Goal: Task Accomplishment & Management: Manage account settings

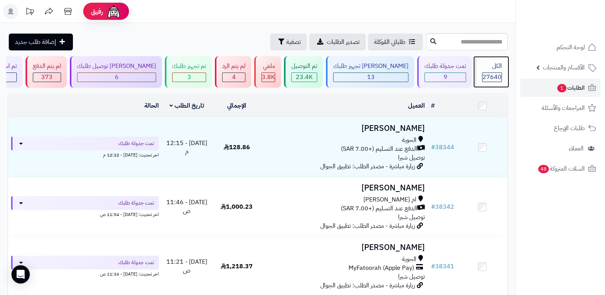
click at [482, 76] on span "27640" at bounding box center [491, 76] width 19 height 9
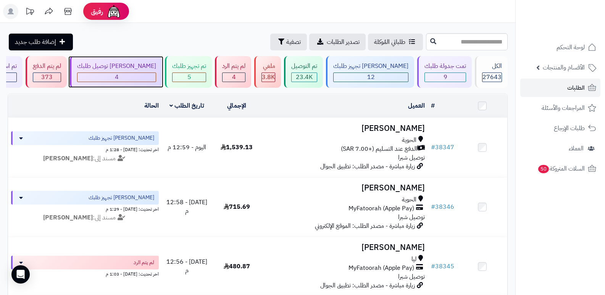
click at [135, 71] on div "جاري توصيل طلبك 4" at bounding box center [116, 72] width 92 height 32
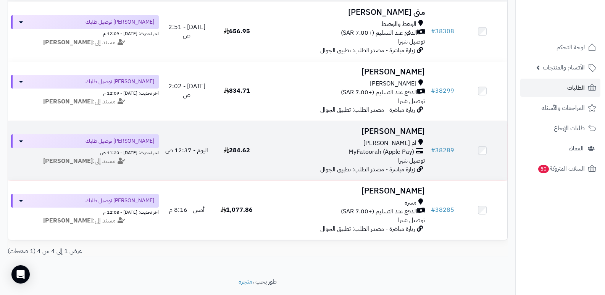
scroll to position [103, 0]
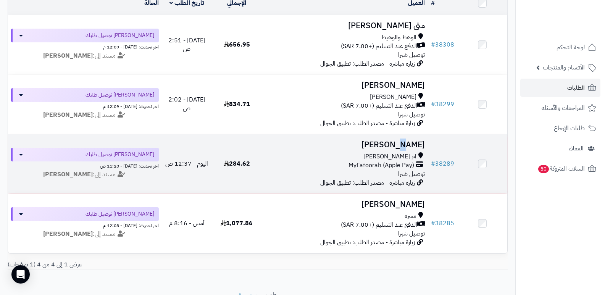
click at [399, 144] on h3 "خلود الزهراني" at bounding box center [345, 144] width 160 height 9
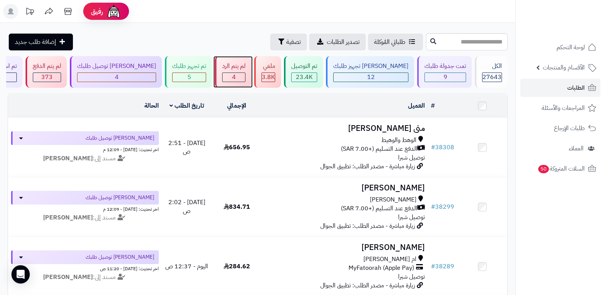
click at [244, 64] on div "لم يتم الرد" at bounding box center [233, 66] width 23 height 9
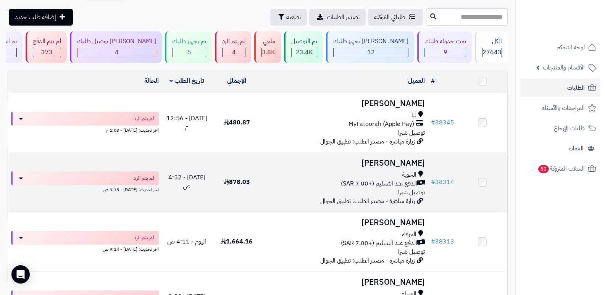
scroll to position [38, 0]
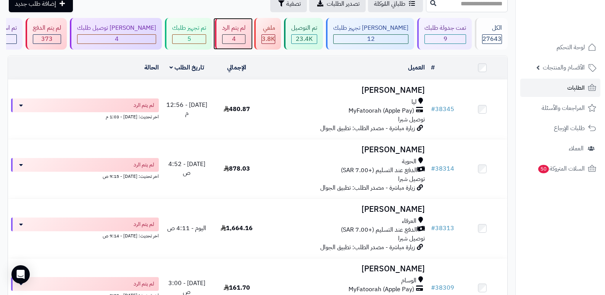
click at [245, 28] on div "لم يتم الرد" at bounding box center [233, 28] width 23 height 9
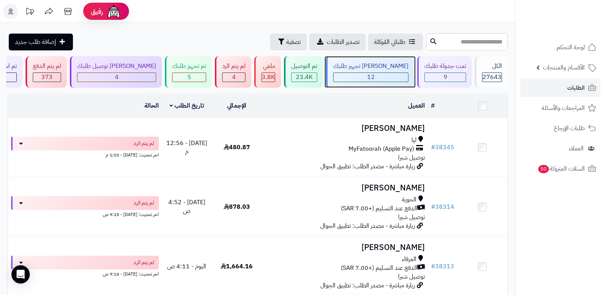
click at [388, 73] on div "12" at bounding box center [370, 77] width 74 height 9
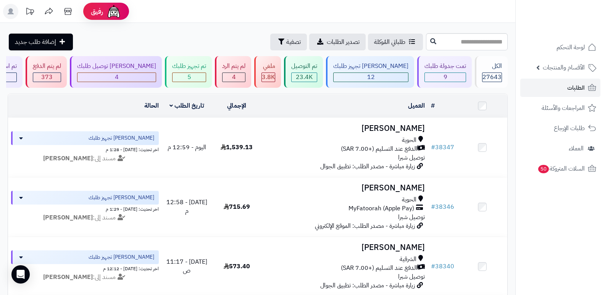
click at [584, 256] on nav "لوحة التحكم الأقسام والمنتجات المنتجات الأقسام الماركات مواصفات المنتجات مواصفا…" at bounding box center [560, 157] width 90 height 295
click at [485, 70] on div "الكل" at bounding box center [492, 66] width 20 height 9
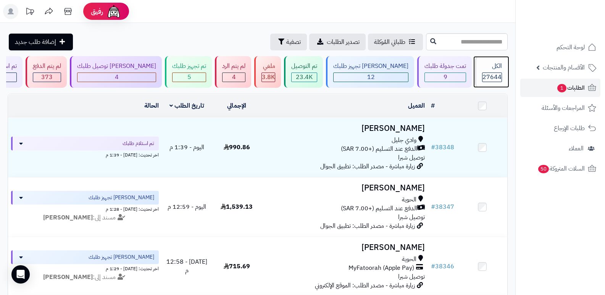
click at [490, 69] on div "الكل" at bounding box center [492, 66] width 20 height 9
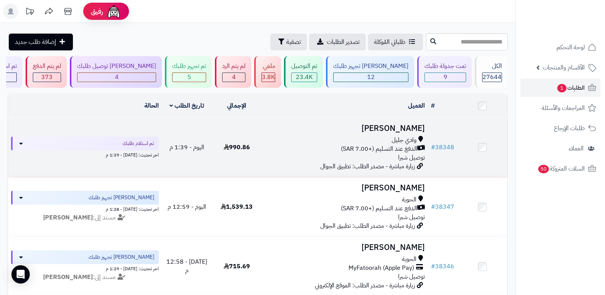
click at [416, 128] on h3 "[PERSON_NAME]" at bounding box center [345, 128] width 160 height 9
click at [411, 129] on h3 "[PERSON_NAME]" at bounding box center [345, 128] width 160 height 9
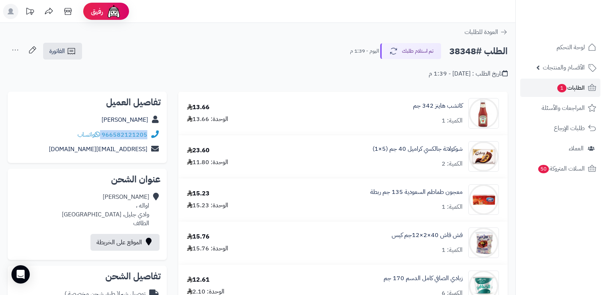
drag, startPoint x: 102, startPoint y: 134, endPoint x: 157, endPoint y: 135, distance: 55.0
click at [157, 135] on div "966582121205 واتساب" at bounding box center [87, 134] width 147 height 15
copy div "966582121205"
click at [587, 248] on nav "لوحة التحكم الأقسام والمنتجات المنتجات الأقسام الماركات مواصفات المنتجات مواصفا…" at bounding box center [560, 157] width 90 height 295
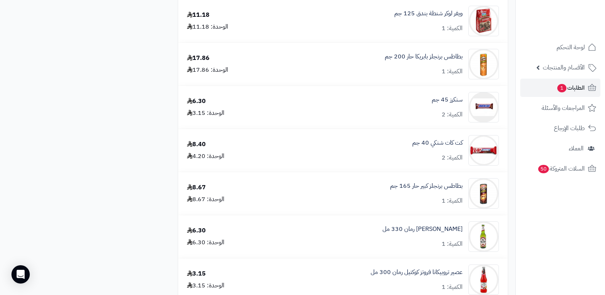
scroll to position [2311, 0]
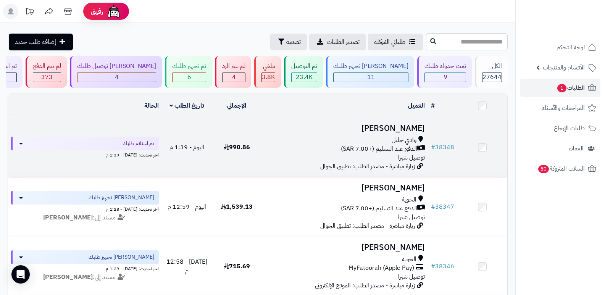
click at [413, 126] on h3 "[PERSON_NAME]" at bounding box center [345, 128] width 160 height 9
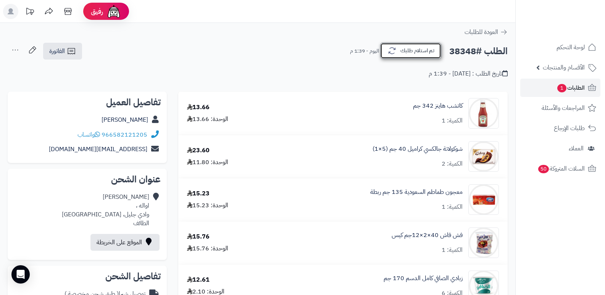
click at [384, 54] on button "تم استلام طلبك" at bounding box center [410, 51] width 61 height 16
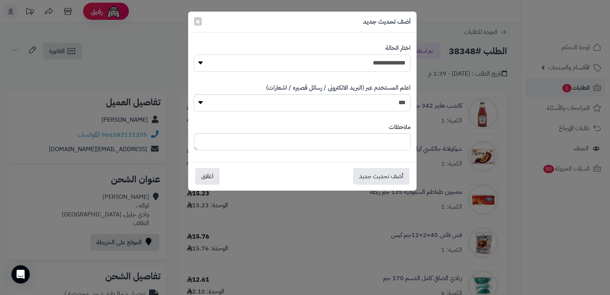
click at [382, 61] on select "**********" at bounding box center [302, 63] width 217 height 17
select select "*"
click at [194, 55] on select "**********" at bounding box center [302, 63] width 217 height 17
click at [376, 179] on button "أضف تحديث جديد" at bounding box center [381, 175] width 56 height 17
click at [566, 248] on div "**********" at bounding box center [305, 147] width 610 height 295
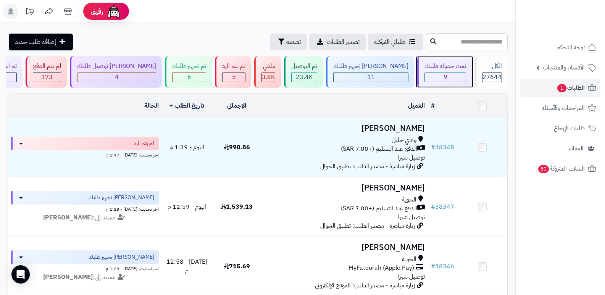
click at [454, 66] on div "تمت جدولة طلبك" at bounding box center [445, 66] width 42 height 9
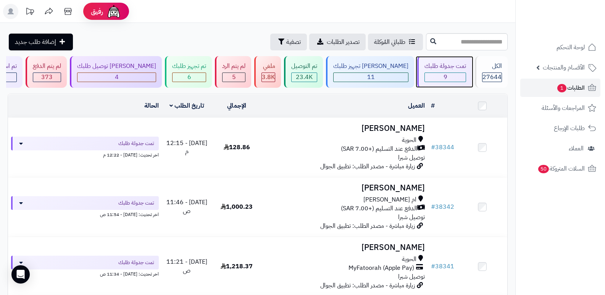
click at [454, 69] on div "تمت جدولة طلبك" at bounding box center [445, 66] width 42 height 9
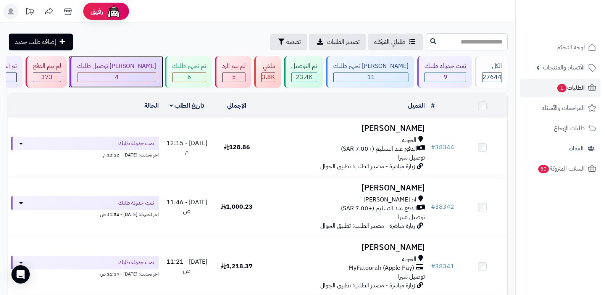
click at [134, 71] on div "[PERSON_NAME] توصيل طلبك 4" at bounding box center [116, 72] width 92 height 32
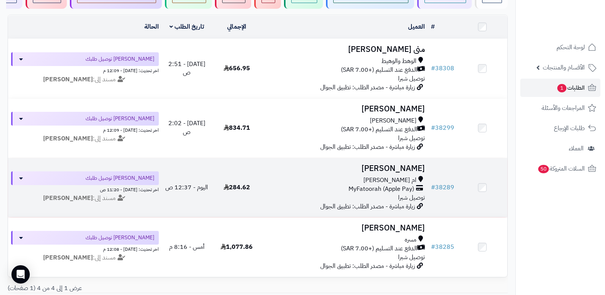
scroll to position [38, 0]
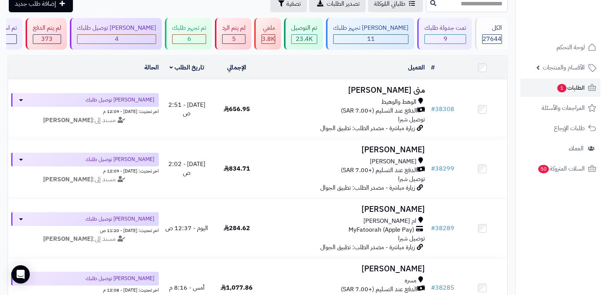
click at [521, 206] on nav "لوحة التحكم الأقسام والمنتجات المنتجات الأقسام الماركات مواصفات المنتجات مواصفا…" at bounding box center [560, 157] width 90 height 295
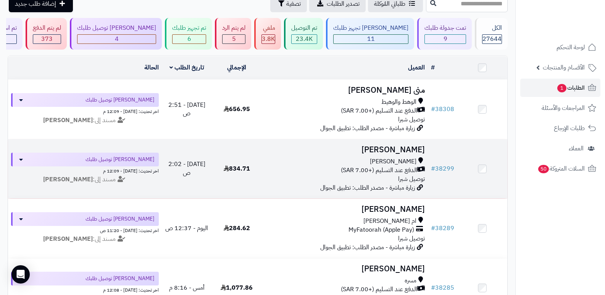
scroll to position [0, 0]
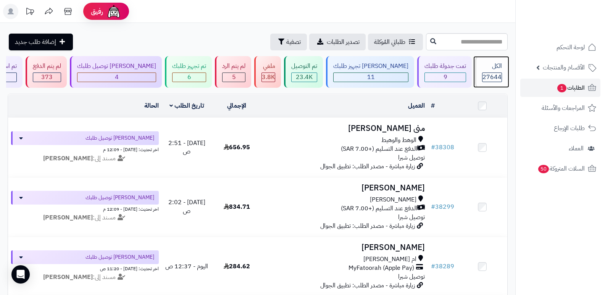
click at [491, 80] on span "27644" at bounding box center [491, 76] width 19 height 9
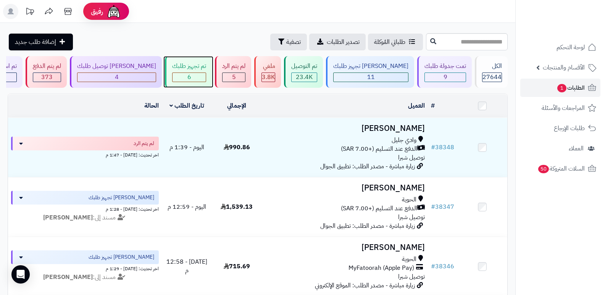
click at [208, 71] on div "تم تجهيز طلبك 6" at bounding box center [188, 72] width 47 height 32
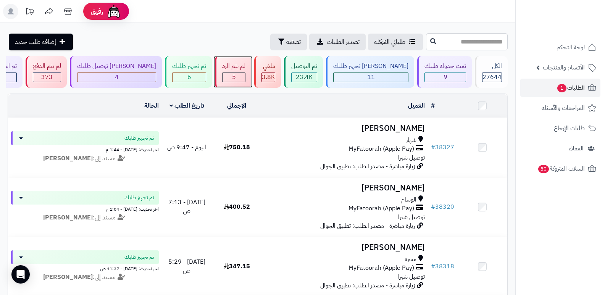
click at [245, 74] on div "5" at bounding box center [233, 77] width 23 height 9
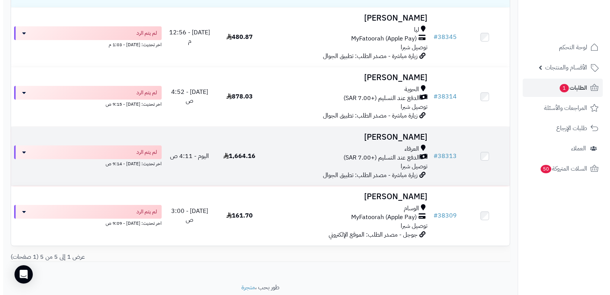
scroll to position [156, 0]
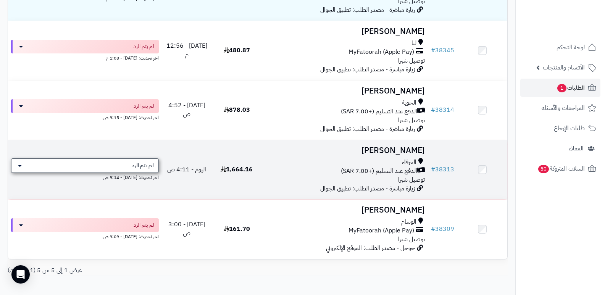
click at [135, 170] on div "لم يتم الرد" at bounding box center [85, 165] width 148 height 14
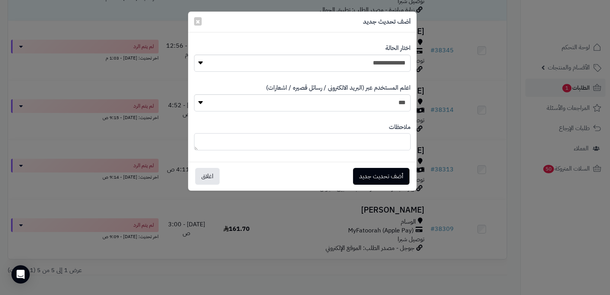
click at [379, 144] on textarea at bounding box center [302, 141] width 217 height 17
click at [533, 193] on div "**********" at bounding box center [305, 147] width 610 height 295
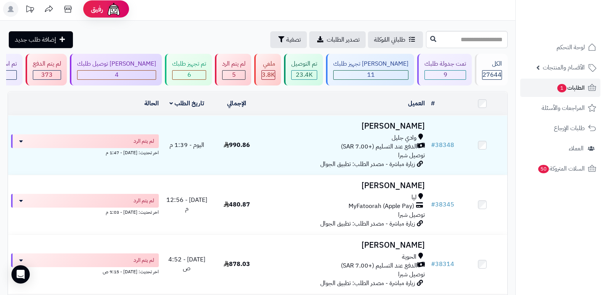
scroll to position [0, 0]
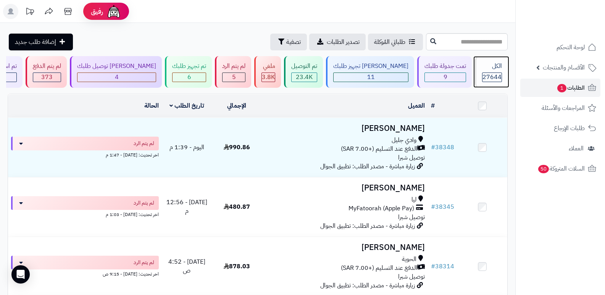
click at [501, 74] on div "27644" at bounding box center [492, 77] width 20 height 10
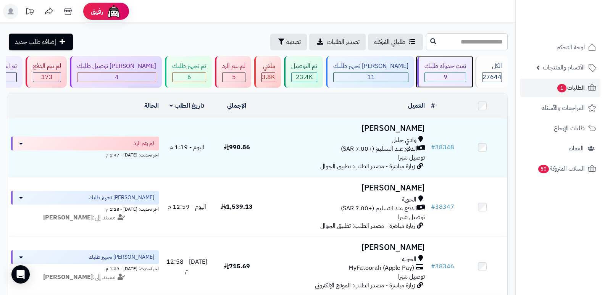
click at [446, 66] on div "تمت جدولة طلبك" at bounding box center [445, 66] width 42 height 9
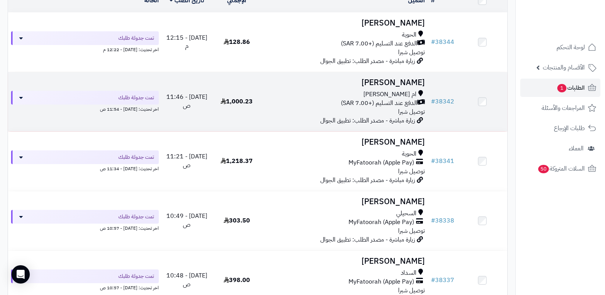
scroll to position [114, 0]
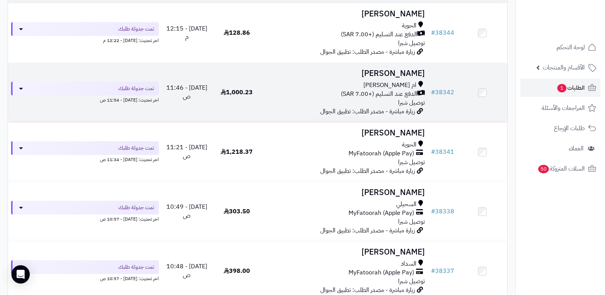
click at [415, 72] on h3 "وليد خالد" at bounding box center [345, 73] width 160 height 9
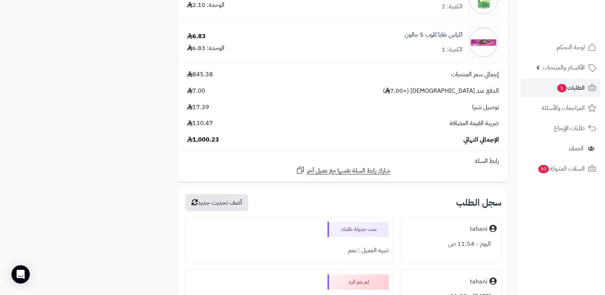
scroll to position [1946, 0]
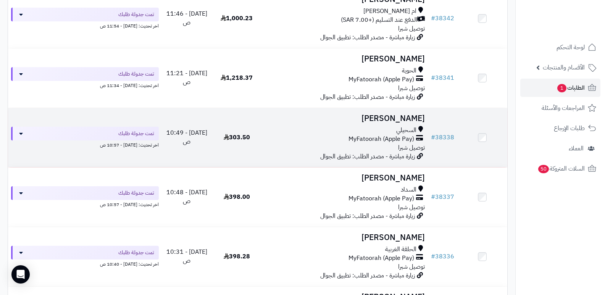
scroll to position [191, 0]
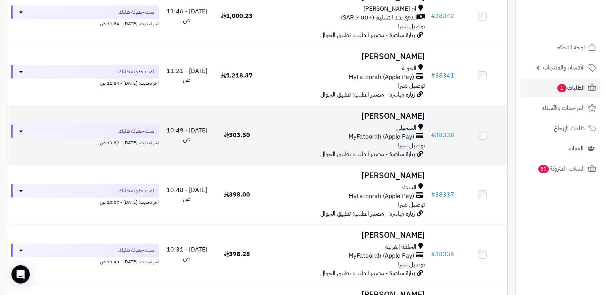
click at [394, 121] on h3 "[PERSON_NAME]" at bounding box center [345, 116] width 160 height 9
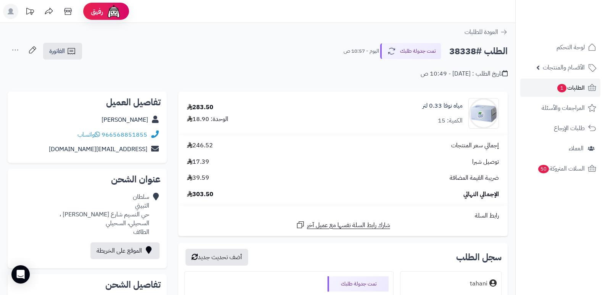
scroll to position [191, 0]
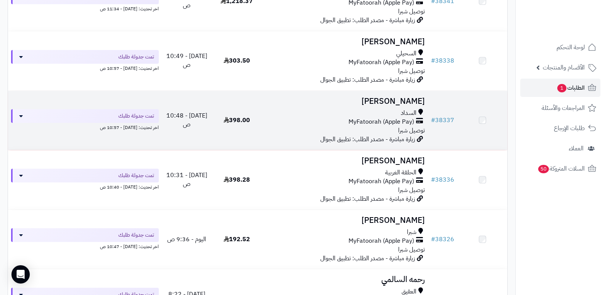
scroll to position [305, 0]
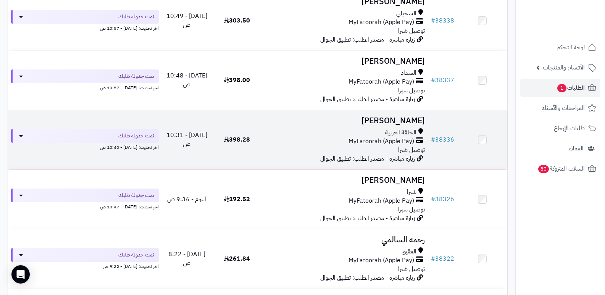
click at [398, 120] on h3 "[PERSON_NAME]" at bounding box center [345, 120] width 160 height 9
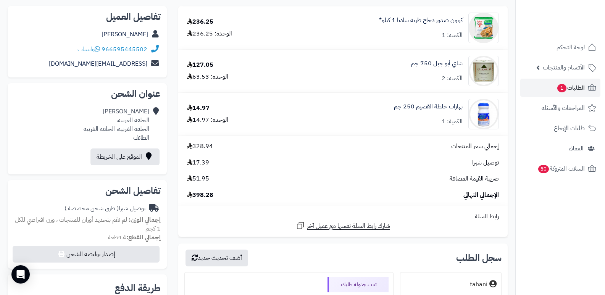
scroll to position [191, 0]
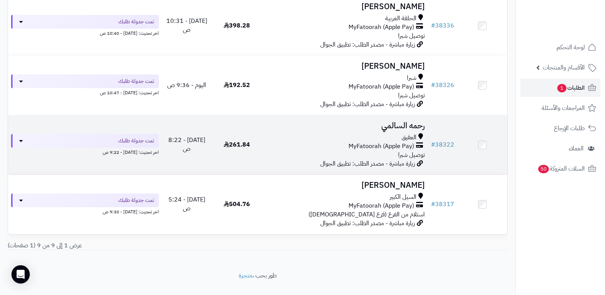
scroll to position [420, 0]
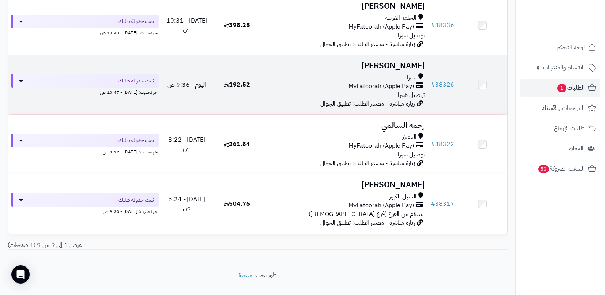
click at [412, 66] on h3 "محمد الحمياني" at bounding box center [345, 65] width 160 height 9
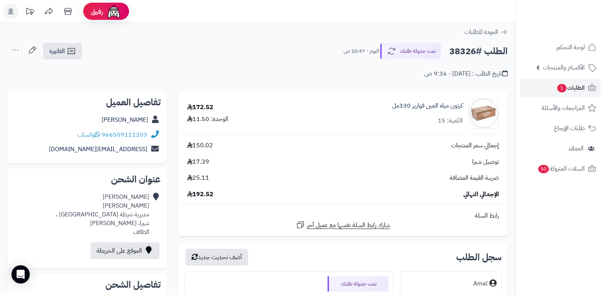
scroll to position [229, 0]
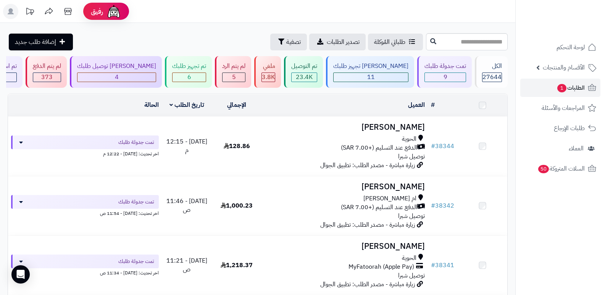
scroll to position [420, 0]
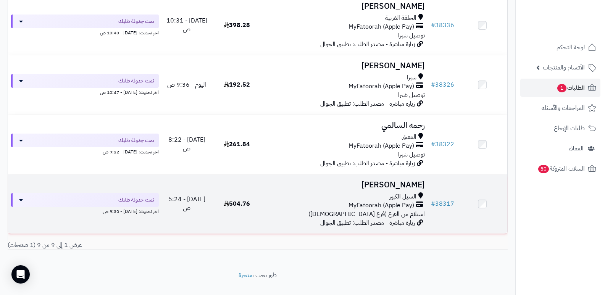
click at [410, 180] on h3 "[PERSON_NAME]" at bounding box center [345, 184] width 160 height 9
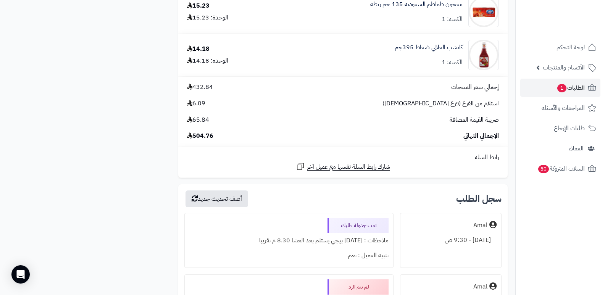
scroll to position [1068, 0]
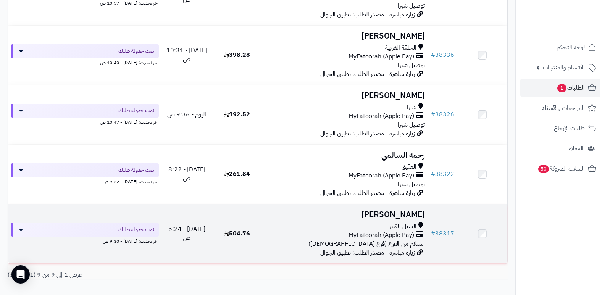
scroll to position [343, 0]
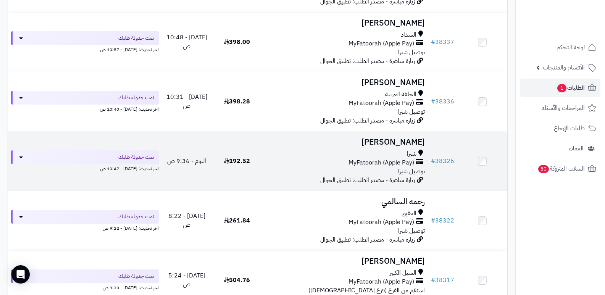
click at [419, 138] on h3 "محمد الحمياني" at bounding box center [345, 142] width 160 height 9
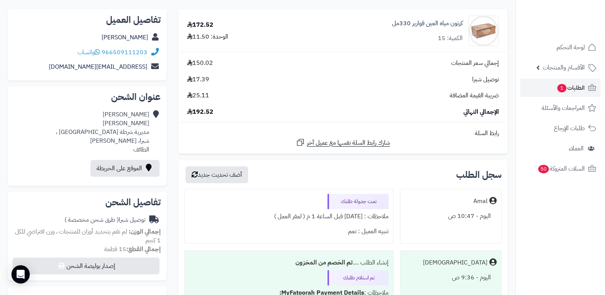
scroll to position [76, 0]
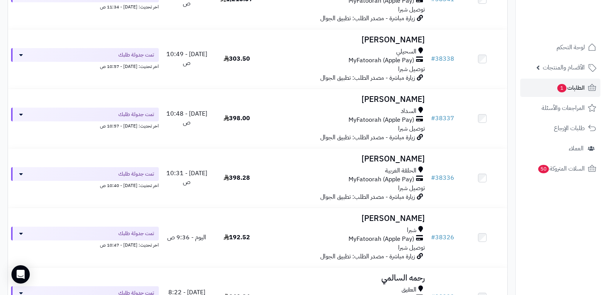
scroll to position [343, 0]
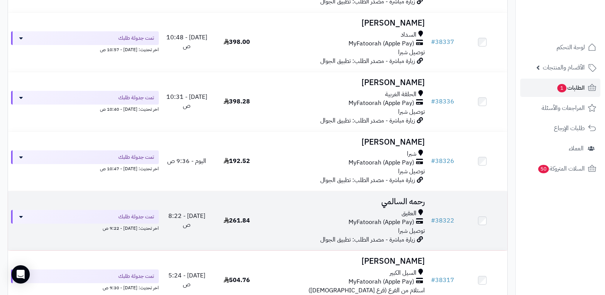
click at [392, 200] on h3 "رحمه السالمي" at bounding box center [345, 201] width 160 height 9
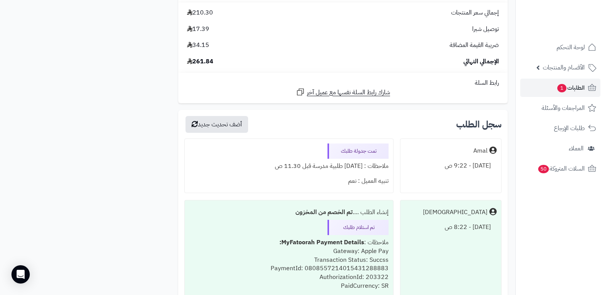
scroll to position [649, 0]
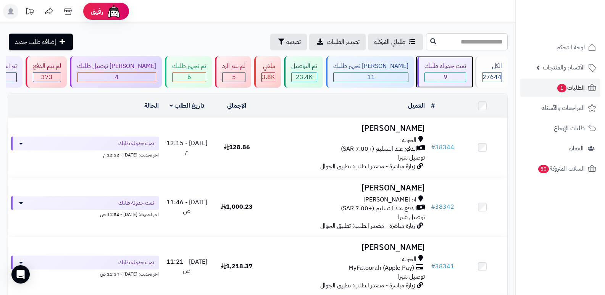
click at [441, 70] on div "تمت جدولة طلبك" at bounding box center [445, 66] width 42 height 9
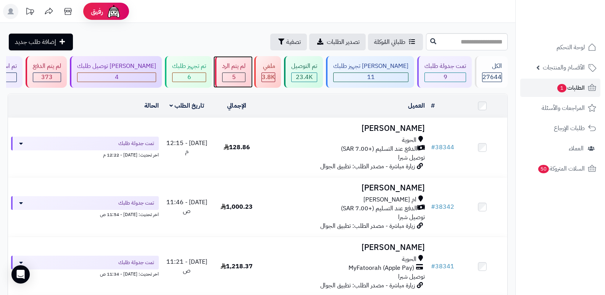
click at [243, 69] on div "لم يتم الرد" at bounding box center [233, 66] width 23 height 9
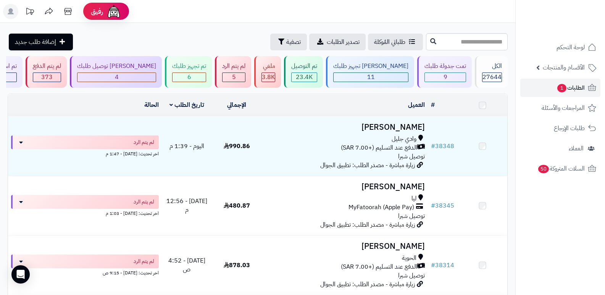
scroll to position [195, 0]
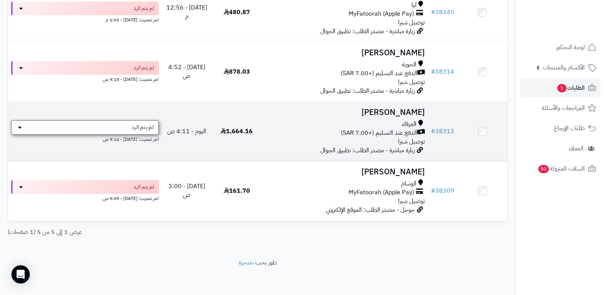
click at [126, 129] on div "لم يتم الرد" at bounding box center [85, 127] width 148 height 14
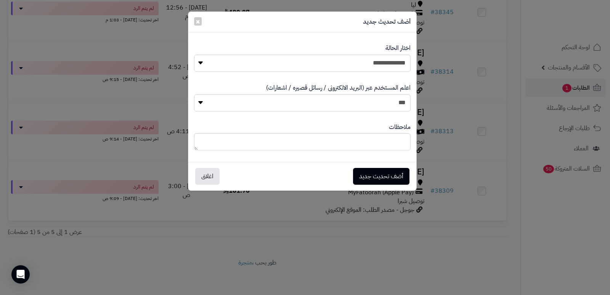
click at [552, 224] on div "**********" at bounding box center [305, 147] width 610 height 295
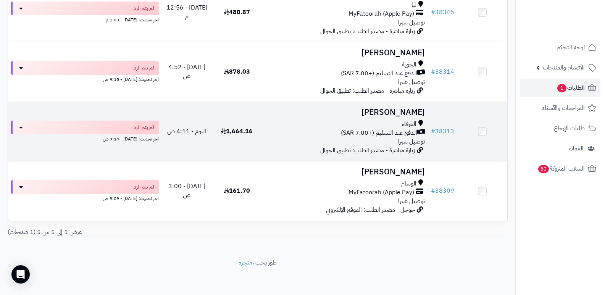
click at [402, 114] on h3 "سعود العتيبي" at bounding box center [345, 112] width 160 height 9
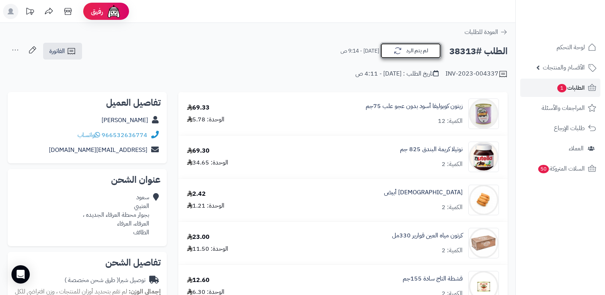
click at [414, 59] on button "لم يتم الرد" at bounding box center [410, 51] width 61 height 16
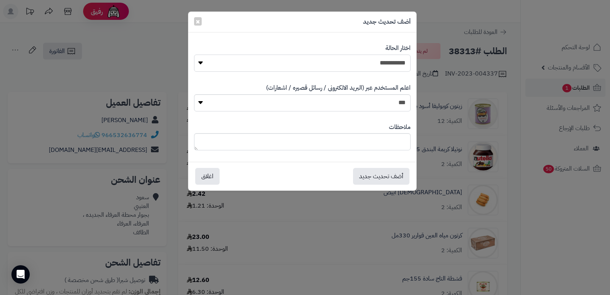
click at [381, 62] on select "**********" at bounding box center [302, 63] width 217 height 17
select select "*"
click at [194, 55] on select "**********" at bounding box center [302, 63] width 217 height 17
click at [385, 141] on textarea at bounding box center [302, 141] width 217 height 17
type textarea "****"
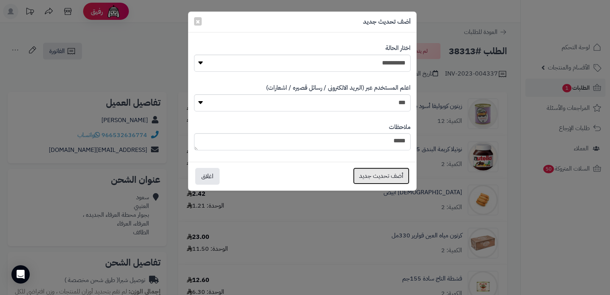
click at [374, 173] on button "أضف تحديث جديد" at bounding box center [381, 175] width 56 height 17
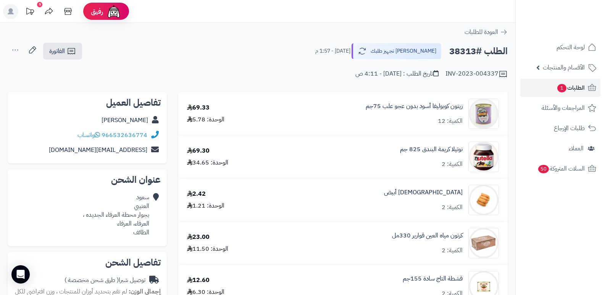
click at [14, 50] on icon at bounding box center [15, 49] width 15 height 15
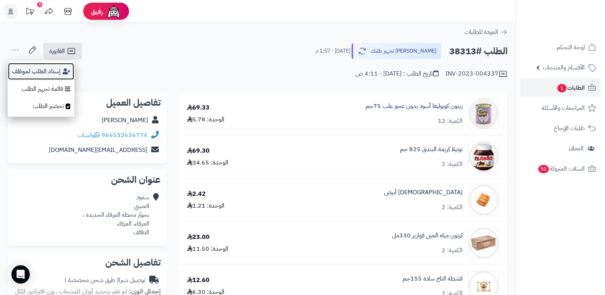
click at [43, 74] on button "إسناد الطلب لموظف" at bounding box center [41, 72] width 67 height 18
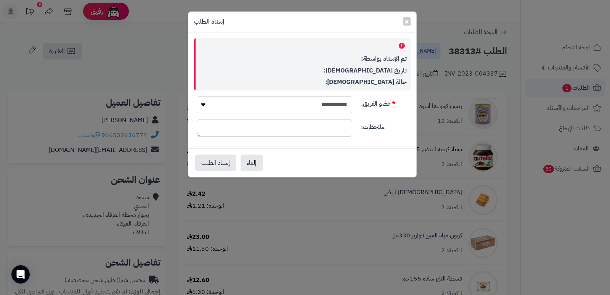
click at [330, 101] on select "**********" at bounding box center [275, 104] width 156 height 17
select select "**"
click at [197, 96] on select "**********" at bounding box center [275, 104] width 156 height 17
click at [208, 160] on button "إسناد الطلب" at bounding box center [215, 162] width 41 height 17
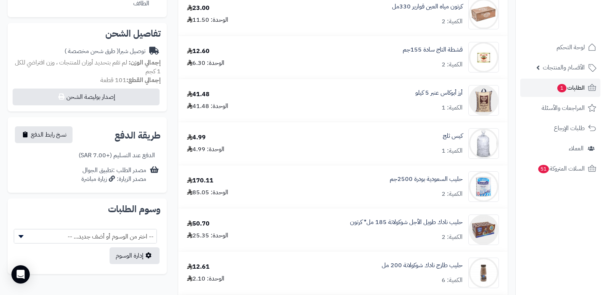
scroll to position [496, 0]
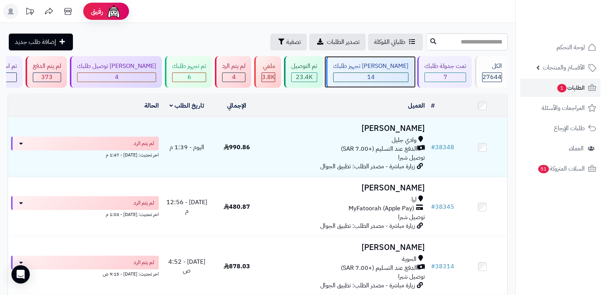
click at [397, 70] on div "[PERSON_NAME] تجهيز طلبك" at bounding box center [370, 66] width 75 height 9
click at [396, 77] on div "14" at bounding box center [370, 77] width 74 height 9
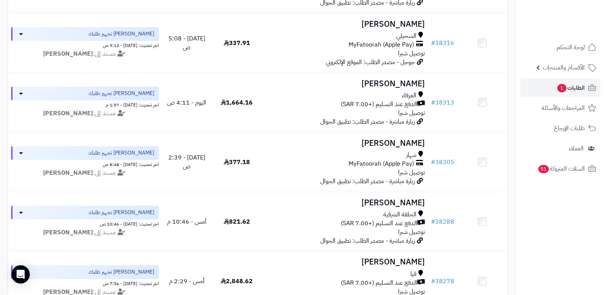
scroll to position [649, 0]
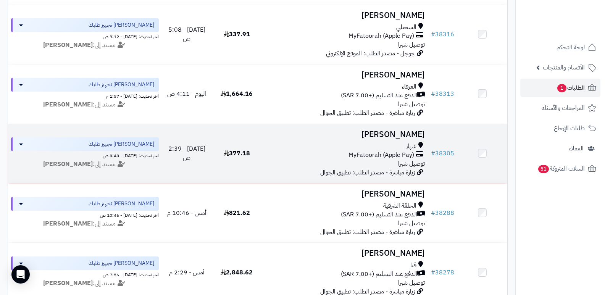
click at [414, 130] on h3 "[PERSON_NAME]" at bounding box center [345, 134] width 160 height 9
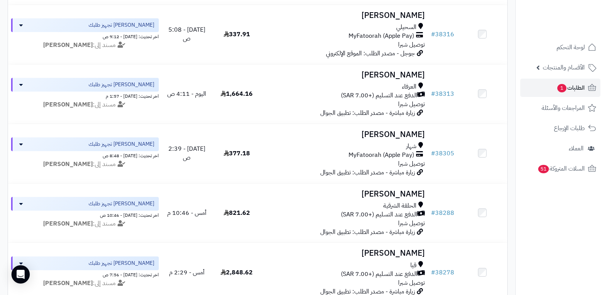
scroll to position [649, 0]
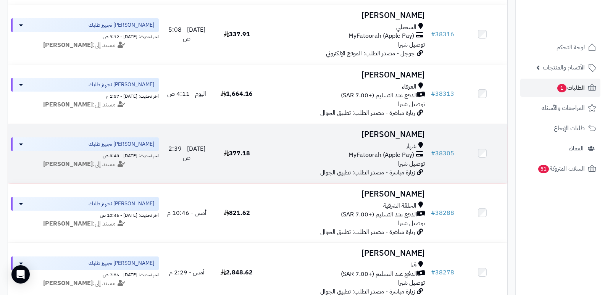
click at [405, 133] on h3 "[PERSON_NAME]" at bounding box center [345, 134] width 160 height 9
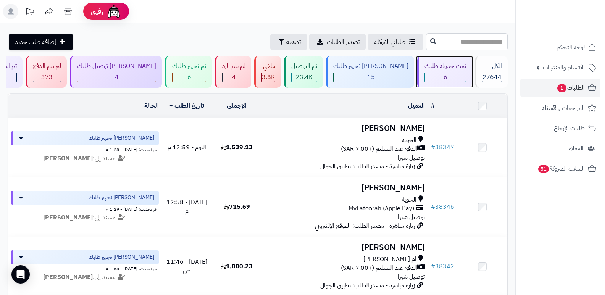
click at [432, 69] on div "تمت جدولة طلبك" at bounding box center [445, 66] width 42 height 9
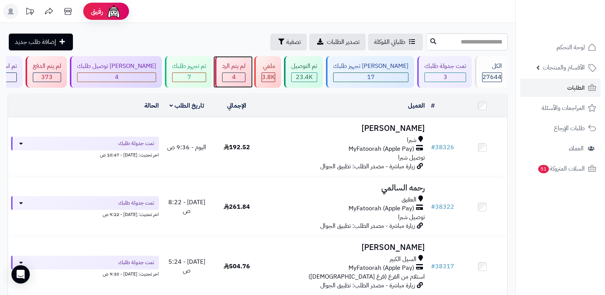
click at [236, 76] on span "4" at bounding box center [234, 76] width 4 height 9
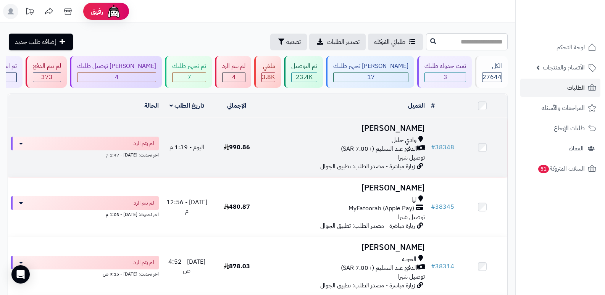
click at [410, 126] on h3 "[PERSON_NAME]" at bounding box center [345, 128] width 160 height 9
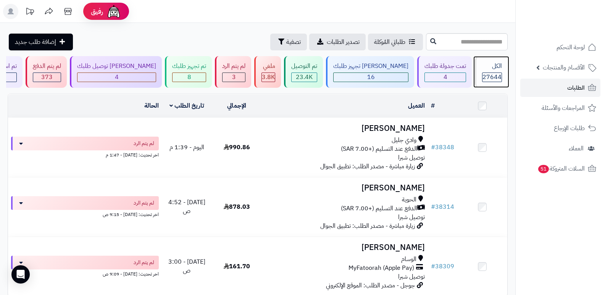
click at [484, 69] on div "الكل" at bounding box center [492, 66] width 20 height 9
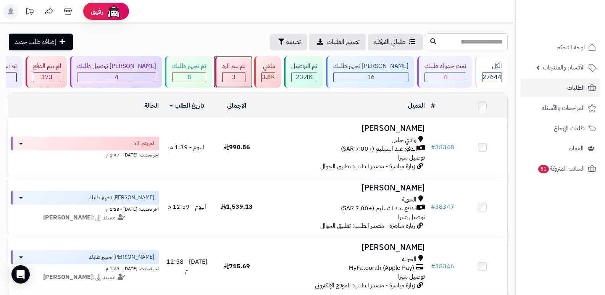
click at [245, 69] on div "لم يتم الرد" at bounding box center [233, 66] width 23 height 9
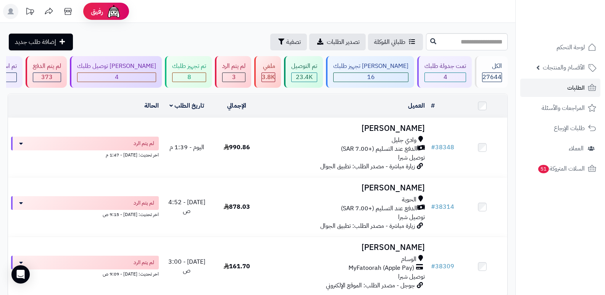
click at [572, 239] on nav "لوحة التحكم الأقسام والمنتجات المنتجات الأقسام الماركات مواصفات المنتجات مواصفا…" at bounding box center [560, 157] width 90 height 295
click at [491, 64] on div "الكل" at bounding box center [492, 66] width 20 height 9
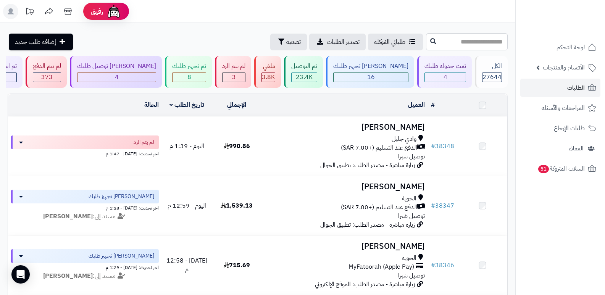
click at [129, 73] on div "4" at bounding box center [116, 77] width 78 height 9
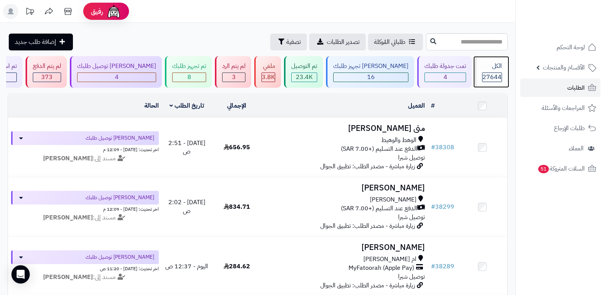
click at [485, 69] on div "الكل" at bounding box center [492, 66] width 20 height 9
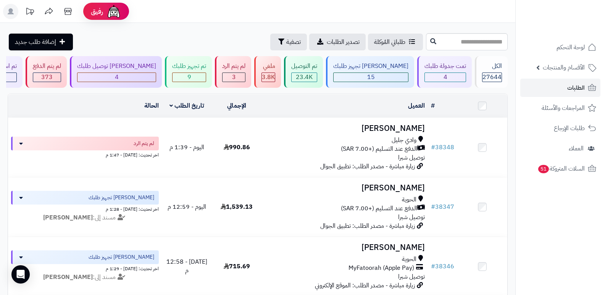
click at [571, 251] on nav "لوحة التحكم الأقسام والمنتجات المنتجات الأقسام الماركات مواصفات المنتجات مواصفا…" at bounding box center [560, 157] width 90 height 295
click at [490, 68] on div "الكل" at bounding box center [492, 66] width 20 height 9
click at [448, 77] on div "4" at bounding box center [445, 77] width 41 height 9
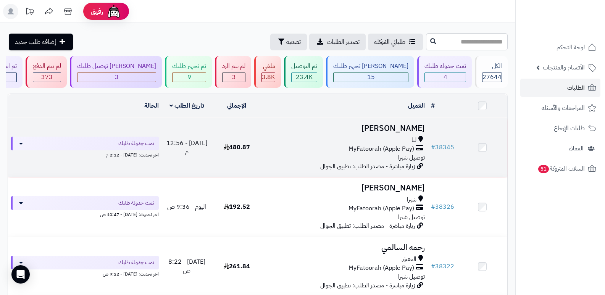
click at [411, 128] on h3 "[PERSON_NAME]" at bounding box center [345, 128] width 160 height 9
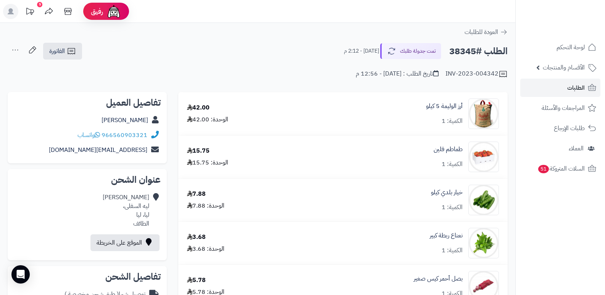
click at [572, 229] on nav "لوحة التحكم الأقسام والمنتجات المنتجات الأقسام الماركات مواصفات المنتجات مواصفا…" at bounding box center [560, 157] width 90 height 295
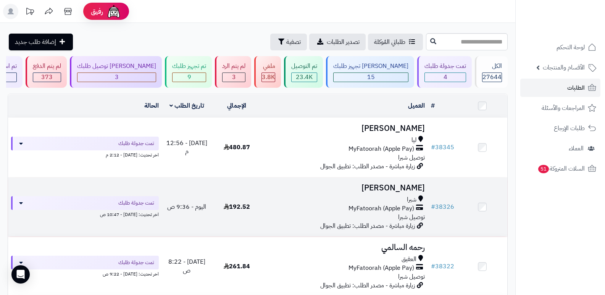
click at [402, 192] on h3 "[PERSON_NAME]" at bounding box center [345, 188] width 160 height 9
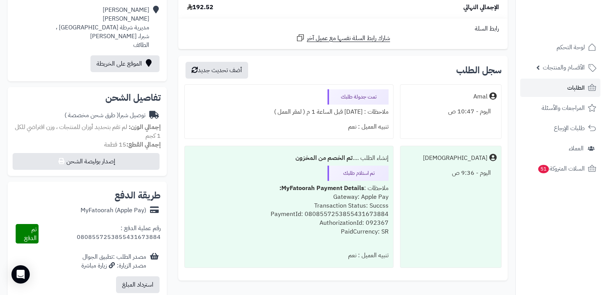
scroll to position [191, 0]
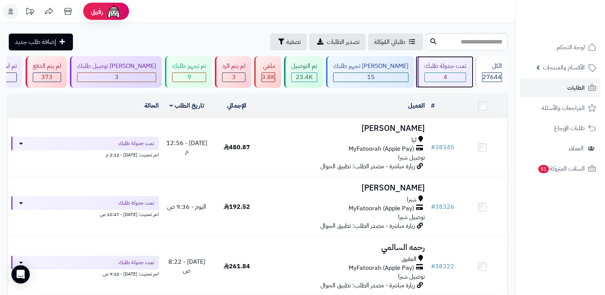
click at [449, 59] on div "تمت جدولة طلبك 4" at bounding box center [444, 72] width 55 height 32
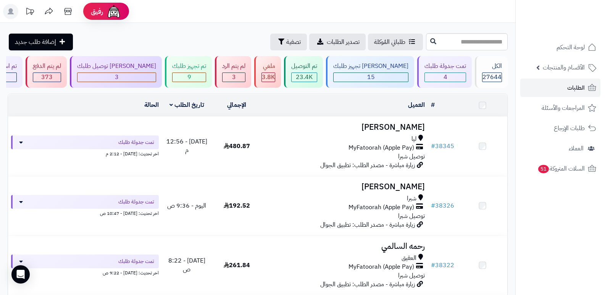
scroll to position [114, 0]
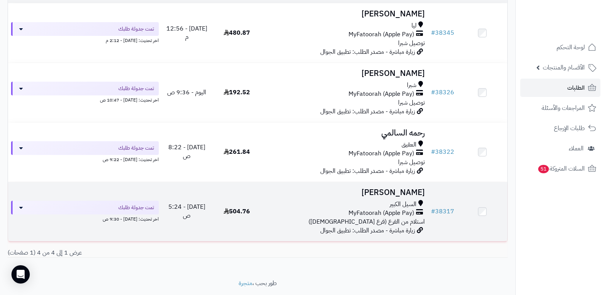
click at [408, 194] on h3 "[PERSON_NAME]" at bounding box center [345, 192] width 160 height 9
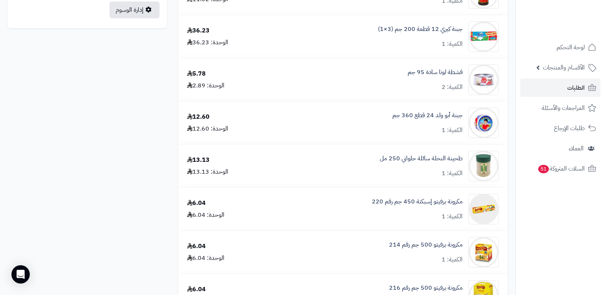
scroll to position [572, 0]
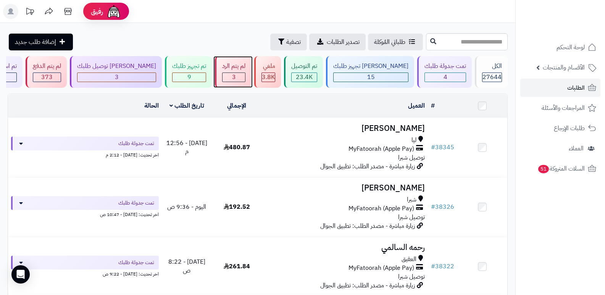
click at [245, 68] on div "لم يتم الرد" at bounding box center [233, 66] width 23 height 9
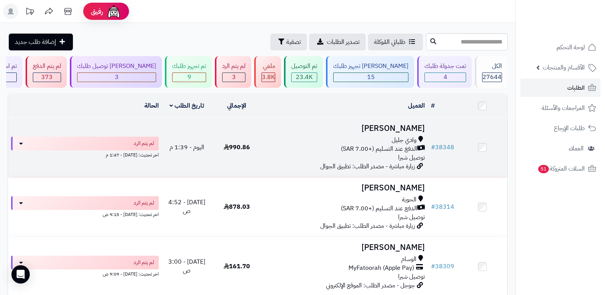
click at [405, 132] on h3 "[PERSON_NAME]" at bounding box center [345, 128] width 160 height 9
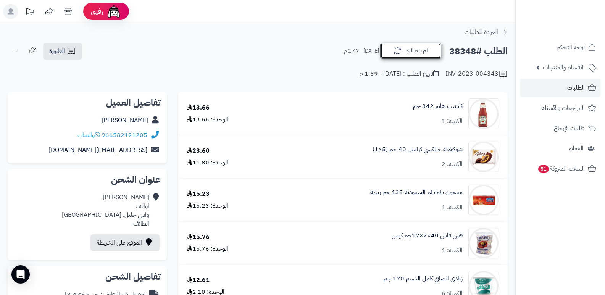
click at [413, 57] on button "لم يتم الرد" at bounding box center [410, 51] width 61 height 16
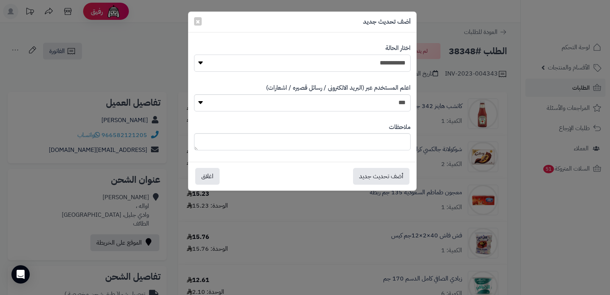
click at [396, 72] on div "**********" at bounding box center [302, 57] width 217 height 39
select select "*"
click at [194, 55] on select "**********" at bounding box center [302, 63] width 217 height 17
click at [385, 143] on textarea at bounding box center [302, 141] width 217 height 17
click at [365, 142] on textarea "**********" at bounding box center [302, 141] width 217 height 17
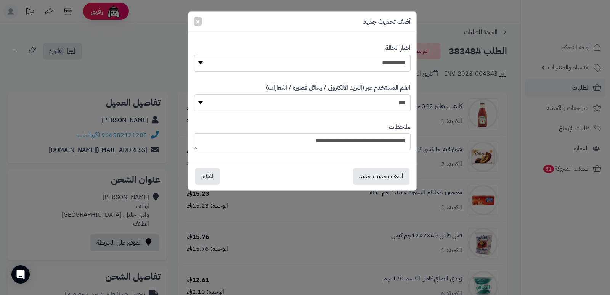
click at [369, 143] on textarea "**********" at bounding box center [302, 141] width 217 height 17
drag, startPoint x: 323, startPoint y: 142, endPoint x: 368, endPoint y: 146, distance: 45.2
click at [368, 145] on textarea "**********" at bounding box center [302, 141] width 217 height 17
click at [253, 138] on textarea "**********" at bounding box center [302, 141] width 217 height 17
type textarea "**********"
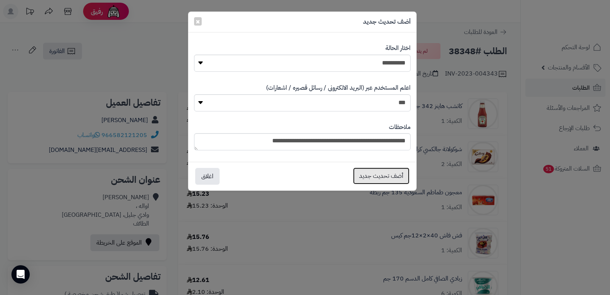
click at [381, 179] on button "أضف تحديث جديد" at bounding box center [381, 175] width 56 height 17
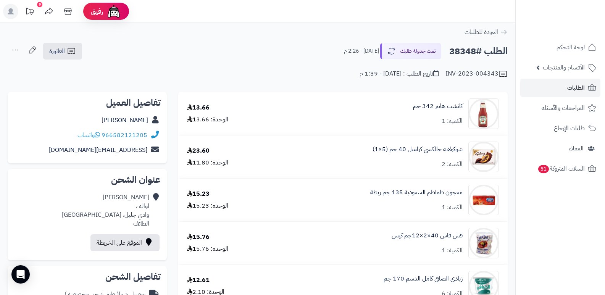
click at [570, 208] on nav "لوحة التحكم الأقسام والمنتجات المنتجات الأقسام الماركات مواصفات المنتجات مواصفا…" at bounding box center [560, 157] width 90 height 295
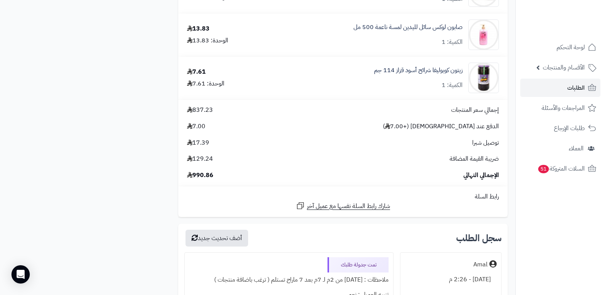
scroll to position [2900, 0]
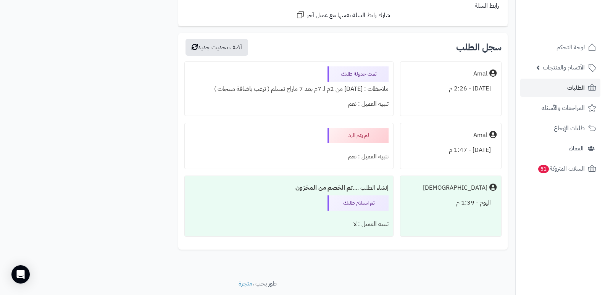
click at [578, 246] on nav "لوحة التحكم الأقسام والمنتجات المنتجات الأقسام الماركات مواصفات المنتجات مواصفا…" at bounding box center [560, 157] width 90 height 295
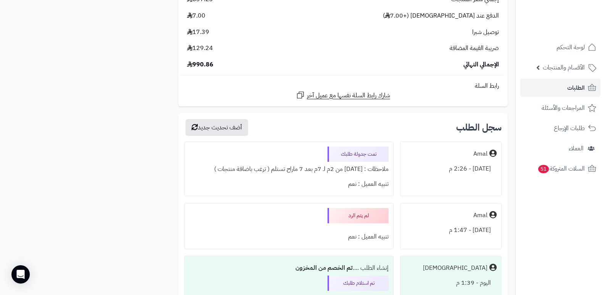
scroll to position [2671, 0]
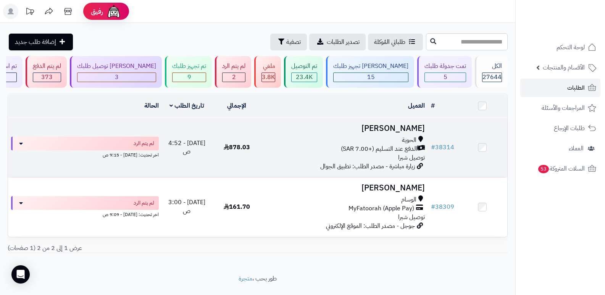
click at [406, 128] on h3 "[PERSON_NAME]" at bounding box center [345, 128] width 160 height 9
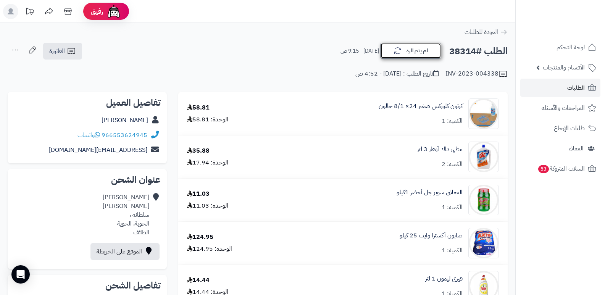
click at [405, 53] on button "لم يتم الرد" at bounding box center [410, 51] width 61 height 16
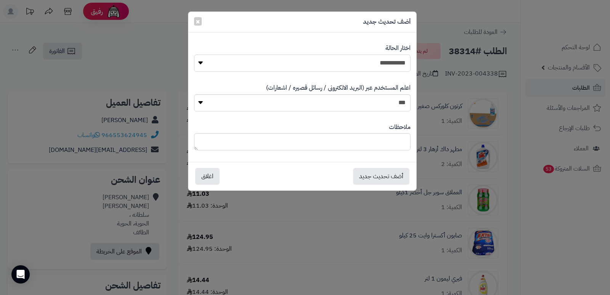
click at [382, 64] on select "**********" at bounding box center [302, 63] width 217 height 17
select select "*"
click at [194, 55] on select "**********" at bounding box center [302, 63] width 217 height 17
click at [383, 142] on textarea at bounding box center [302, 141] width 217 height 17
type textarea "****"
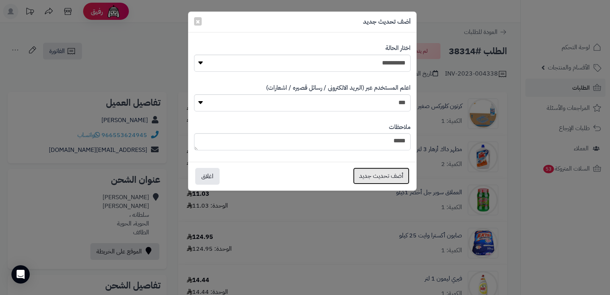
click at [387, 172] on button "أضف تحديث جديد" at bounding box center [381, 175] width 56 height 17
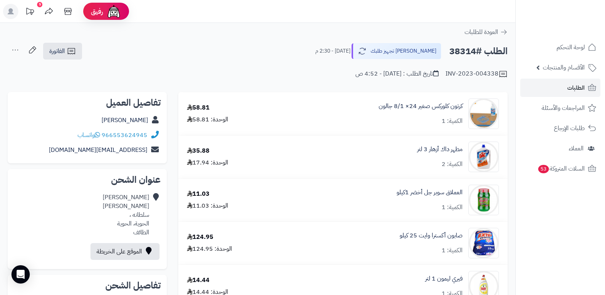
click at [16, 47] on icon at bounding box center [15, 49] width 15 height 15
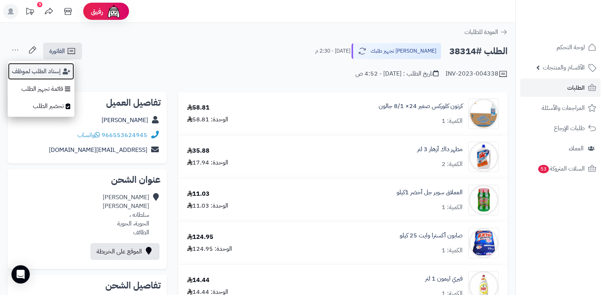
click at [33, 70] on button "إسناد الطلب لموظف" at bounding box center [41, 72] width 67 height 18
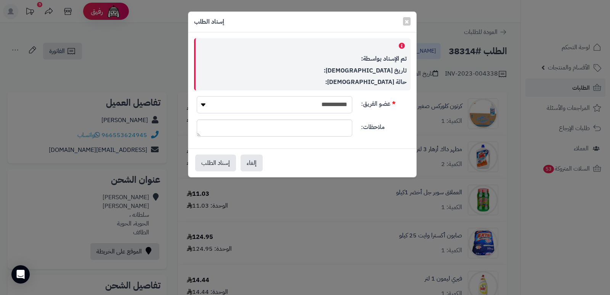
click at [292, 107] on select "**********" at bounding box center [275, 104] width 156 height 17
select select "**"
click at [197, 96] on select "**********" at bounding box center [275, 104] width 156 height 17
click at [219, 160] on button "إسناد الطلب" at bounding box center [215, 162] width 41 height 17
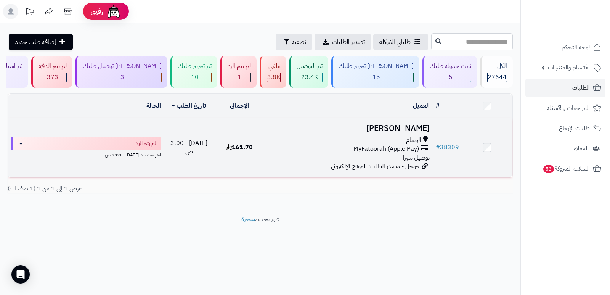
click at [412, 124] on h3 "[PERSON_NAME]" at bounding box center [349, 128] width 162 height 9
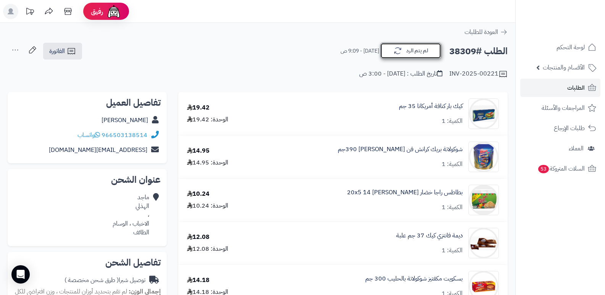
click at [391, 52] on button "لم يتم الرد" at bounding box center [410, 51] width 61 height 16
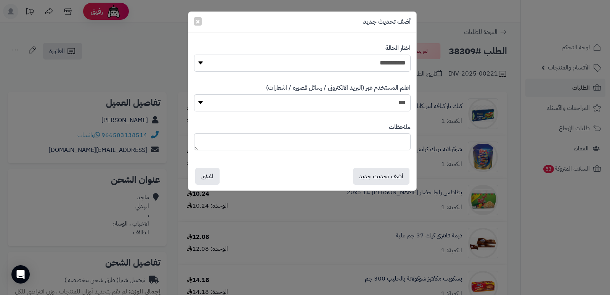
click at [392, 65] on select "**********" at bounding box center [302, 63] width 217 height 17
select select "*"
click at [194, 55] on select "**********" at bounding box center [302, 63] width 217 height 17
click at [389, 143] on textarea at bounding box center [302, 141] width 217 height 17
type textarea "****"
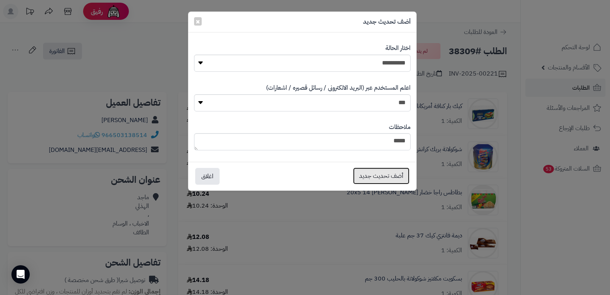
click at [386, 173] on button "أضف تحديث جديد" at bounding box center [381, 175] width 56 height 17
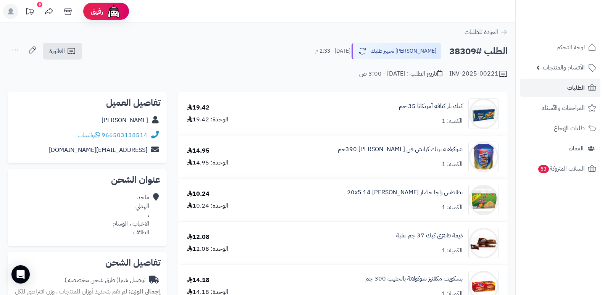
click at [15, 48] on icon at bounding box center [15, 49] width 15 height 15
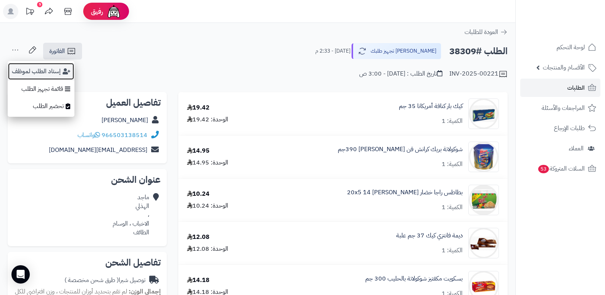
click at [43, 71] on button "إسناد الطلب لموظف" at bounding box center [41, 72] width 67 height 18
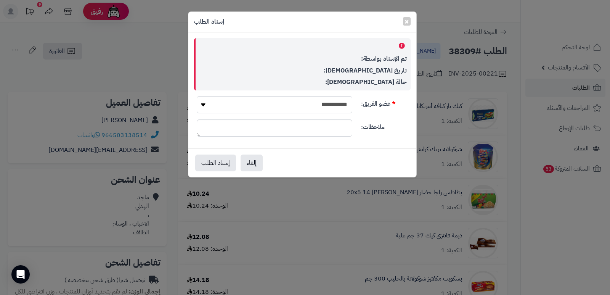
click at [292, 101] on select "**********" at bounding box center [275, 104] width 156 height 17
select select "**"
click at [197, 96] on select "**********" at bounding box center [275, 104] width 156 height 17
click at [216, 165] on button "إسناد الطلب" at bounding box center [215, 162] width 41 height 17
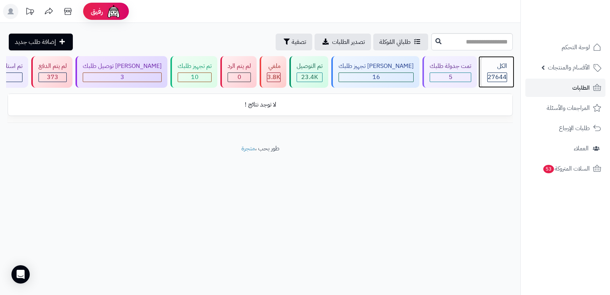
click at [491, 76] on span "27644" at bounding box center [497, 76] width 19 height 9
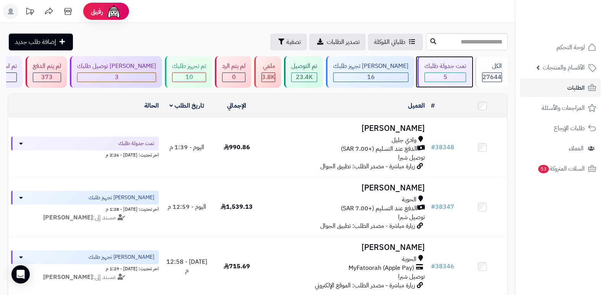
click at [448, 74] on div "5" at bounding box center [445, 77] width 41 height 9
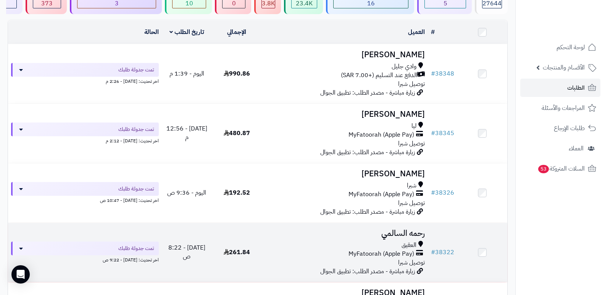
scroll to position [195, 0]
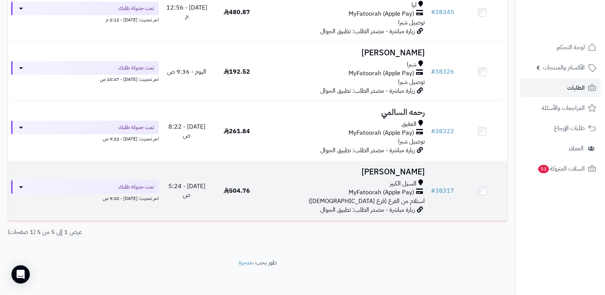
click at [400, 173] on h3 "[PERSON_NAME]" at bounding box center [345, 171] width 160 height 9
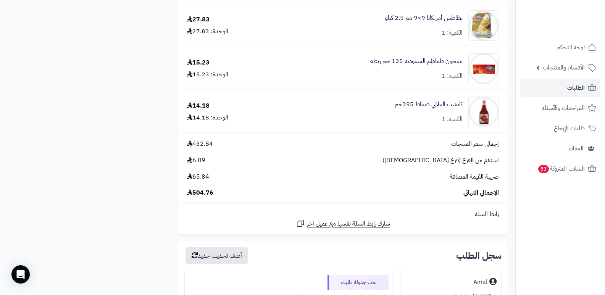
scroll to position [1068, 0]
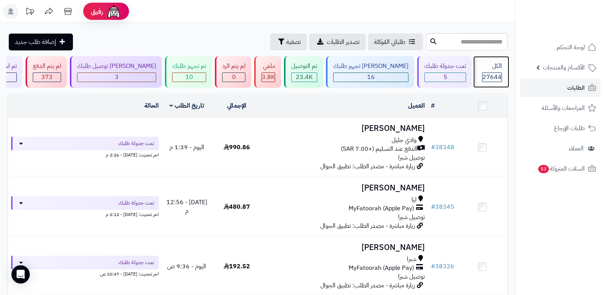
click at [493, 72] on div "الكل 27644" at bounding box center [491, 72] width 33 height 32
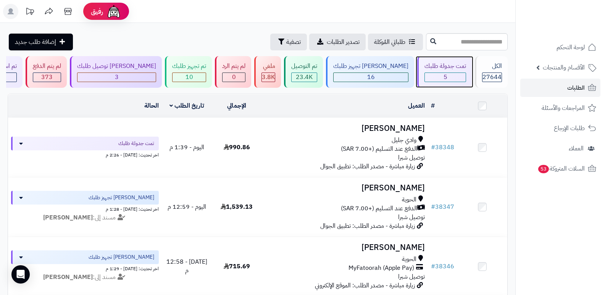
click at [447, 63] on div "تمت جدولة طلبك" at bounding box center [445, 66] width 42 height 9
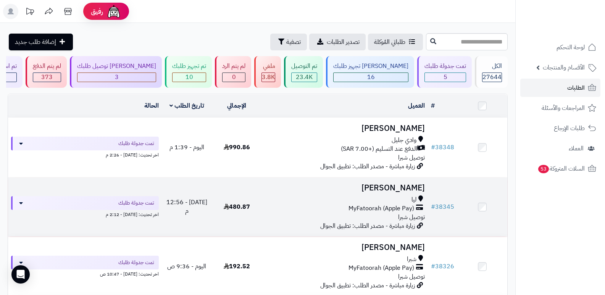
click at [396, 184] on h3 "[PERSON_NAME]" at bounding box center [345, 188] width 160 height 9
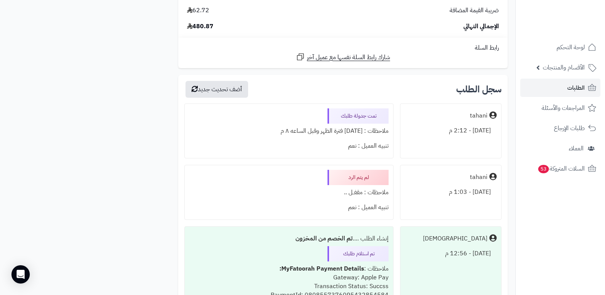
scroll to position [1448, 0]
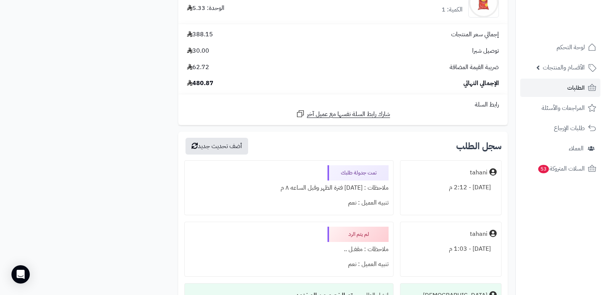
click at [562, 246] on nav "لوحة التحكم الأقسام والمنتجات المنتجات الأقسام الماركات مواصفات المنتجات مواصفا…" at bounding box center [560, 157] width 90 height 295
click at [560, 208] on nav "لوحة التحكم الأقسام والمنتجات المنتجات الأقسام الماركات مواصفات المنتجات مواصفا…" at bounding box center [560, 157] width 90 height 295
click at [535, 205] on nav "لوحة التحكم الأقسام والمنتجات المنتجات الأقسام الماركات مواصفات المنتجات مواصفا…" at bounding box center [560, 157] width 90 height 295
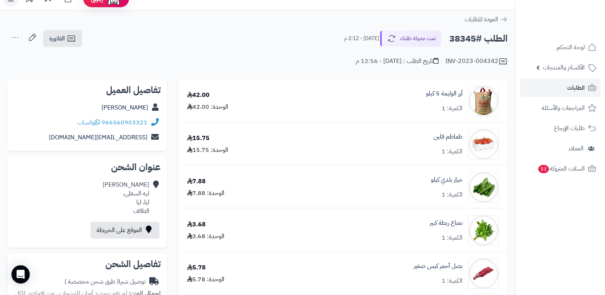
scroll to position [0, 0]
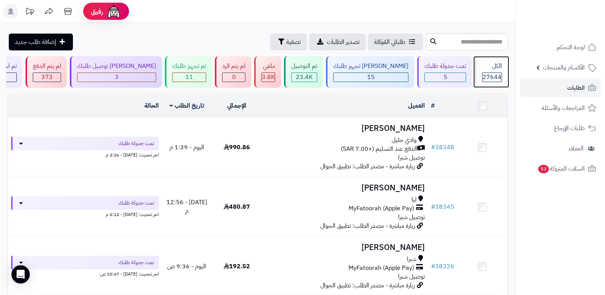
click at [488, 71] on div "الكل 27644" at bounding box center [491, 72] width 33 height 32
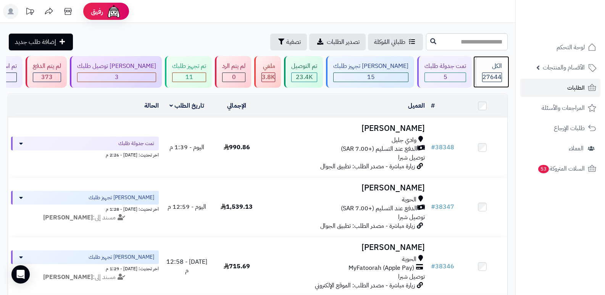
click at [491, 75] on span "27644" at bounding box center [491, 76] width 19 height 9
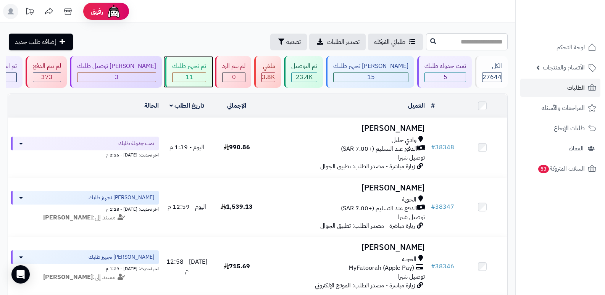
click at [193, 77] on span "11" at bounding box center [189, 76] width 8 height 9
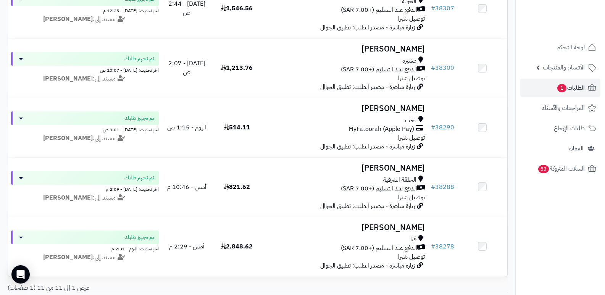
scroll to position [534, 0]
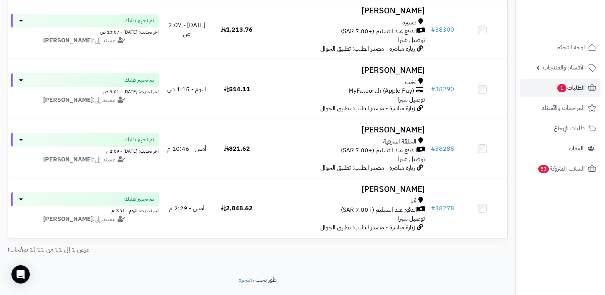
click at [581, 231] on nav "لوحة التحكم الأقسام والمنتجات المنتجات الأقسام الماركات مواصفات المنتجات مواصفا…" at bounding box center [560, 157] width 90 height 295
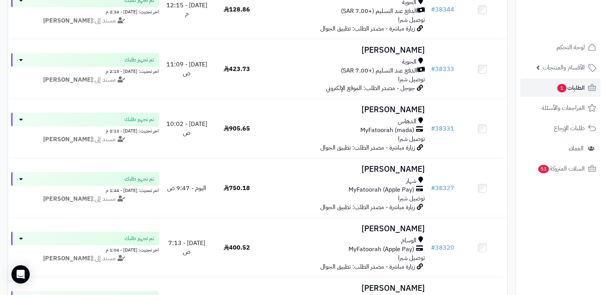
scroll to position [0, 0]
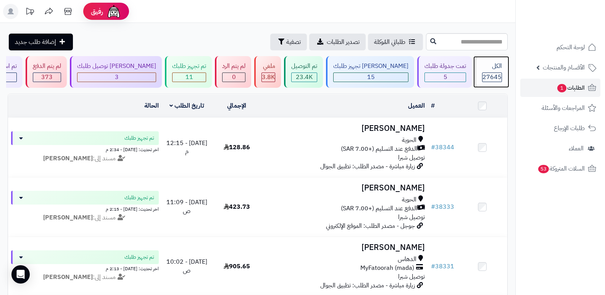
click at [493, 66] on div "الكل" at bounding box center [492, 66] width 20 height 9
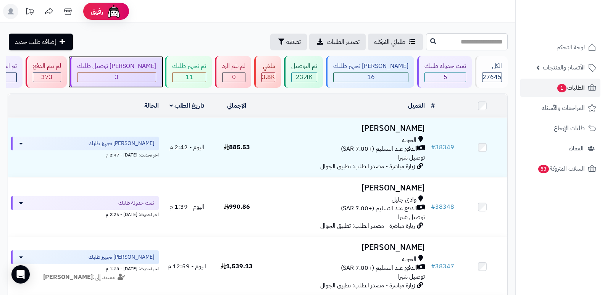
click at [156, 69] on div "[PERSON_NAME] توصيل طلبك" at bounding box center [116, 66] width 79 height 9
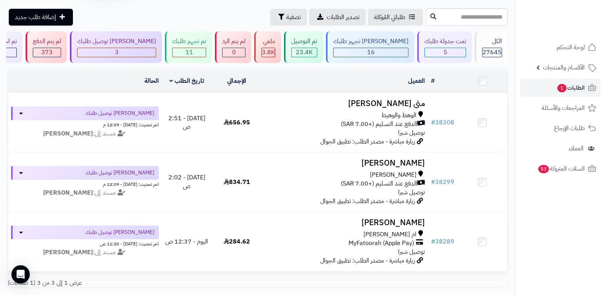
scroll to position [76, 0]
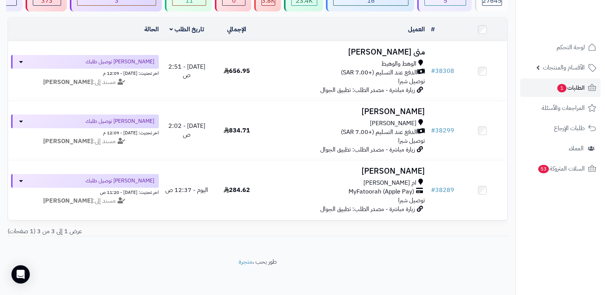
click at [556, 233] on nav "لوحة التحكم الأقسام والمنتجات المنتجات الأقسام الماركات مواصفات المنتجات مواصفا…" at bounding box center [560, 157] width 90 height 295
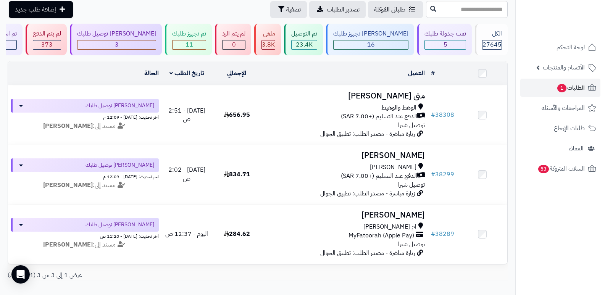
scroll to position [0, 0]
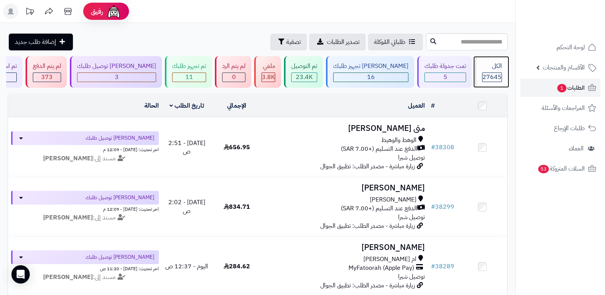
click at [491, 72] on div "الكل 27645" at bounding box center [491, 72] width 33 height 32
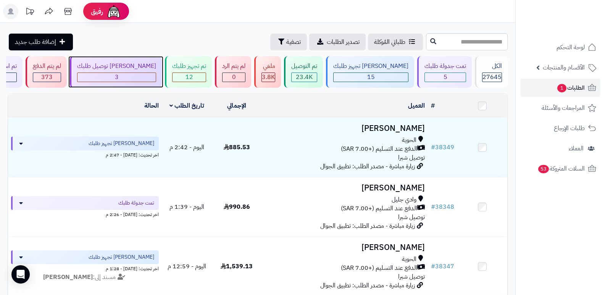
click at [132, 75] on div "3" at bounding box center [116, 77] width 78 height 9
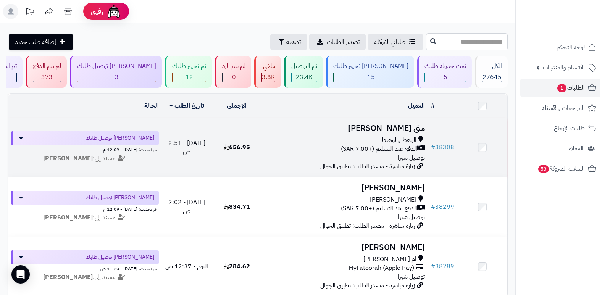
click at [404, 124] on h3 "منى [PERSON_NAME]" at bounding box center [345, 128] width 160 height 9
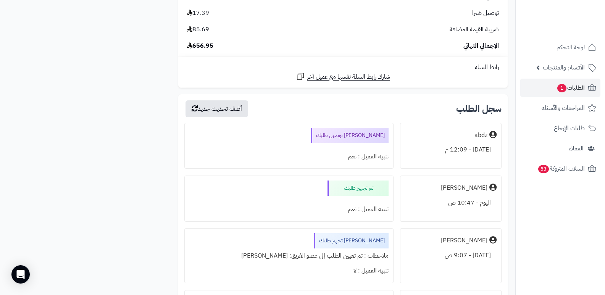
scroll to position [1641, 0]
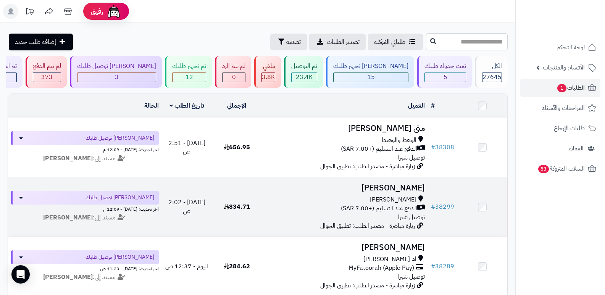
click at [393, 187] on h3 "سعد العتيبي" at bounding box center [345, 188] width 160 height 9
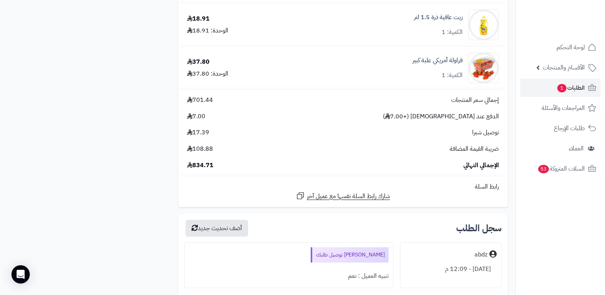
scroll to position [1831, 0]
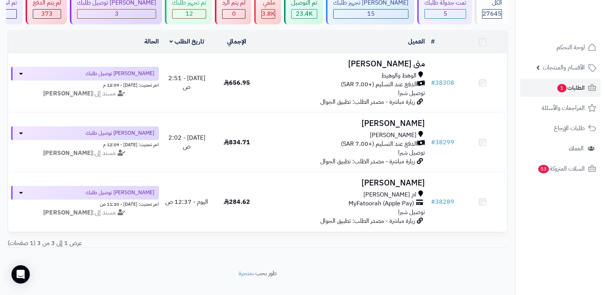
scroll to position [76, 0]
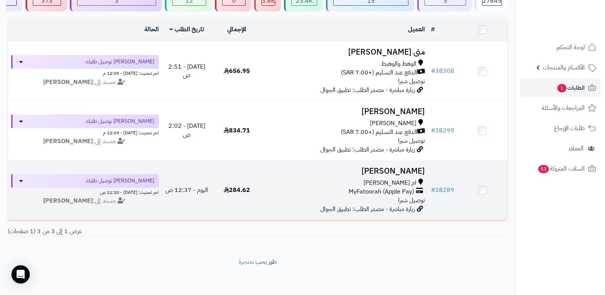
click at [414, 170] on h3 "[PERSON_NAME]" at bounding box center [345, 171] width 160 height 9
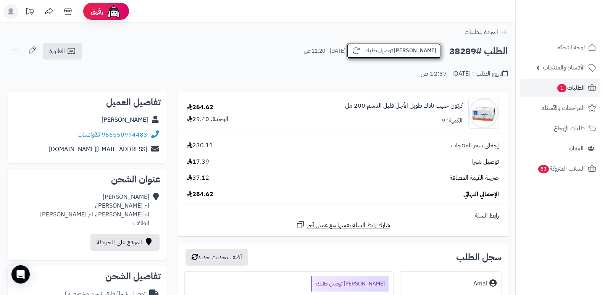
click at [427, 52] on button "[PERSON_NAME] توصيل طلبك" at bounding box center [393, 51] width 95 height 16
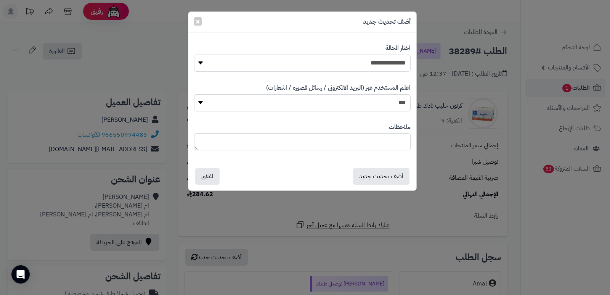
click at [393, 68] on select "**********" at bounding box center [302, 63] width 217 height 17
select select "*"
click at [194, 55] on select "**********" at bounding box center [302, 63] width 217 height 17
click at [379, 175] on button "أضف تحديث جديد" at bounding box center [381, 175] width 56 height 17
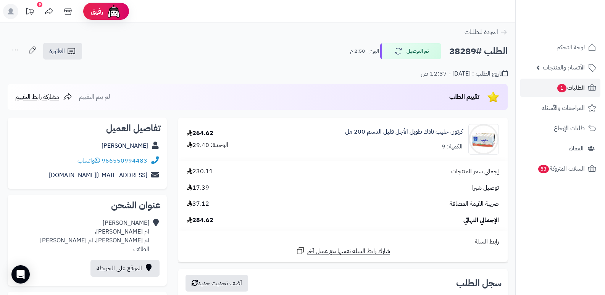
click at [582, 217] on nav "لوحة التحكم الأقسام والمنتجات المنتجات الأقسام الماركات مواصفات المنتجات مواصفا…" at bounding box center [560, 157] width 90 height 295
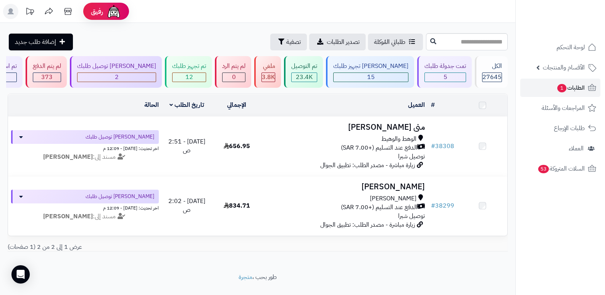
scroll to position [22, 0]
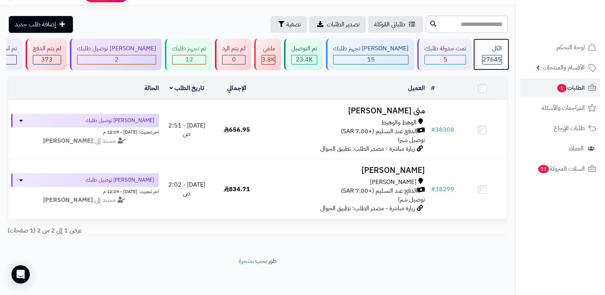
click at [486, 48] on div "الكل" at bounding box center [492, 48] width 20 height 9
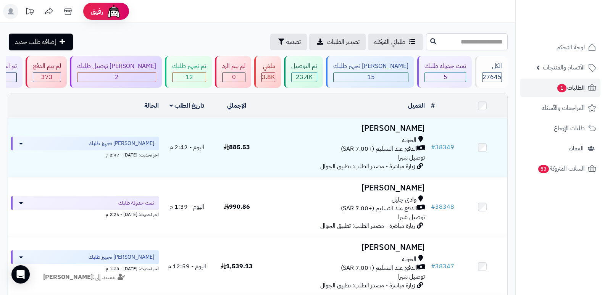
click at [533, 226] on nav "لوحة التحكم الأقسام والمنتجات المنتجات الأقسام الماركات مواصفات المنتجات مواصفا…" at bounding box center [560, 157] width 90 height 295
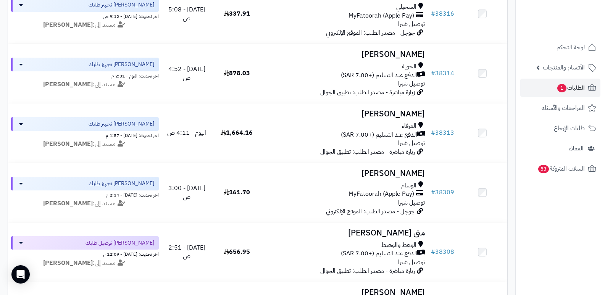
scroll to position [1602, 0]
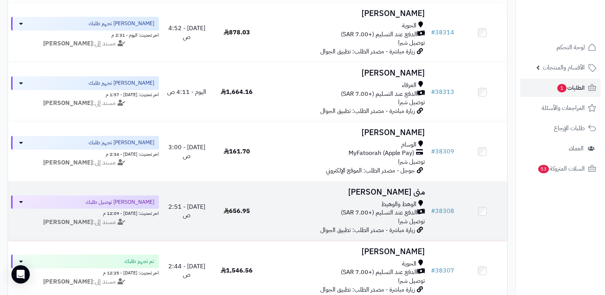
click at [407, 192] on h3 "منى [PERSON_NAME]" at bounding box center [345, 192] width 160 height 9
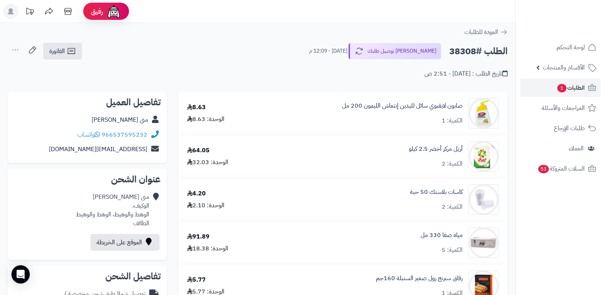
click at [566, 211] on nav "لوحة التحكم الأقسام والمنتجات المنتجات الأقسام الماركات مواصفات المنتجات مواصفا…" at bounding box center [560, 157] width 90 height 295
click at [269, 21] on header "رفيق ! الطلبات معالجة مكتمل إرجاع المنتجات العملاء المتواجدون الان 28402 عملاء …" at bounding box center [302, 11] width 605 height 23
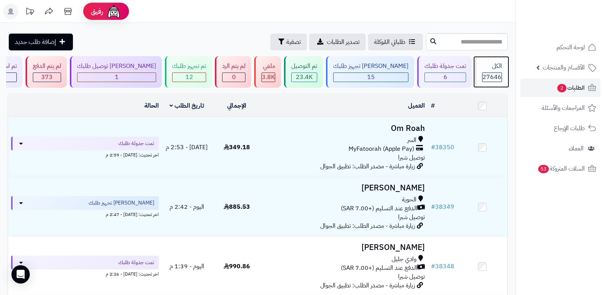
click at [486, 71] on div "الكل 27646" at bounding box center [491, 72] width 33 height 32
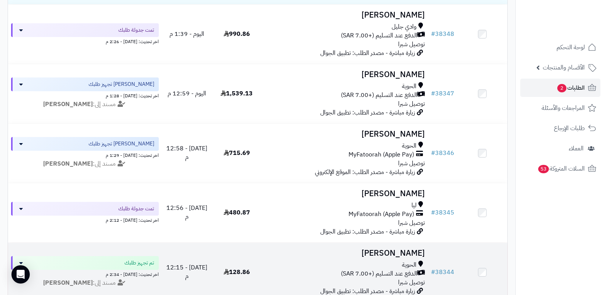
scroll to position [229, 0]
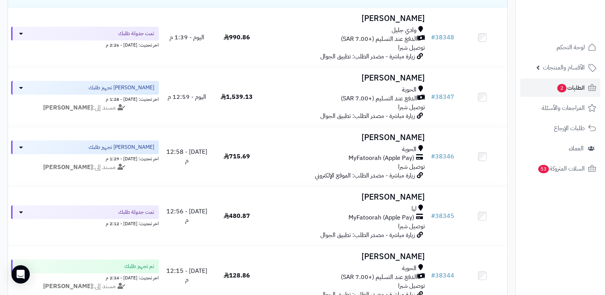
click at [528, 219] on nav "لوحة التحكم الأقسام والمنتجات المنتجات الأقسام الماركات مواصفات المنتجات مواصفا…" at bounding box center [560, 157] width 90 height 295
click at [528, 203] on nav "لوحة التحكم الأقسام والمنتجات المنتجات الأقسام الماركات مواصفات المنتجات مواصفا…" at bounding box center [560, 157] width 90 height 295
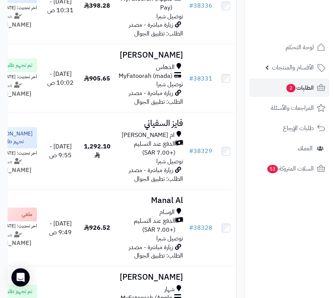
scroll to position [1275, 0]
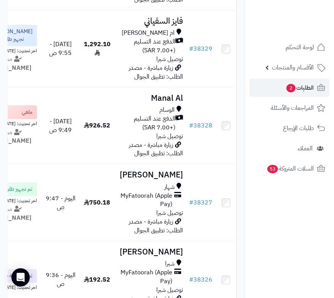
click at [287, 218] on nav "لوحة التحكم الأقسام والمنتجات المنتجات الأقسام الماركات مواصفات المنتجات مواصفا…" at bounding box center [290, 159] width 90 height 298
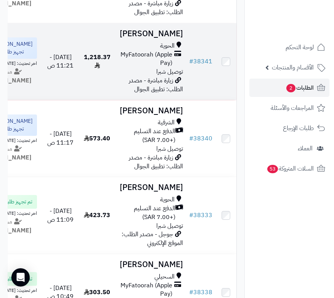
scroll to position [741, 0]
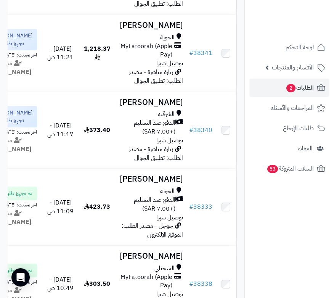
click at [281, 213] on nav "لوحة التحكم الأقسام والمنتجات المنتجات الأقسام الماركات مواصفات المنتجات مواصفا…" at bounding box center [290, 159] width 90 height 298
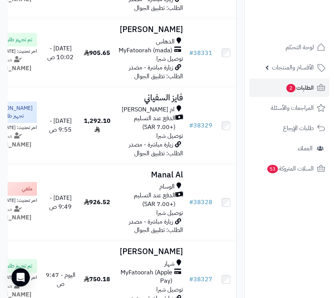
scroll to position [1199, 0]
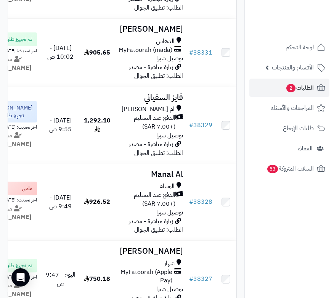
click at [268, 206] on nav "لوحة التحكم الأقسام والمنتجات المنتجات الأقسام الماركات مواصفات المنتجات مواصفا…" at bounding box center [290, 159] width 90 height 298
click at [326, 218] on nav "لوحة التحكم الأقسام والمنتجات المنتجات الأقسام الماركات مواصفات المنتجات مواصفا…" at bounding box center [290, 159] width 90 height 298
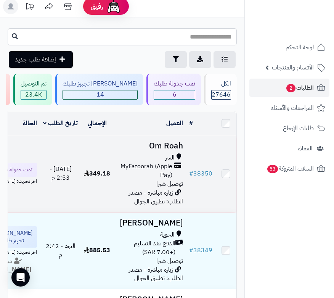
scroll to position [0, 0]
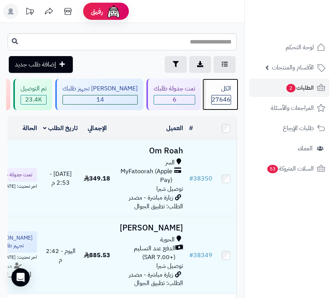
click at [220, 90] on div "الكل" at bounding box center [221, 88] width 20 height 9
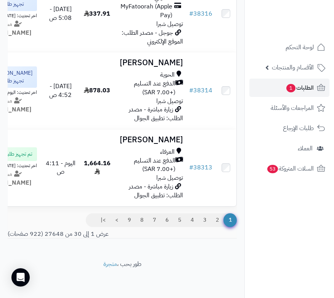
scroll to position [2480, 0]
click at [306, 239] on nav "لوحة التحكم الأقسام والمنتجات المنتجات الأقسام الماركات مواصفات المنتجات مواصفا…" at bounding box center [290, 159] width 90 height 298
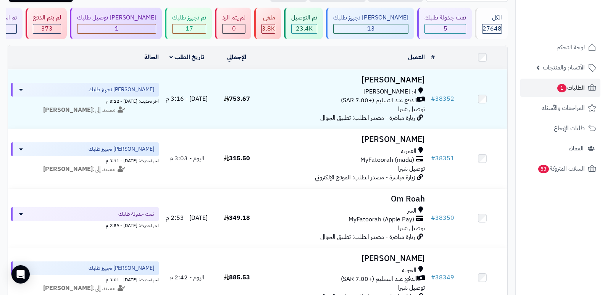
scroll to position [0, 0]
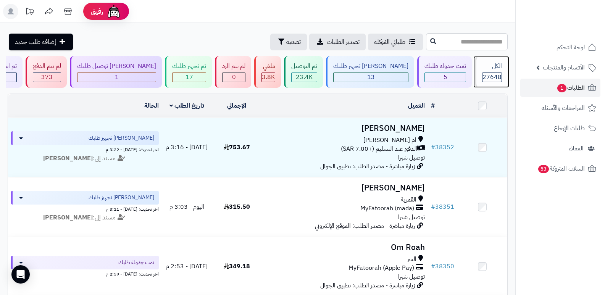
click at [334, 72] on span "27648" at bounding box center [491, 76] width 19 height 9
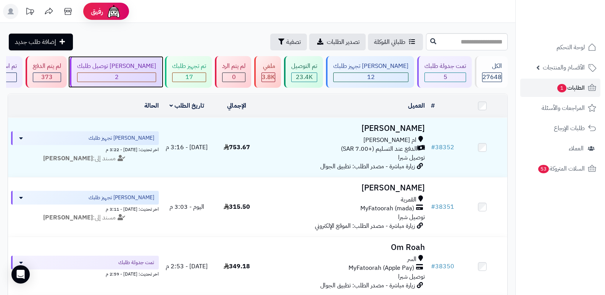
click at [140, 72] on div "2" at bounding box center [116, 77] width 79 height 10
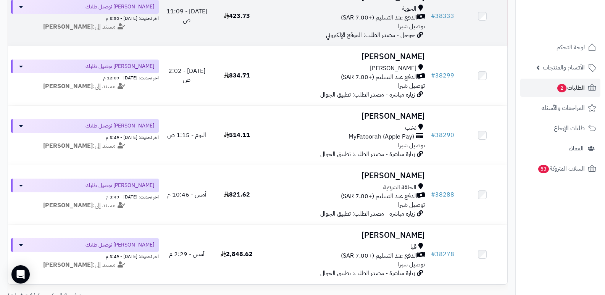
scroll to position [260, 0]
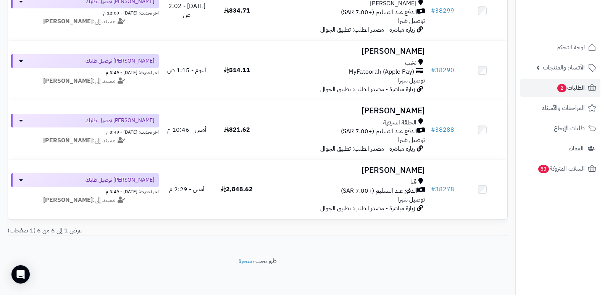
click at [575, 226] on nav "لوحة التحكم الأقسام والمنتجات المنتجات الأقسام الماركات مواصفات المنتجات مواصفا…" at bounding box center [560, 157] width 90 height 295
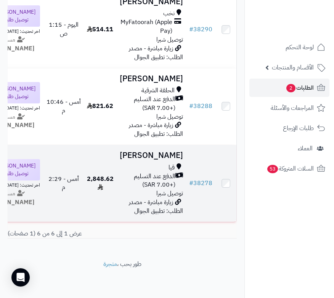
scroll to position [495, 0]
click at [161, 151] on h3 "مشاري المالكي" at bounding box center [151, 155] width 63 height 9
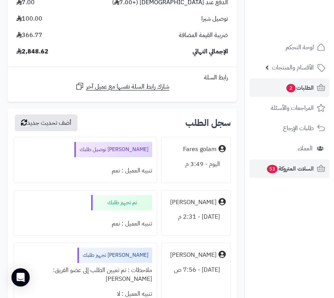
scroll to position [9042, 0]
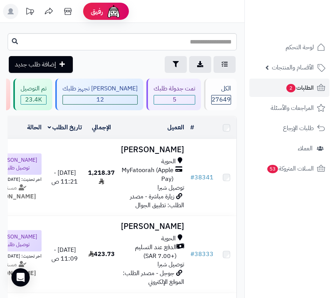
scroll to position [495, 0]
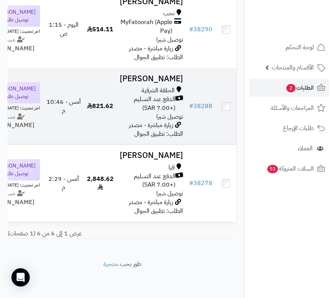
click at [170, 74] on h3 "[PERSON_NAME]" at bounding box center [151, 78] width 63 height 9
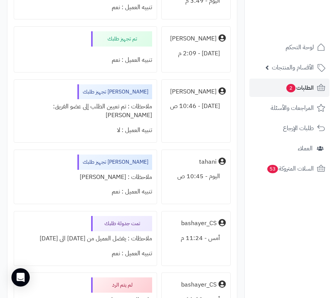
scroll to position [2594, 0]
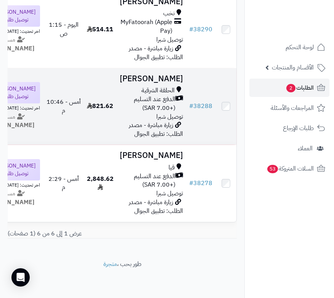
scroll to position [380, 0]
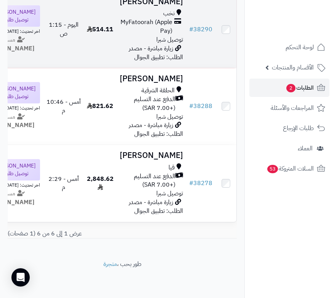
click at [174, 6] on h3 "[PERSON_NAME]" at bounding box center [151, 1] width 63 height 9
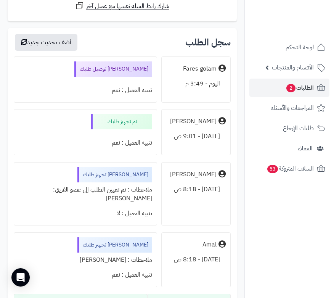
scroll to position [3090, 0]
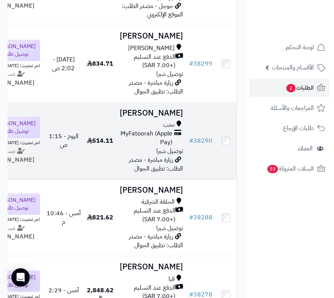
scroll to position [266, 0]
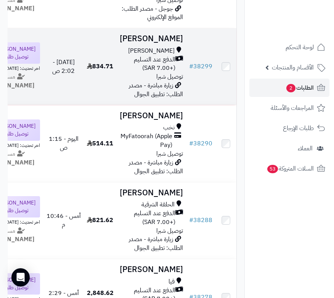
click at [176, 43] on h3 "[PERSON_NAME]" at bounding box center [151, 38] width 63 height 9
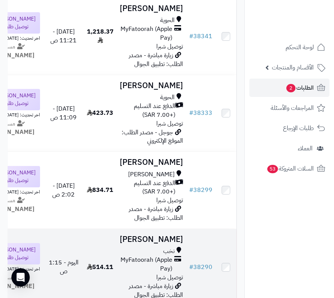
scroll to position [113, 0]
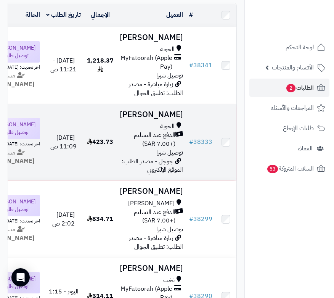
click at [169, 119] on h3 "[PERSON_NAME]" at bounding box center [151, 114] width 63 height 9
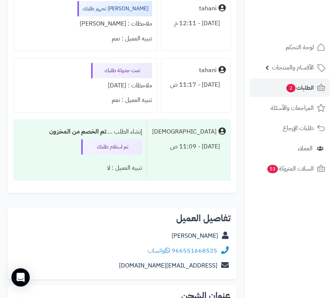
scroll to position [458, 0]
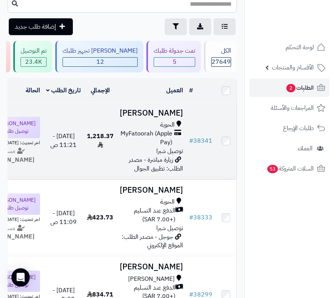
scroll to position [37, 0]
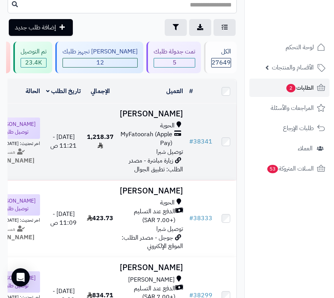
click at [161, 116] on h3 "[PERSON_NAME]" at bounding box center [151, 113] width 63 height 9
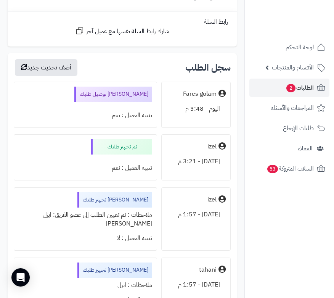
scroll to position [1373, 0]
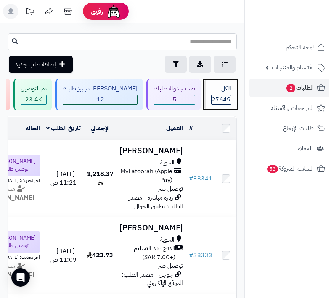
click at [222, 92] on div "الكل" at bounding box center [221, 88] width 20 height 9
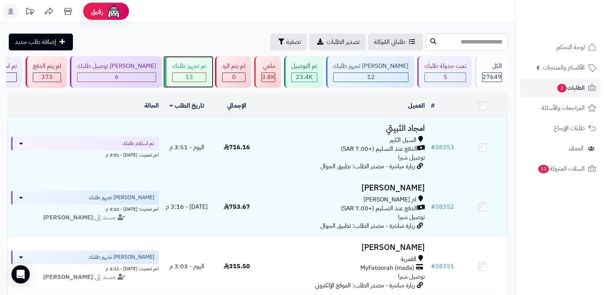
click at [202, 72] on div "تم تجهيز طلبك 13" at bounding box center [188, 72] width 47 height 32
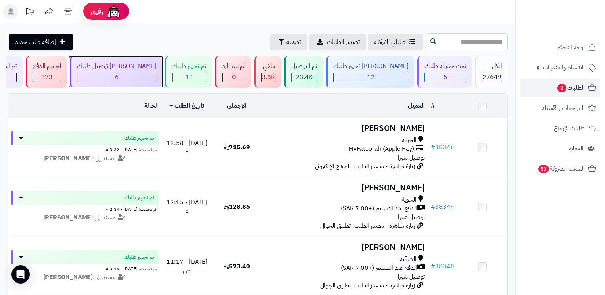
click at [140, 70] on div "[PERSON_NAME] توصيل طلبك" at bounding box center [116, 66] width 79 height 9
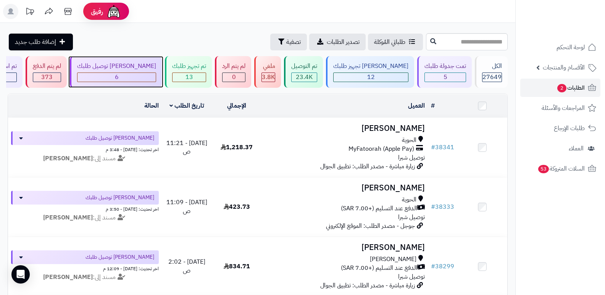
click at [131, 72] on div "6" at bounding box center [116, 77] width 79 height 10
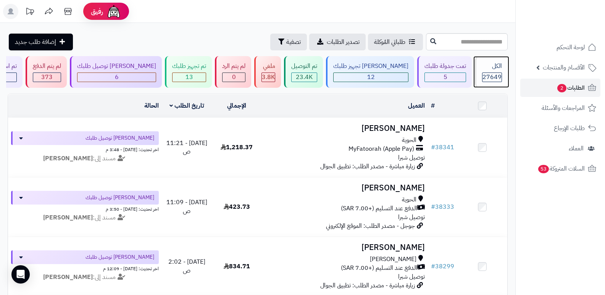
click at [498, 73] on span "27649" at bounding box center [491, 76] width 19 height 9
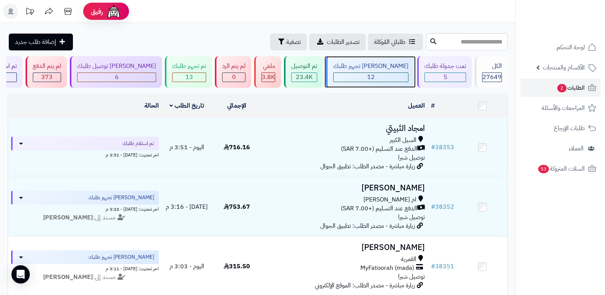
click at [393, 64] on div "[PERSON_NAME] تجهيز طلبك" at bounding box center [370, 66] width 75 height 9
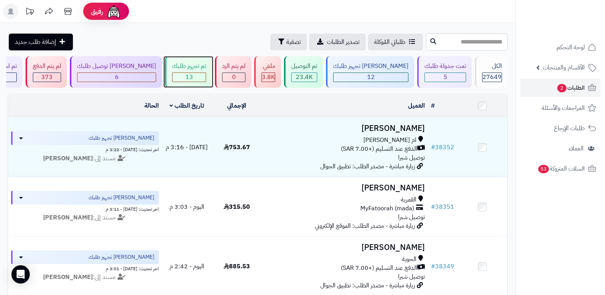
click at [193, 73] on span "13" at bounding box center [189, 76] width 8 height 9
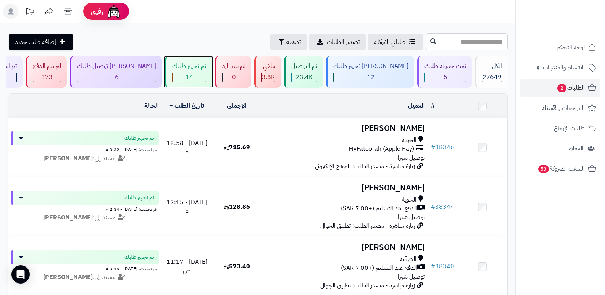
click at [207, 72] on div "تم تجهيز طلبك 14" at bounding box center [188, 72] width 47 height 32
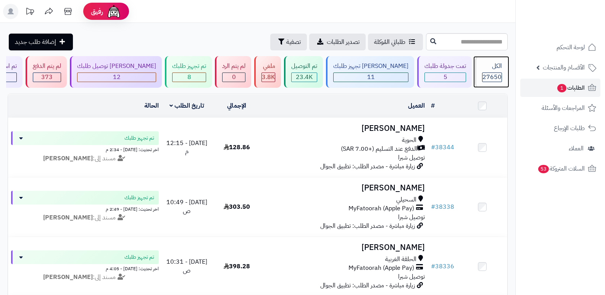
click at [485, 71] on div "الكل 27650" at bounding box center [491, 72] width 33 height 32
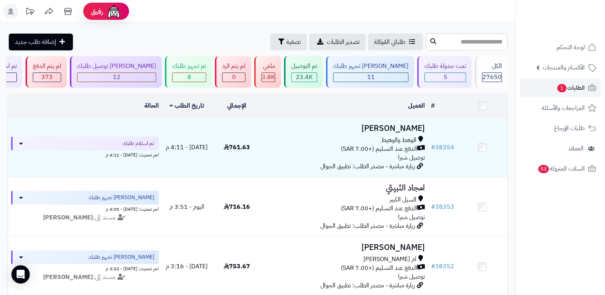
click at [367, 14] on header "رفيق ! الطلبات معالجة مكتمل إرجاع المنتجات العملاء المتواجدون الان 28404 عملاء …" at bounding box center [302, 11] width 605 height 23
click at [206, 77] on div "8" at bounding box center [188, 77] width 33 height 9
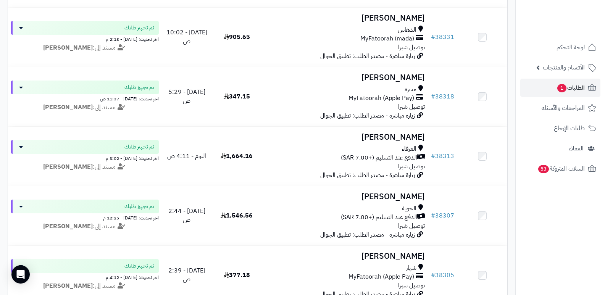
scroll to position [343, 0]
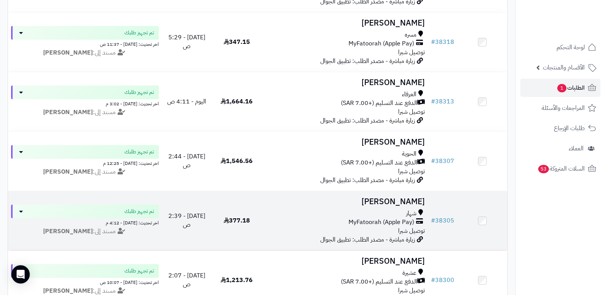
click at [407, 199] on h3 "[PERSON_NAME]" at bounding box center [345, 201] width 160 height 9
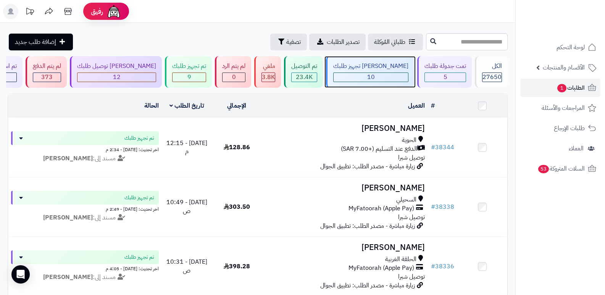
click at [393, 71] on div "جاري تجهيز طلبك 10" at bounding box center [370, 72] width 88 height 32
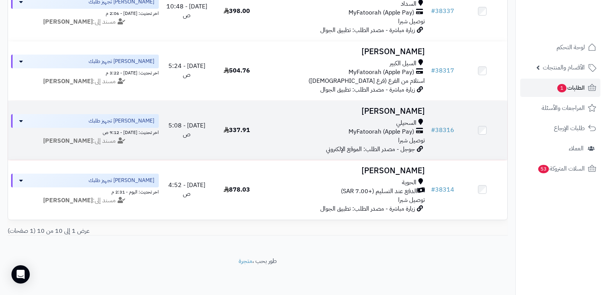
scroll to position [498, 0]
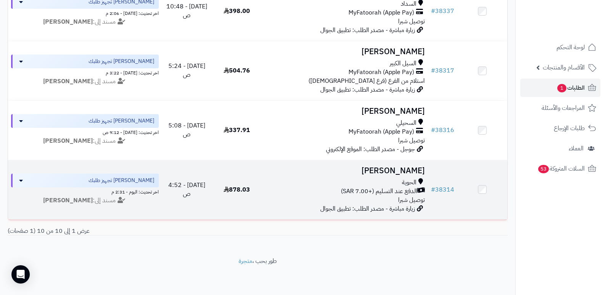
click at [396, 166] on h3 "منصور الغامدي" at bounding box center [345, 170] width 160 height 9
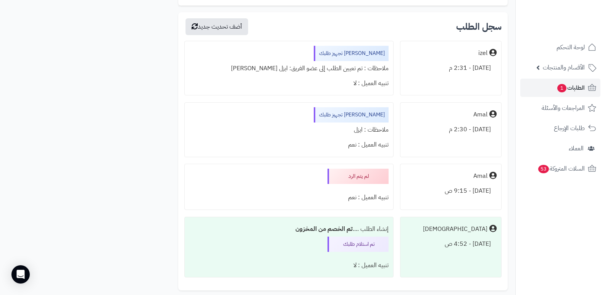
scroll to position [1259, 0]
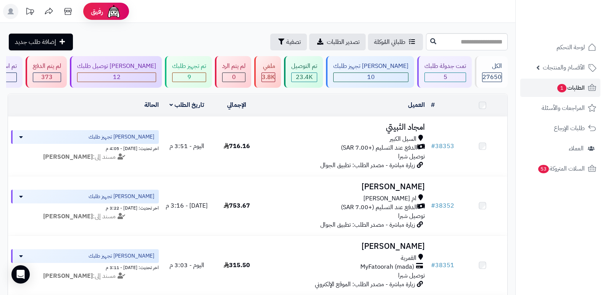
scroll to position [498, 0]
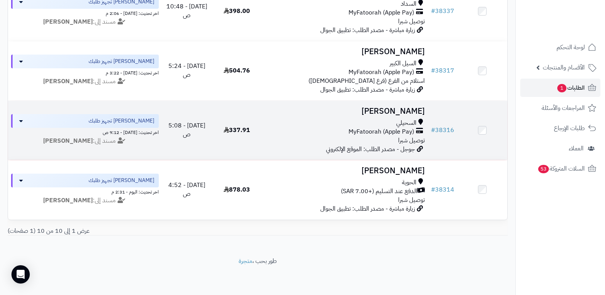
click at [402, 107] on h3 "sarah alsufyani" at bounding box center [345, 111] width 160 height 9
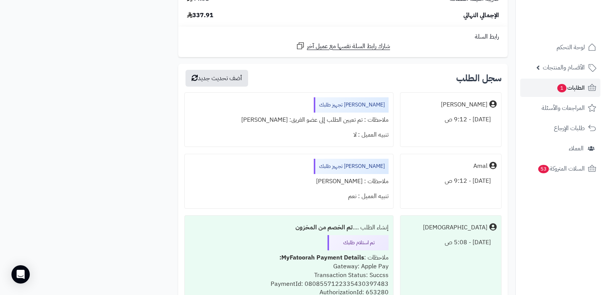
scroll to position [839, 0]
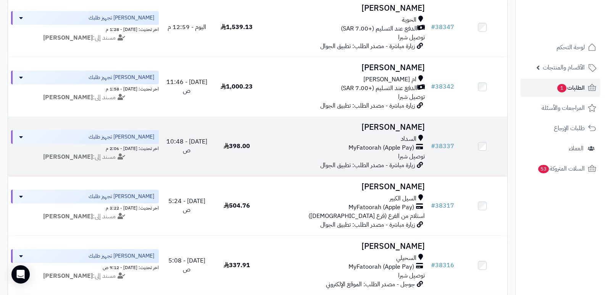
scroll to position [345, 0]
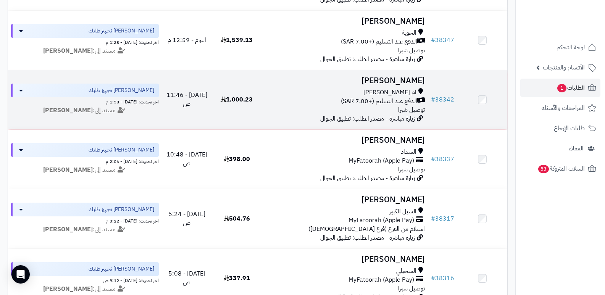
click at [412, 76] on h3 "[PERSON_NAME]" at bounding box center [345, 80] width 160 height 9
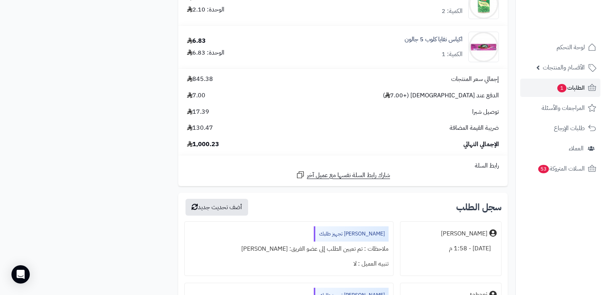
scroll to position [1946, 0]
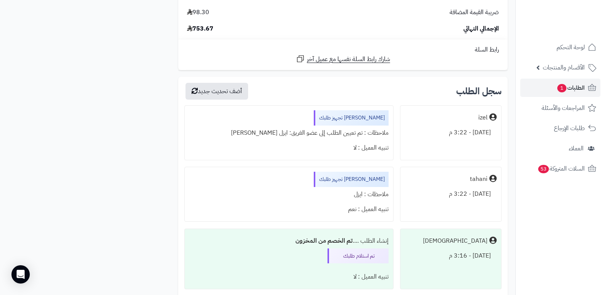
scroll to position [1423, 0]
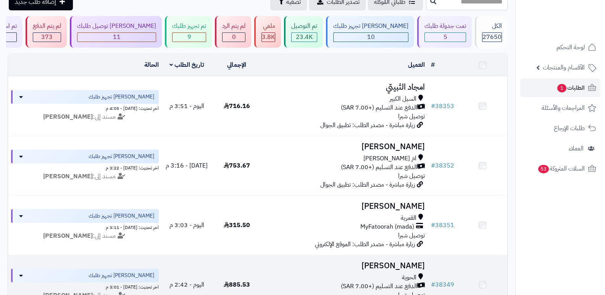
scroll to position [40, 0]
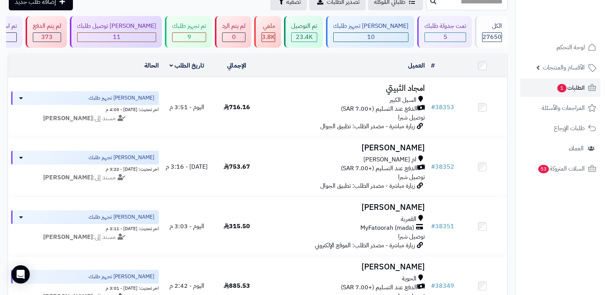
drag, startPoint x: 535, startPoint y: 223, endPoint x: 520, endPoint y: 209, distance: 20.5
click at [535, 223] on nav "لوحة التحكم الأقسام والمنتجات المنتجات الأقسام الماركات مواصفات المنتجات مواصفا…" at bounding box center [560, 157] width 90 height 295
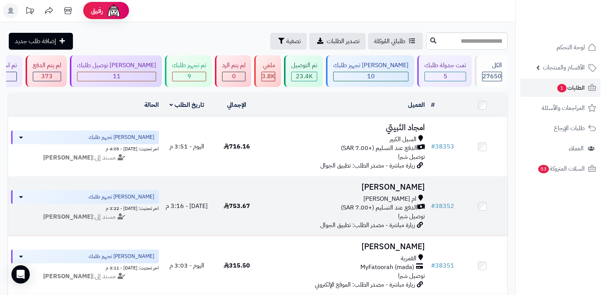
scroll to position [0, 0]
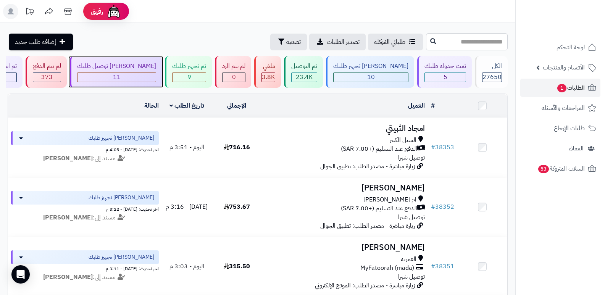
click at [121, 75] on span "11" at bounding box center [117, 76] width 8 height 9
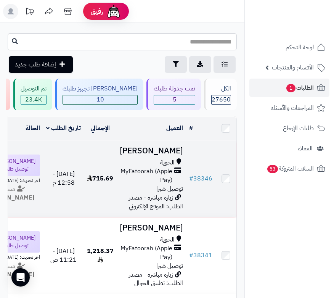
click at [170, 155] on h3 "[PERSON_NAME]" at bounding box center [151, 151] width 63 height 9
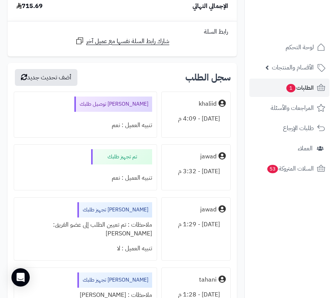
scroll to position [2251, 0]
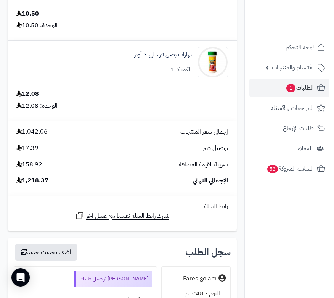
scroll to position [1259, 0]
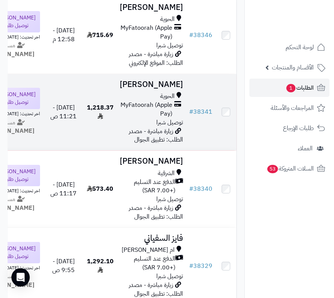
scroll to position [191, 0]
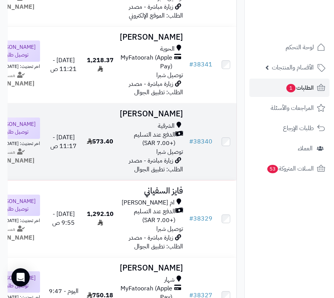
click at [158, 118] on h3 "[PERSON_NAME]" at bounding box center [151, 113] width 63 height 9
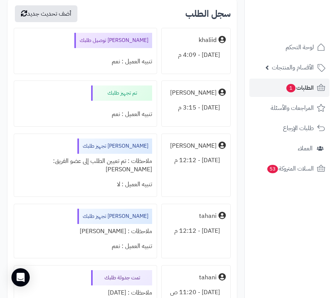
scroll to position [2976, 0]
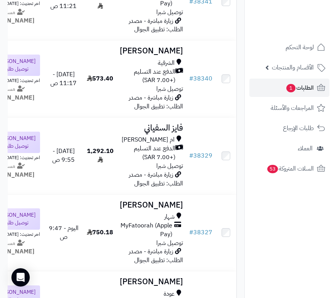
scroll to position [343, 0]
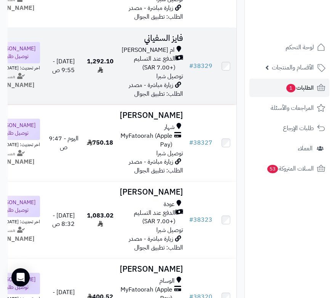
click at [164, 43] on h3 "فايز السفياني" at bounding box center [151, 38] width 63 height 9
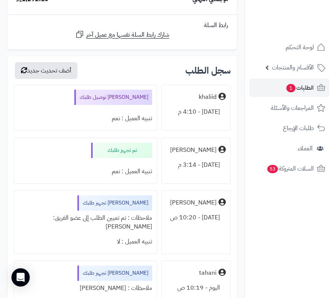
scroll to position [4044, 0]
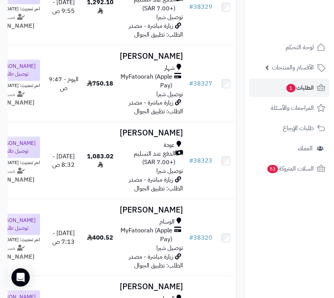
scroll to position [420, 0]
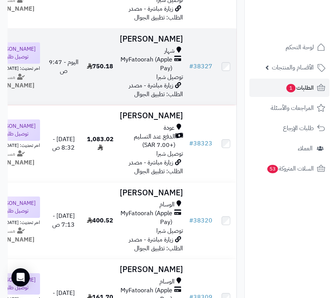
click at [169, 43] on h3 "بتول القرشي" at bounding box center [151, 39] width 63 height 9
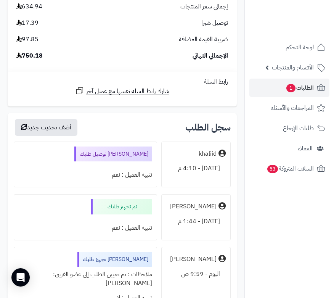
scroll to position [2785, 0]
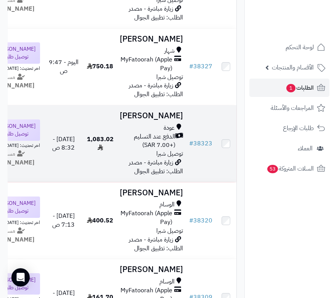
scroll to position [458, 0]
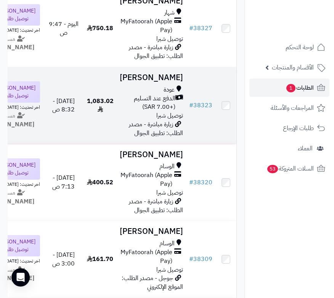
click at [179, 82] on h3 "[PERSON_NAME]" at bounding box center [151, 77] width 63 height 9
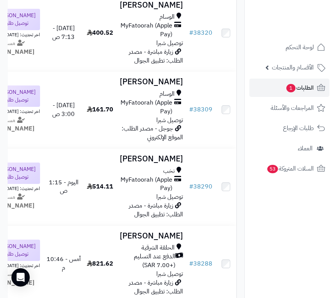
scroll to position [610, 0]
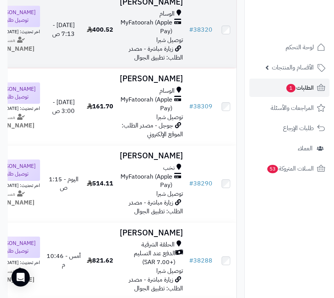
click at [165, 6] on h3 "Shaima Alqurashi" at bounding box center [151, 2] width 63 height 9
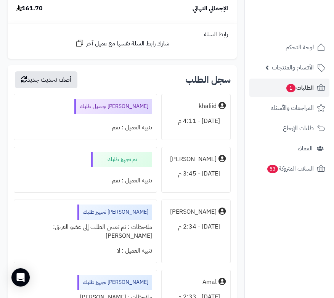
scroll to position [1030, 0]
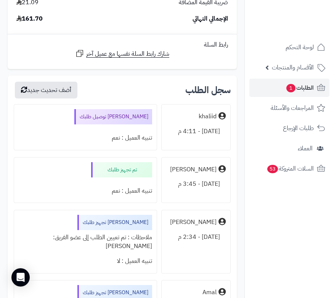
click at [289, 240] on nav "لوحة التحكم الأقسام والمنتجات المنتجات الأقسام الماركات مواصفات المنتجات مواصفا…" at bounding box center [290, 159] width 90 height 298
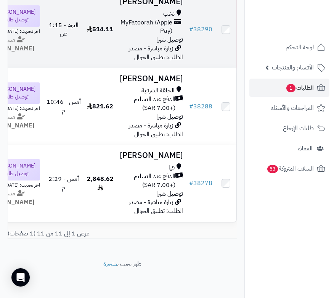
scroll to position [950, 0]
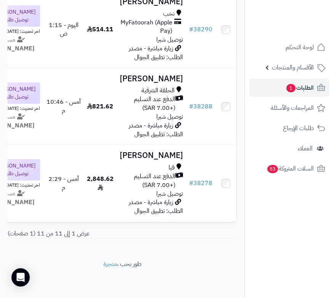
click at [284, 222] on nav "لوحة التحكم الأقسام والمنتجات المنتجات الأقسام الماركات مواصفات المنتجات مواصفا…" at bounding box center [290, 159] width 90 height 298
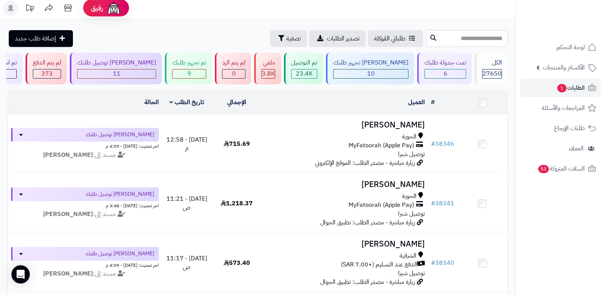
scroll to position [0, 0]
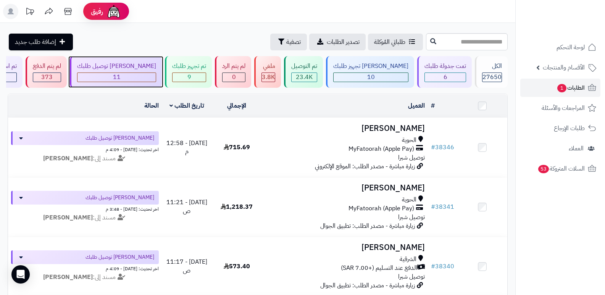
click at [152, 66] on div "جاري توصيل طلبك" at bounding box center [116, 66] width 79 height 9
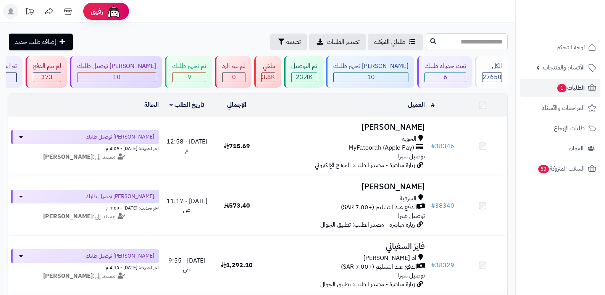
click at [205, 69] on div "تم تجهيز طلبك" at bounding box center [189, 66] width 34 height 9
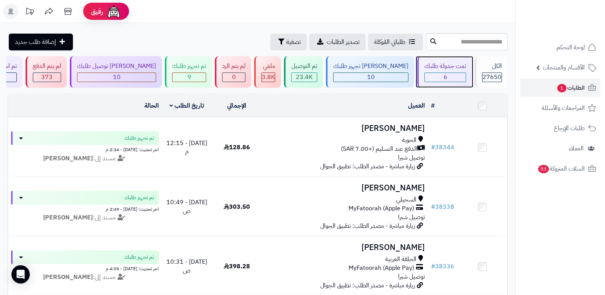
click at [450, 71] on div "تمت جدولة طلبك 6" at bounding box center [444, 72] width 55 height 32
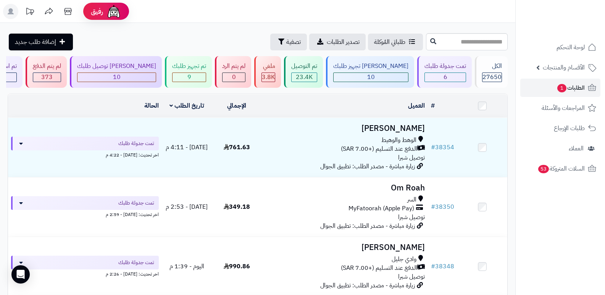
click at [530, 230] on nav "لوحة التحكم الأقسام والمنتجات المنتجات الأقسام الماركات مواصفات المنتجات مواصفا…" at bounding box center [560, 157] width 90 height 295
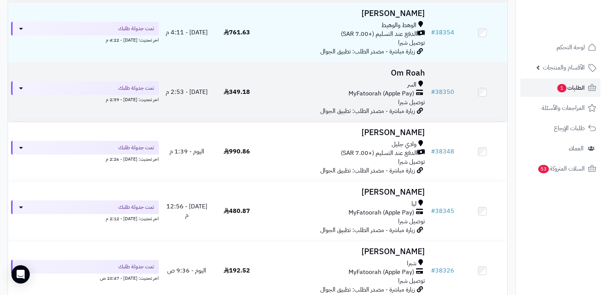
scroll to position [63, 0]
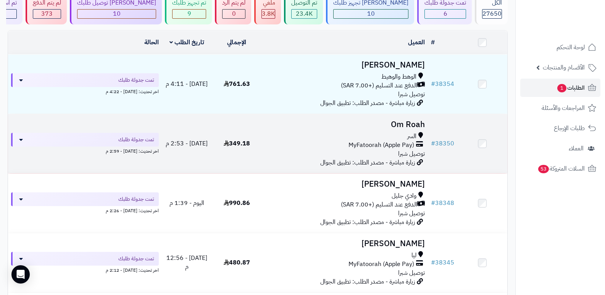
click at [415, 122] on h3 "Om Roah" at bounding box center [345, 124] width 160 height 9
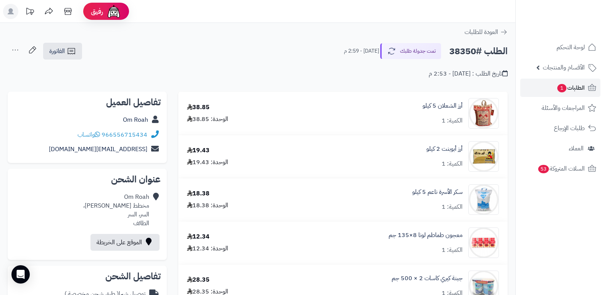
click at [580, 229] on nav "لوحة التحكم الأقسام والمنتجات المنتجات الأقسام الماركات مواصفات المنتجات مواصفا…" at bounding box center [560, 157] width 90 height 295
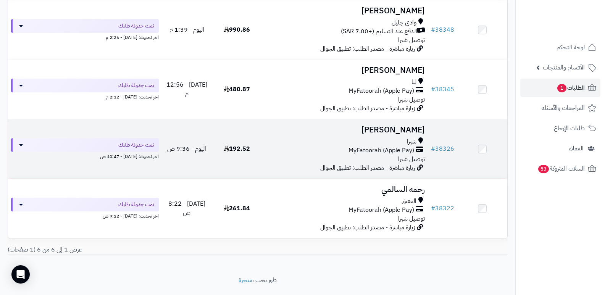
scroll to position [254, 0]
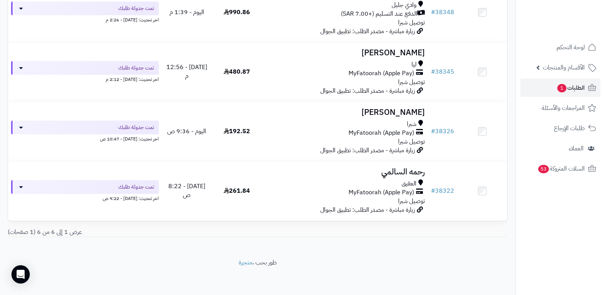
click at [533, 224] on nav "لوحة التحكم الأقسام والمنتجات المنتجات الأقسام الماركات مواصفات المنتجات مواصفا…" at bounding box center [560, 157] width 90 height 295
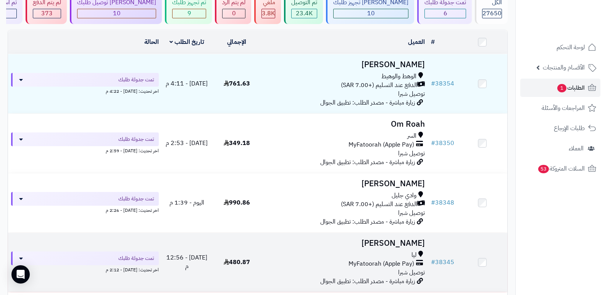
scroll to position [63, 0]
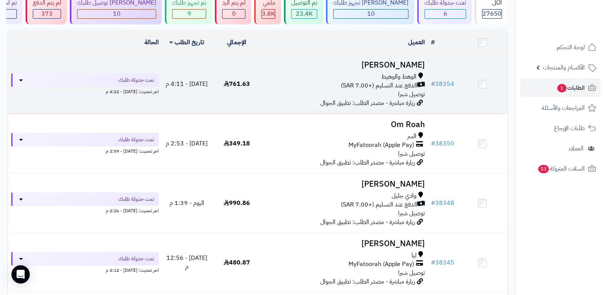
click at [404, 66] on h3 "سلطان القرشي" at bounding box center [345, 65] width 160 height 9
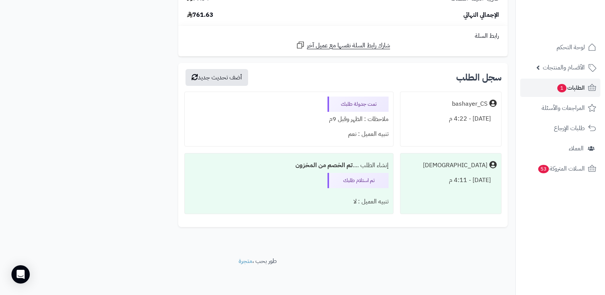
scroll to position [1980, 0]
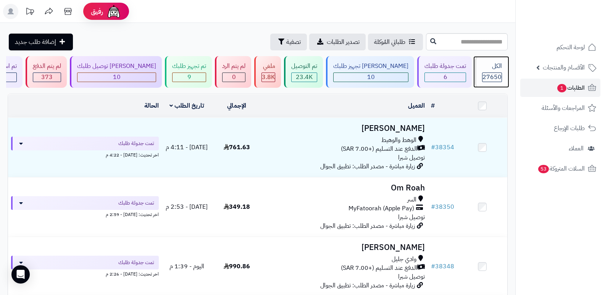
click at [498, 74] on span "27650" at bounding box center [491, 76] width 19 height 9
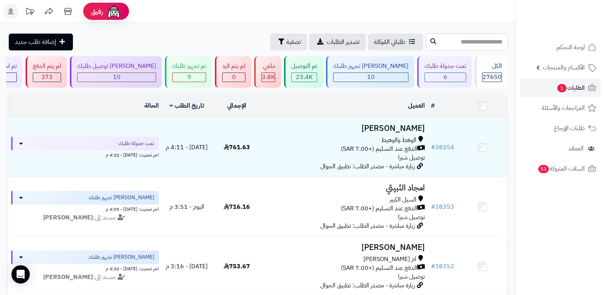
click at [495, 8] on header "رفيق ! الطلبات معالجة مكتمل إرجاع المنتجات العملاء المتواجدون الان 28404 عملاء …" at bounding box center [302, 11] width 605 height 23
drag, startPoint x: 387, startPoint y: 5, endPoint x: 382, endPoint y: 7, distance: 5.2
click at [386, 6] on header "رفيق ! الطلبات معالجة مكتمل إرجاع المنتجات العملاء المتواجدون الان 28404 عملاء …" at bounding box center [302, 11] width 605 height 23
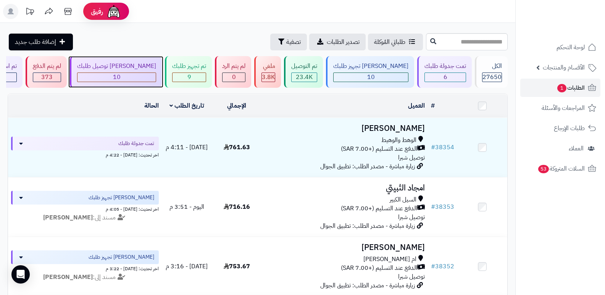
click at [136, 68] on div "[PERSON_NAME] توصيل طلبك" at bounding box center [116, 66] width 79 height 9
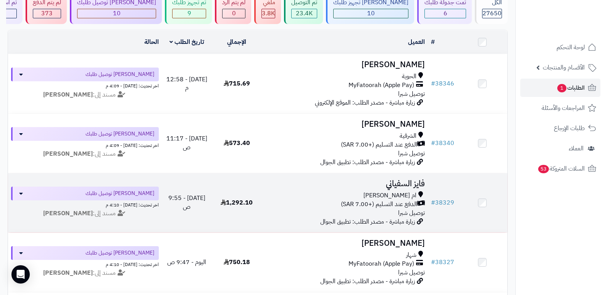
scroll to position [2, 0]
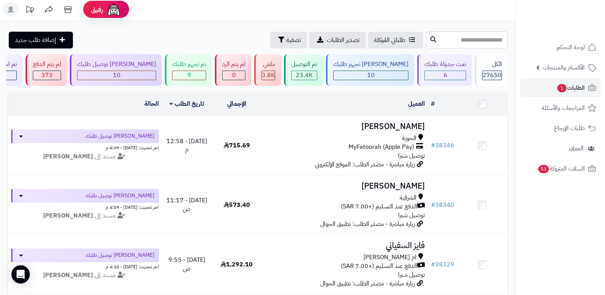
click at [538, 220] on nav "لوحة التحكم الأقسام والمنتجات المنتجات الأقسام الماركات مواصفات المنتجات مواصفا…" at bounding box center [560, 157] width 90 height 295
click at [206, 60] on div "تم تجهيز طلبك" at bounding box center [189, 64] width 34 height 9
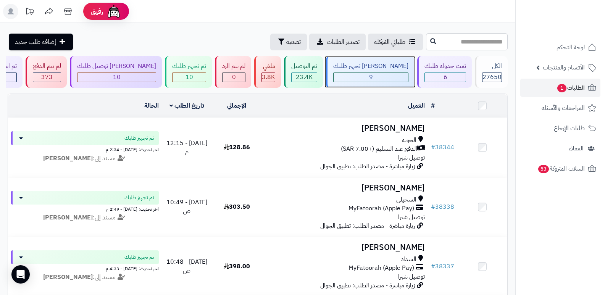
click at [368, 66] on div "[PERSON_NAME] تجهيز طلبك" at bounding box center [370, 66] width 75 height 9
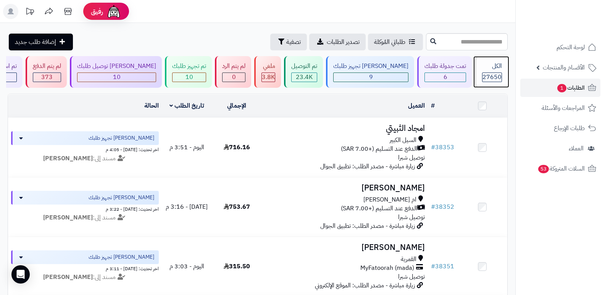
click at [488, 74] on span "27650" at bounding box center [491, 76] width 19 height 9
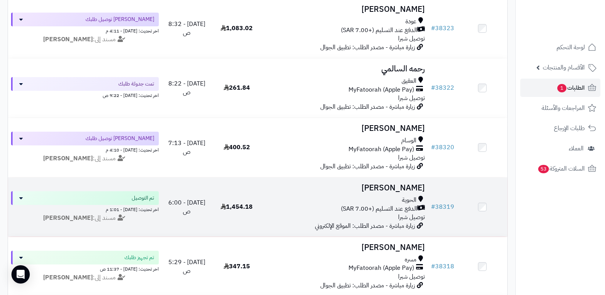
scroll to position [1658, 0]
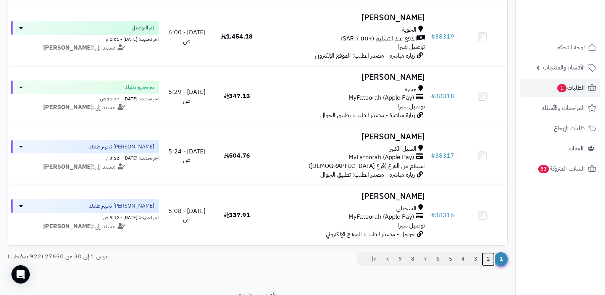
click at [490, 262] on link "2" at bounding box center [487, 259] width 13 height 14
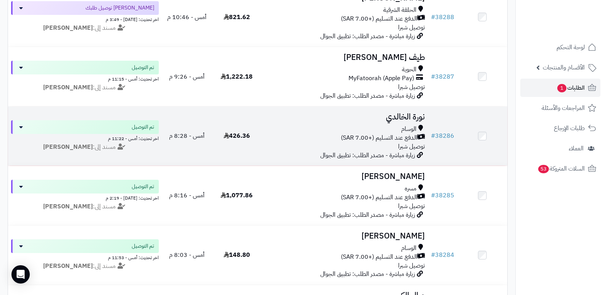
scroll to position [916, 0]
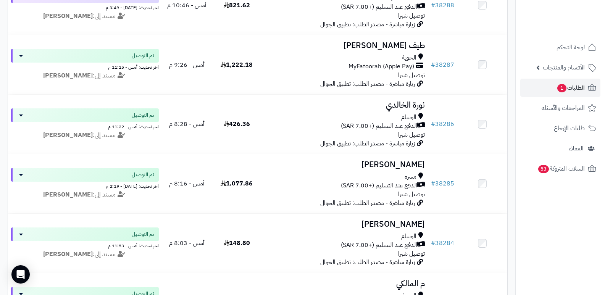
click at [530, 237] on nav "لوحة التحكم الأقسام والمنتجات المنتجات الأقسام الماركات مواصفات المنتجات مواصفا…" at bounding box center [560, 157] width 90 height 295
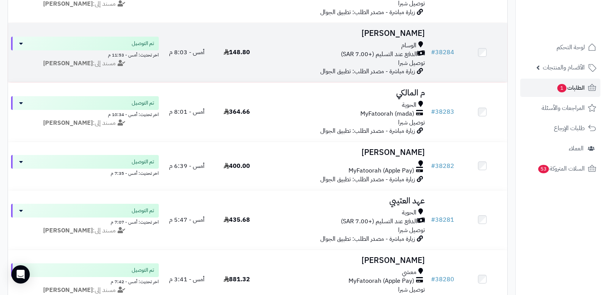
scroll to position [1221, 0]
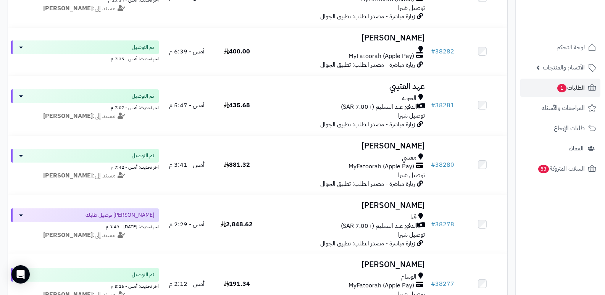
click at [545, 237] on nav "لوحة التحكم الأقسام والمنتجات المنتجات الأقسام الماركات مواصفات المنتجات مواصفا…" at bounding box center [560, 157] width 90 height 295
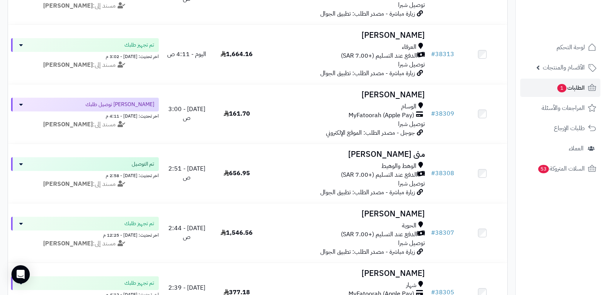
scroll to position [0, 0]
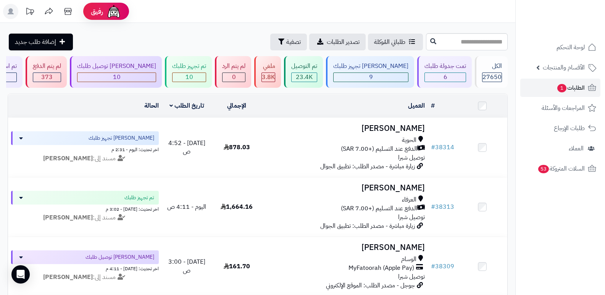
click at [13, 11] on rect at bounding box center [10, 11] width 15 height 15
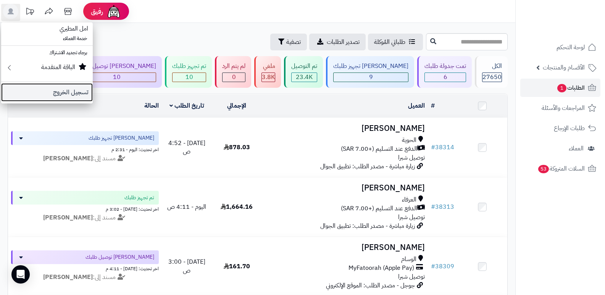
click at [70, 96] on link "تسجيل الخروج" at bounding box center [47, 92] width 92 height 18
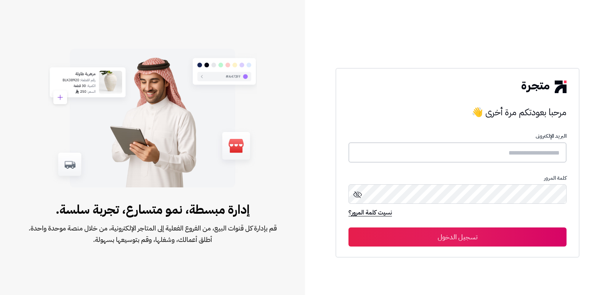
click at [473, 145] on input "text" at bounding box center [458, 152] width 218 height 20
type input "*"
type input "**********"
click at [349, 227] on button "تسجيل الدخول" at bounding box center [458, 236] width 218 height 19
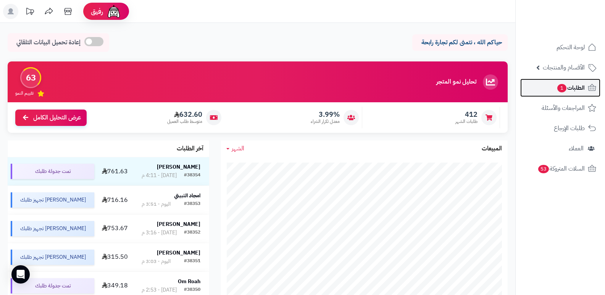
click at [567, 84] on span "الطلبات 1" at bounding box center [570, 87] width 28 height 11
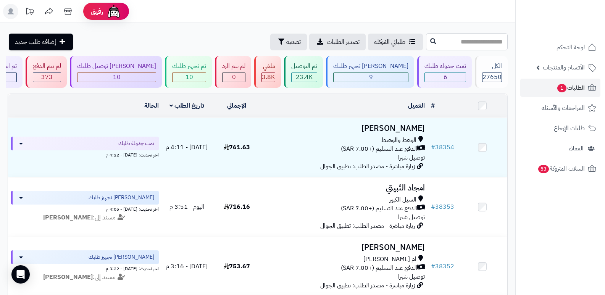
click at [493, 43] on input "text" at bounding box center [467, 41] width 82 height 17
type input "*****"
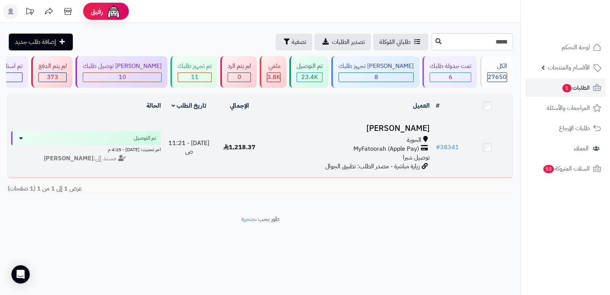
click at [417, 129] on h3 "[PERSON_NAME]" at bounding box center [349, 128] width 162 height 9
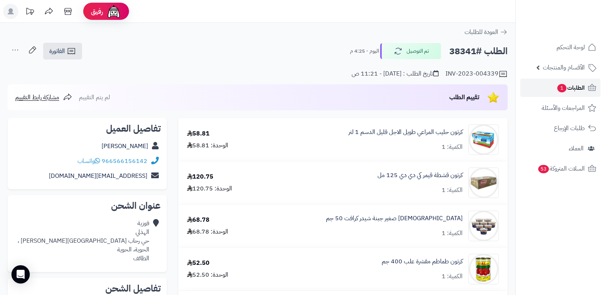
click at [578, 88] on span "الطلبات 1" at bounding box center [570, 87] width 28 height 11
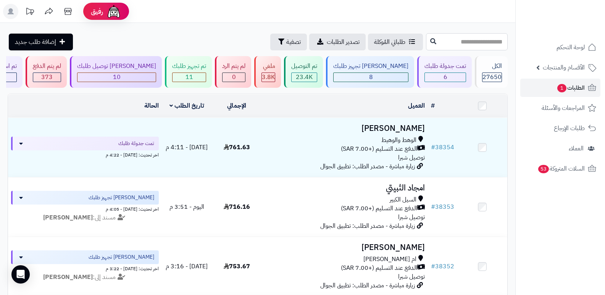
click at [468, 42] on input "text" at bounding box center [467, 41] width 82 height 17
type input "*****"
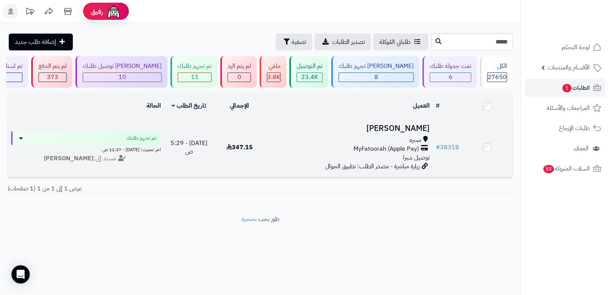
click at [419, 126] on h3 "[PERSON_NAME]" at bounding box center [349, 128] width 162 height 9
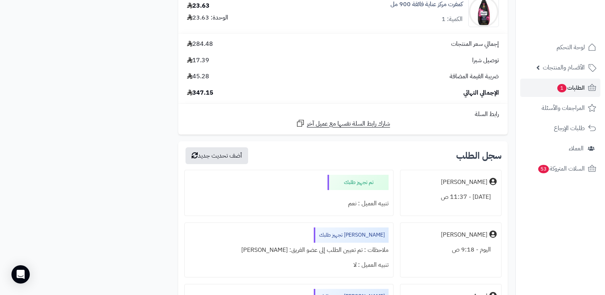
scroll to position [1271, 0]
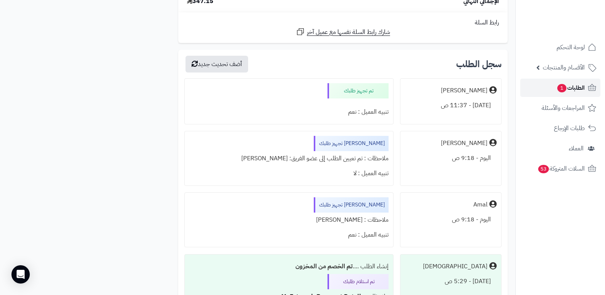
click at [573, 87] on span "الطلبات 1" at bounding box center [570, 87] width 28 height 11
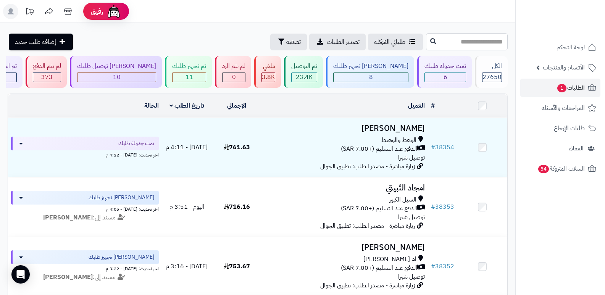
click at [466, 39] on input "text" at bounding box center [467, 41] width 82 height 17
type input "*****"
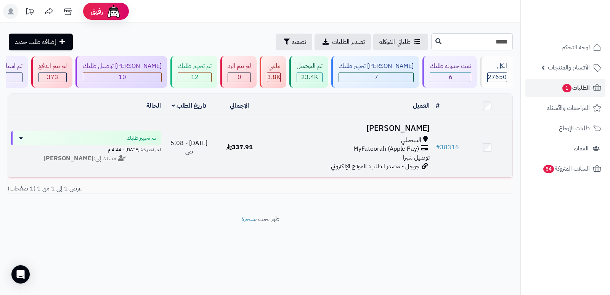
click at [413, 125] on h3 "[PERSON_NAME]" at bounding box center [349, 128] width 162 height 9
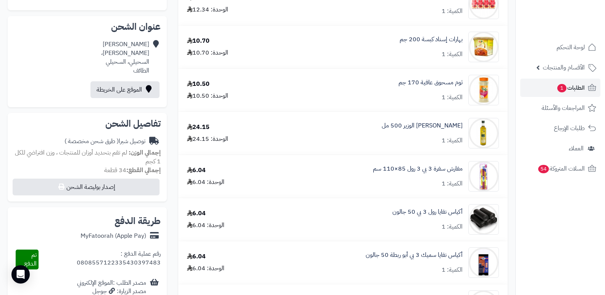
scroll to position [191, 0]
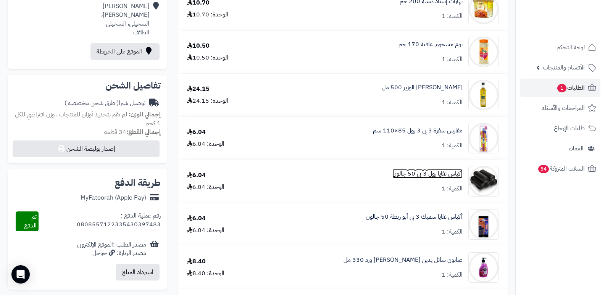
click at [422, 173] on link "أكياس نفايا رول 3 بي 50 جالون" at bounding box center [427, 173] width 70 height 9
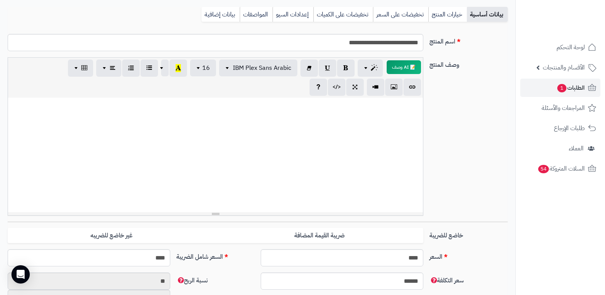
scroll to position [38, 0]
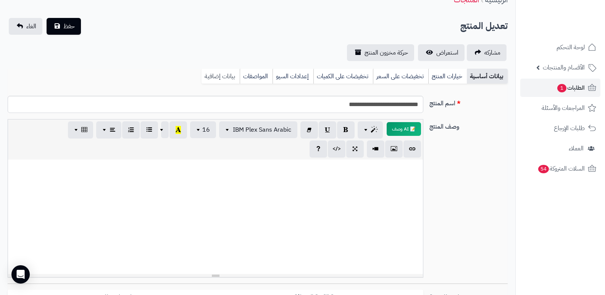
click at [215, 74] on link "بيانات إضافية" at bounding box center [220, 76] width 38 height 15
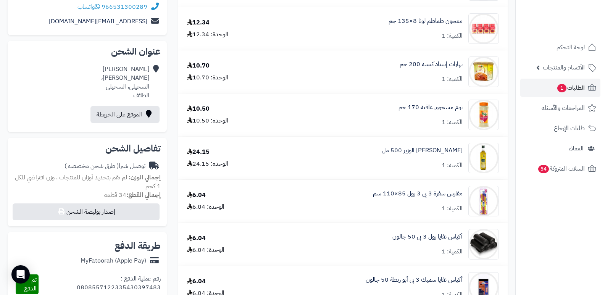
scroll to position [114, 0]
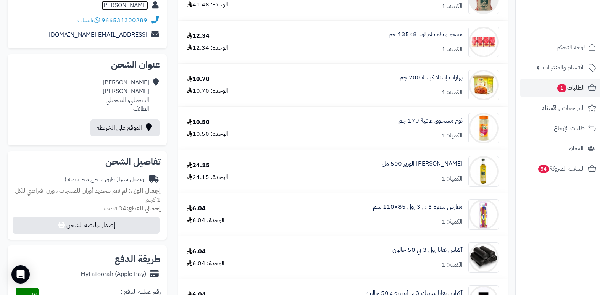
click at [137, 7] on link "sarah alsufyani" at bounding box center [124, 5] width 47 height 9
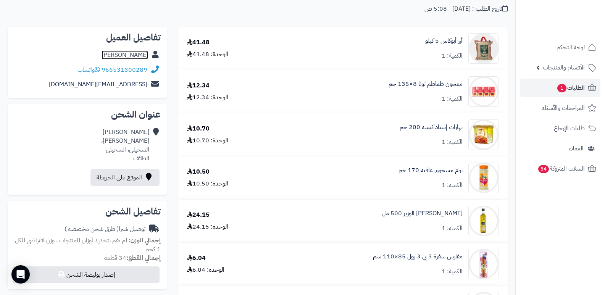
scroll to position [0, 0]
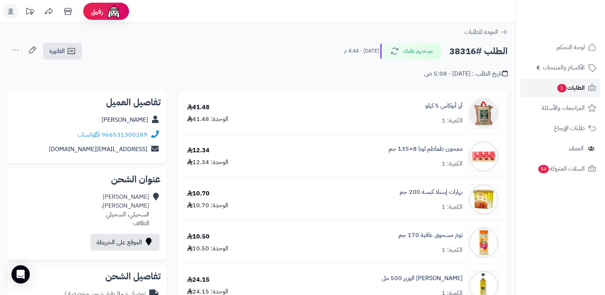
click at [573, 90] on span "الطلبات 1" at bounding box center [570, 87] width 28 height 11
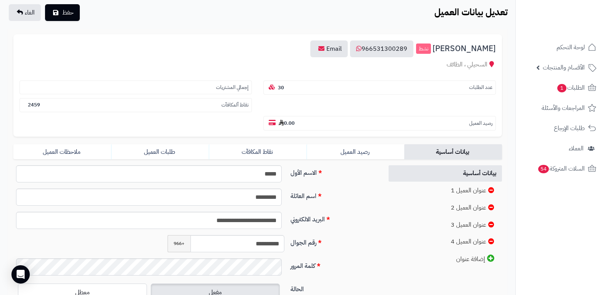
scroll to position [155, 0]
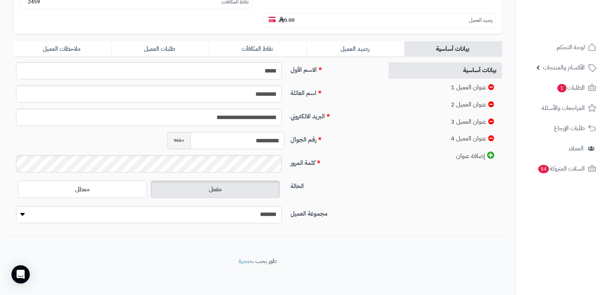
drag, startPoint x: 246, startPoint y: 140, endPoint x: 287, endPoint y: 136, distance: 41.5
click at [287, 136] on div "**********" at bounding box center [225, 140] width 123 height 17
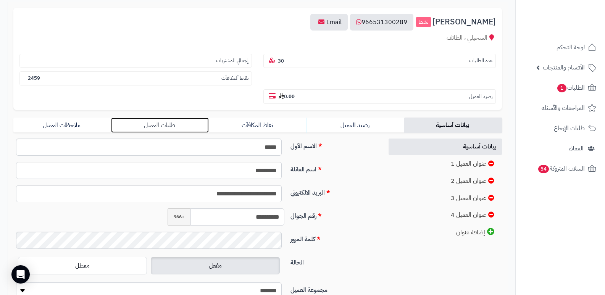
click at [166, 127] on link "طلبات العميل" at bounding box center [160, 125] width 98 height 15
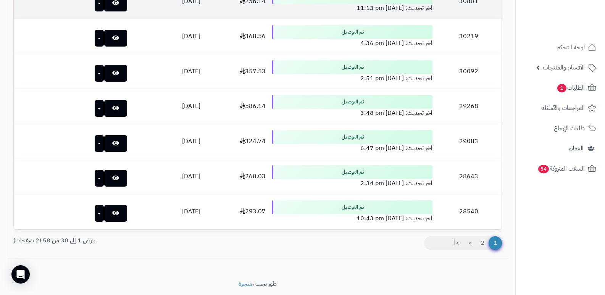
scroll to position [1071, 0]
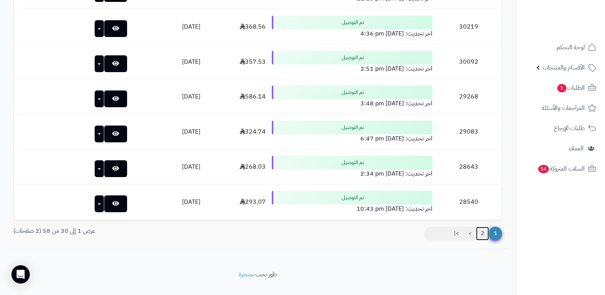
click at [485, 231] on link "2" at bounding box center [482, 234] width 13 height 14
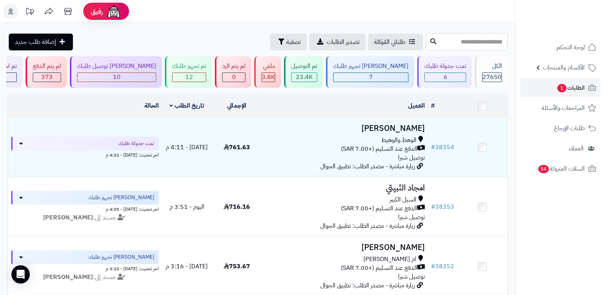
click at [482, 40] on input "text" at bounding box center [467, 41] width 82 height 17
type input "*****"
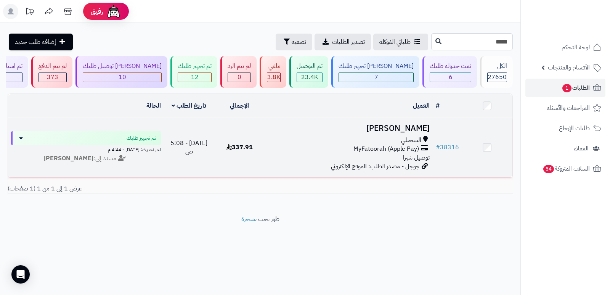
click at [391, 128] on h3 "[PERSON_NAME]" at bounding box center [349, 128] width 162 height 9
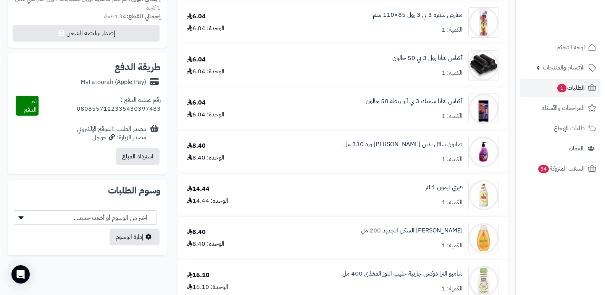
scroll to position [305, 0]
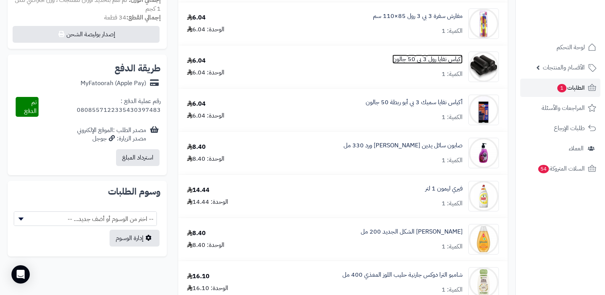
click at [423, 56] on link "أكياس نفايا رول 3 بي 50 جالون" at bounding box center [427, 59] width 70 height 9
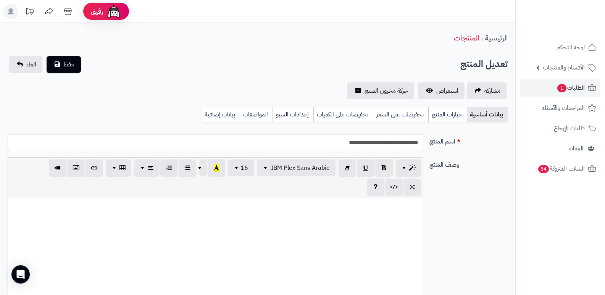
scroll to position [750, 0]
click at [227, 114] on link "بيانات إضافية" at bounding box center [220, 114] width 38 height 15
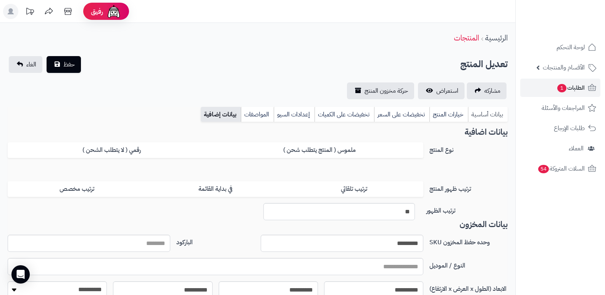
click at [488, 114] on link "بيانات أساسية" at bounding box center [488, 114] width 40 height 15
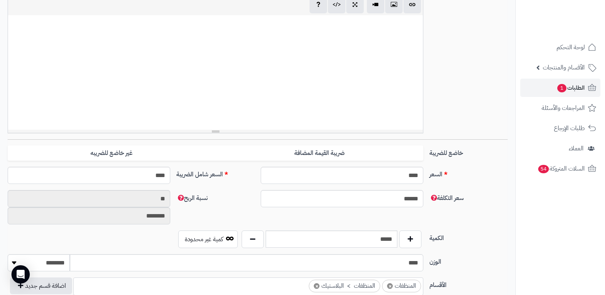
scroll to position [267, 0]
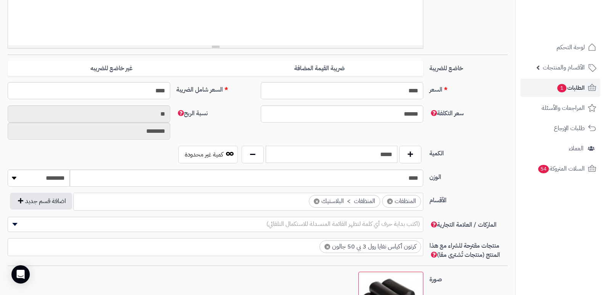
click at [383, 158] on input "*****" at bounding box center [332, 154] width 132 height 17
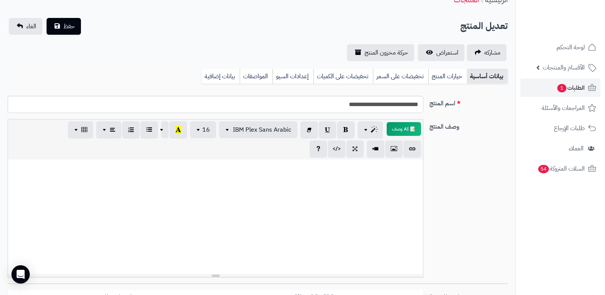
scroll to position [0, 0]
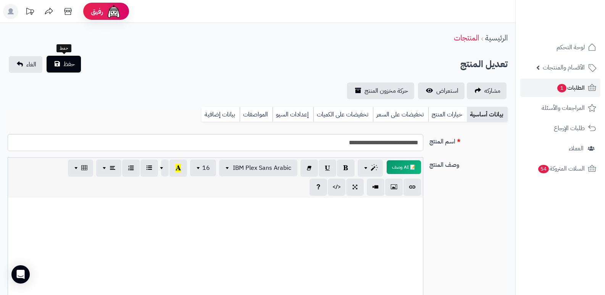
type input "*"
click at [69, 67] on span "حفظ" at bounding box center [68, 64] width 11 height 9
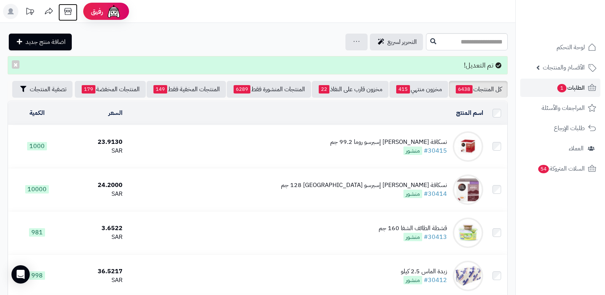
click at [69, 11] on icon at bounding box center [67, 11] width 7 height 7
click at [560, 84] on span "1" at bounding box center [561, 88] width 9 height 8
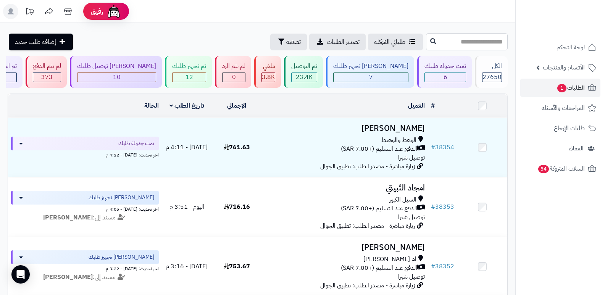
click at [477, 42] on input "text" at bounding box center [467, 41] width 82 height 17
type input "*****"
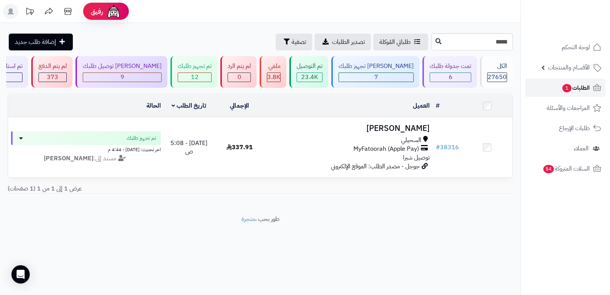
click at [581, 84] on span "الطلبات 1" at bounding box center [576, 87] width 28 height 11
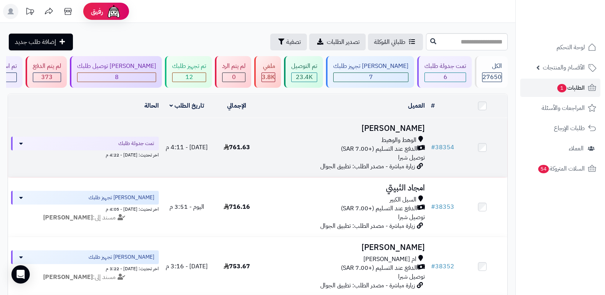
click at [412, 124] on h3 "سلطان القرشي" at bounding box center [345, 128] width 160 height 9
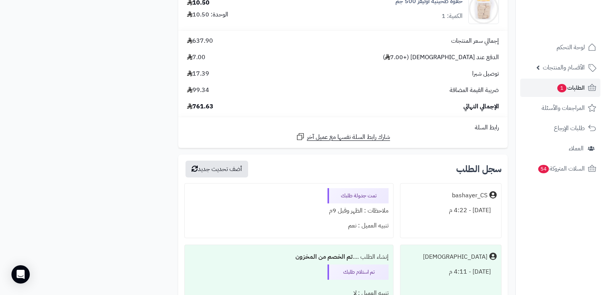
scroll to position [2095, 0]
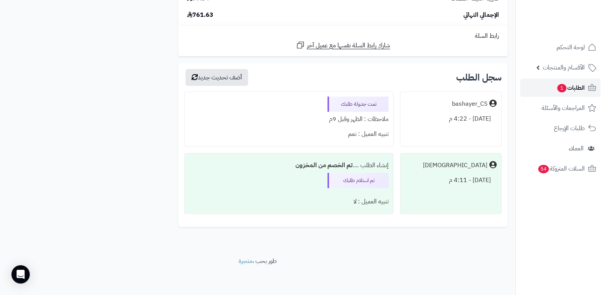
click at [580, 88] on span "الطلبات 1" at bounding box center [570, 87] width 28 height 11
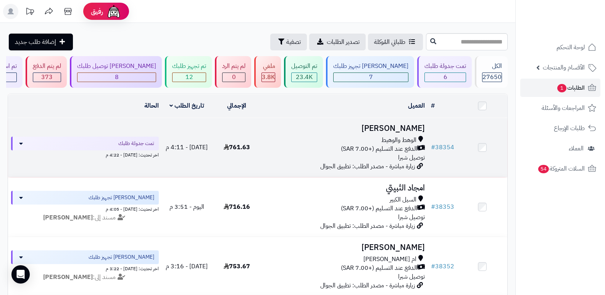
click at [416, 130] on h3 "[PERSON_NAME]" at bounding box center [345, 128] width 160 height 9
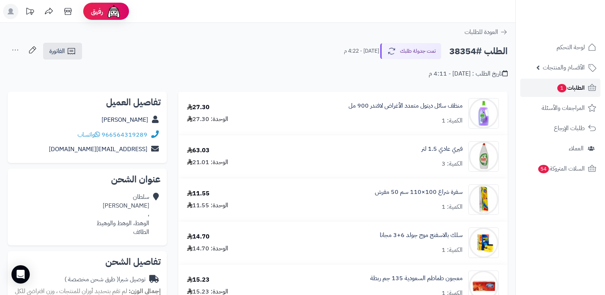
click at [560, 87] on span "1" at bounding box center [561, 88] width 9 height 8
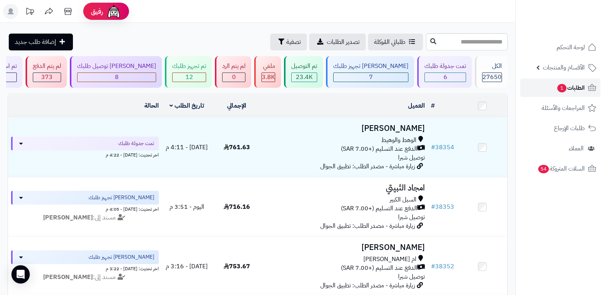
click at [572, 93] on link "الطلبات 1" at bounding box center [560, 88] width 80 height 18
click at [573, 89] on span "الطلبات 1" at bounding box center [570, 87] width 28 height 11
click at [455, 42] on input "text" at bounding box center [467, 41] width 82 height 17
type input "*****"
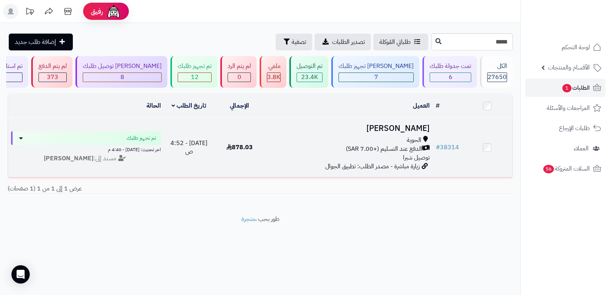
click at [413, 136] on span "الحوية" at bounding box center [414, 140] width 14 height 9
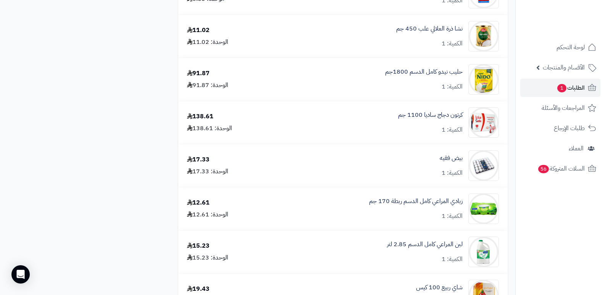
scroll to position [839, 0]
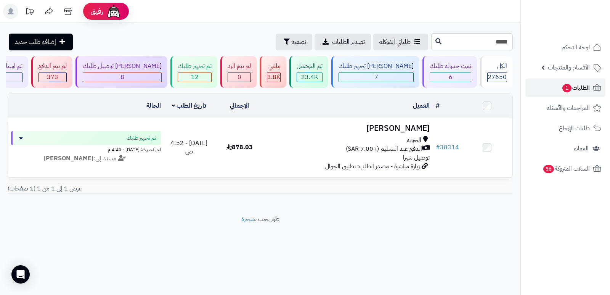
click at [584, 89] on span "الطلبات 1" at bounding box center [576, 87] width 28 height 11
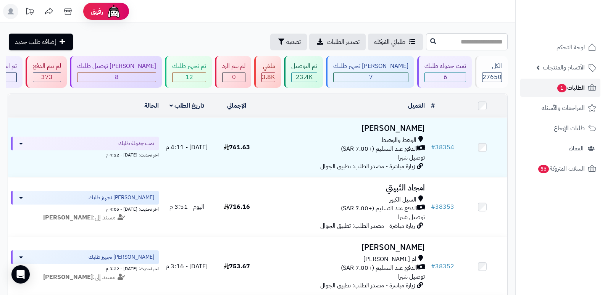
click at [570, 88] on span "الطلبات 1" at bounding box center [570, 87] width 28 height 11
click at [463, 77] on div "6" at bounding box center [445, 77] width 42 height 10
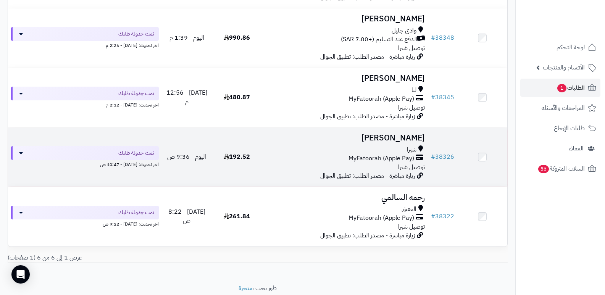
scroll to position [229, 0]
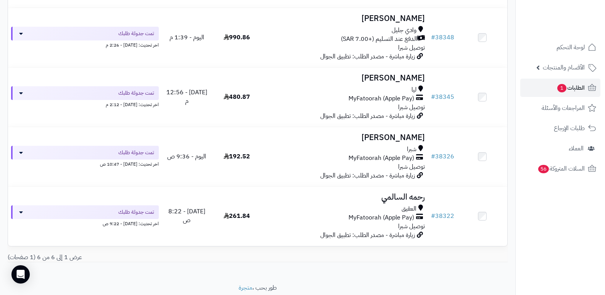
click at [581, 235] on nav "لوحة التحكم الأقسام والمنتجات المنتجات الأقسام الماركات مواصفات المنتجات مواصفا…" at bounding box center [560, 157] width 90 height 295
click at [577, 87] on span "الطلبات 1" at bounding box center [570, 87] width 28 height 11
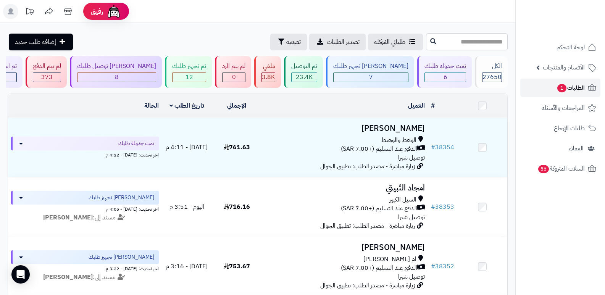
click at [557, 87] on span "1" at bounding box center [561, 88] width 9 height 8
click at [578, 47] on span "لوحة التحكم" at bounding box center [571, 47] width 28 height 11
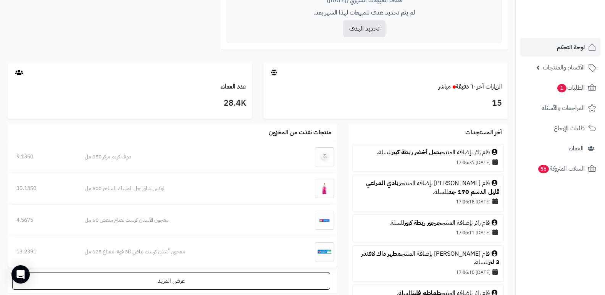
scroll to position [38, 0]
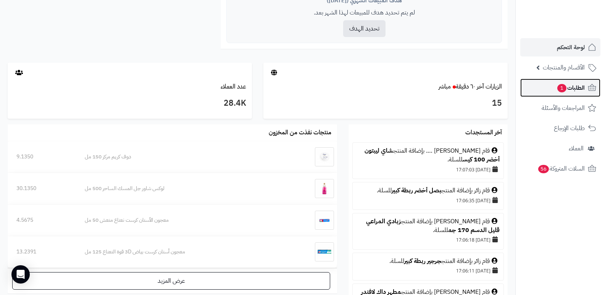
click at [573, 82] on span "الطلبات 1" at bounding box center [570, 87] width 28 height 11
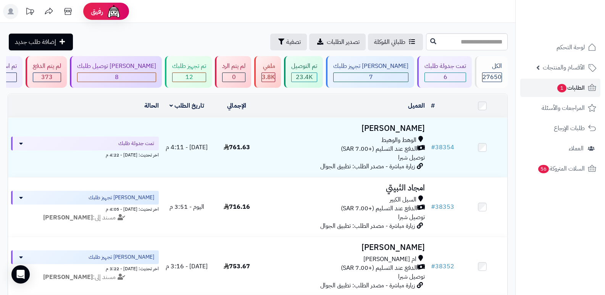
click at [457, 5] on header "رفيق ! الطلبات معالجة مكتمل إرجاع المنتجات العملاء المتواجدون الان 28405 عملاء …" at bounding box center [302, 11] width 605 height 23
click at [275, 64] on div "ملغي" at bounding box center [268, 66] width 14 height 9
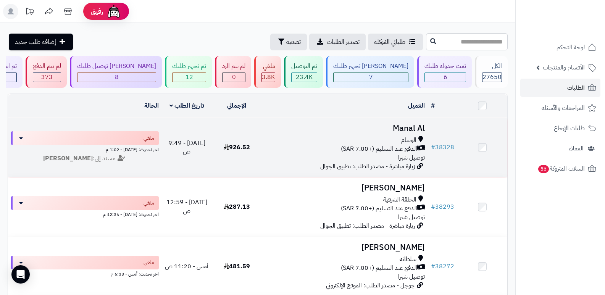
click at [409, 124] on h3 "Manal Al" at bounding box center [345, 128] width 160 height 9
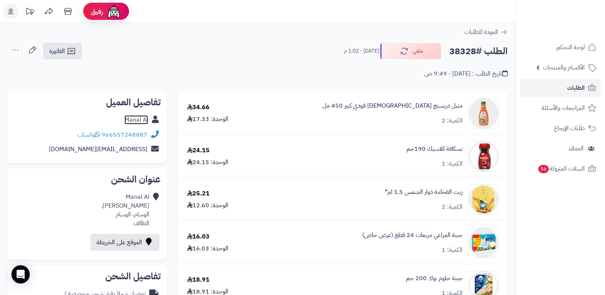
click at [143, 119] on link "Manal Al" at bounding box center [136, 119] width 24 height 9
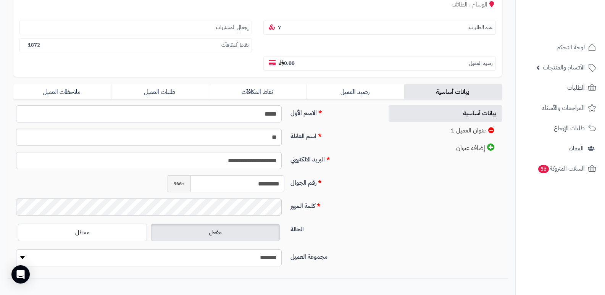
scroll to position [114, 0]
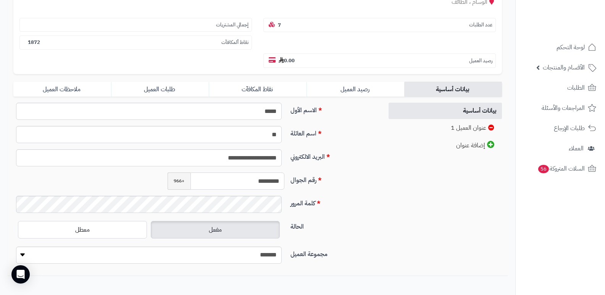
click at [260, 183] on input "*********" at bounding box center [237, 180] width 94 height 17
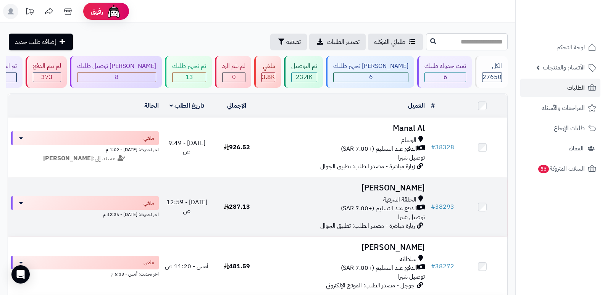
click at [395, 189] on h3 "[PERSON_NAME]" at bounding box center [345, 188] width 160 height 9
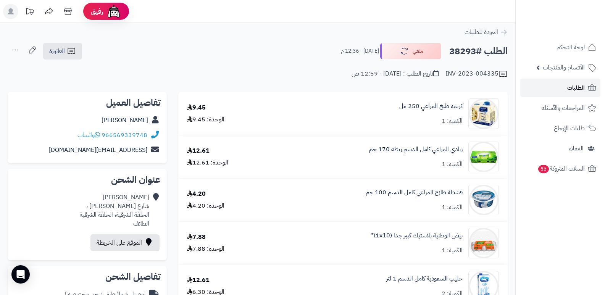
click at [581, 83] on span "الطلبات" at bounding box center [576, 87] width 18 height 11
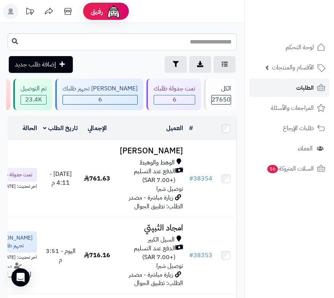
click at [306, 86] on span "الطلبات" at bounding box center [305, 87] width 18 height 11
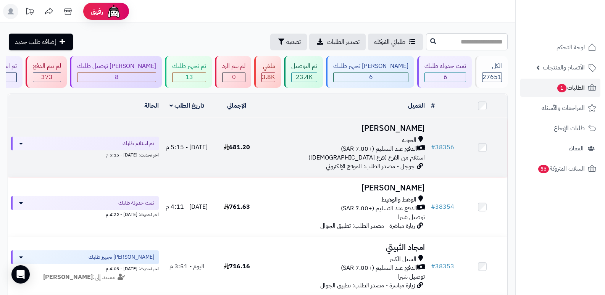
click at [334, 129] on h3 "[PERSON_NAME]" at bounding box center [345, 128] width 160 height 9
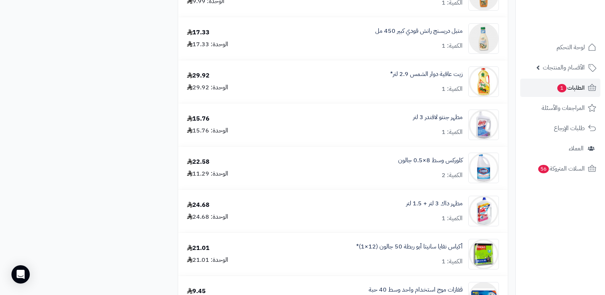
scroll to position [1297, 0]
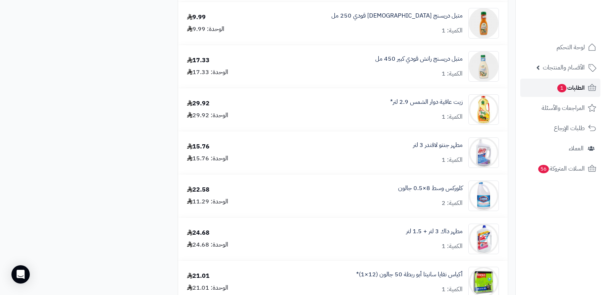
click at [570, 87] on span "الطلبات 1" at bounding box center [570, 87] width 28 height 11
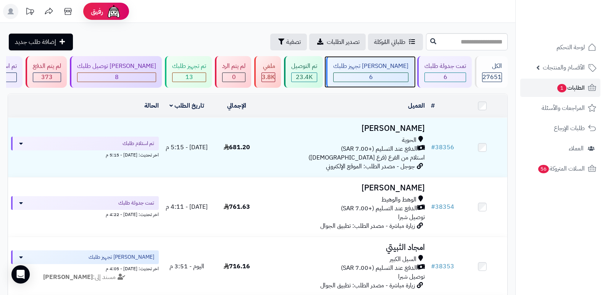
click at [382, 69] on div "جاري تجهيز طلبك" at bounding box center [370, 66] width 75 height 9
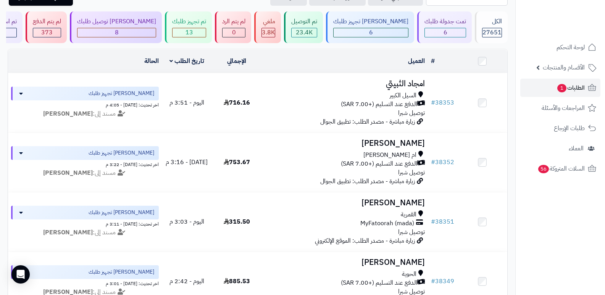
scroll to position [31, 0]
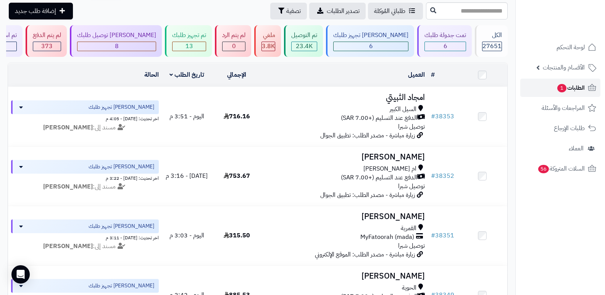
click at [569, 89] on span "الطلبات 1" at bounding box center [570, 87] width 28 height 11
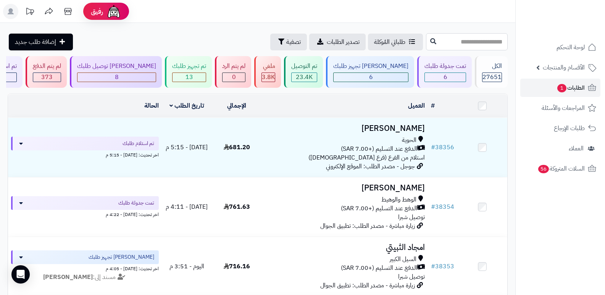
click at [482, 35] on input "text" at bounding box center [467, 41] width 82 height 17
type input "*****"
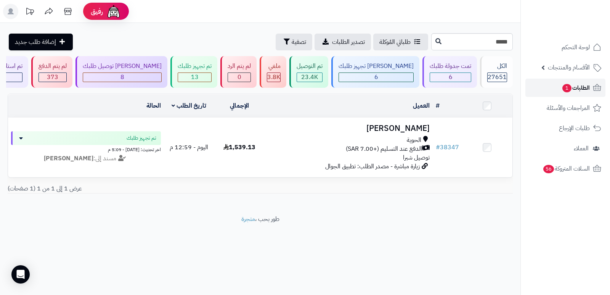
click at [572, 84] on span "الطلبات 1" at bounding box center [576, 87] width 28 height 11
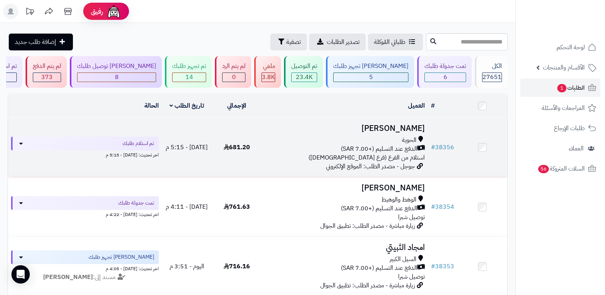
click at [401, 131] on h3 "[PERSON_NAME]" at bounding box center [345, 128] width 160 height 9
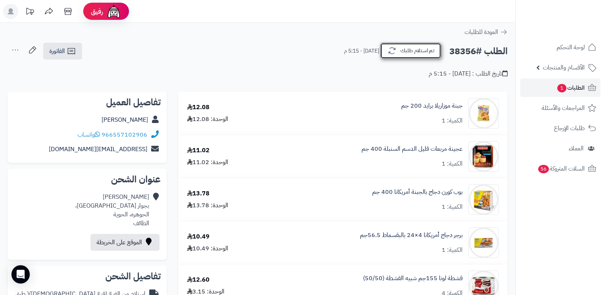
click at [413, 55] on button "تم استلام طلبك" at bounding box center [410, 51] width 61 height 16
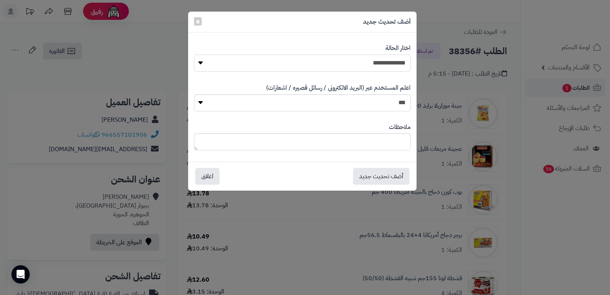
click at [401, 66] on select "**********" at bounding box center [302, 63] width 217 height 17
select select "*"
click at [194, 55] on select "**********" at bounding box center [302, 63] width 217 height 17
click at [378, 181] on button "أضف تحديث جديد" at bounding box center [381, 175] width 56 height 17
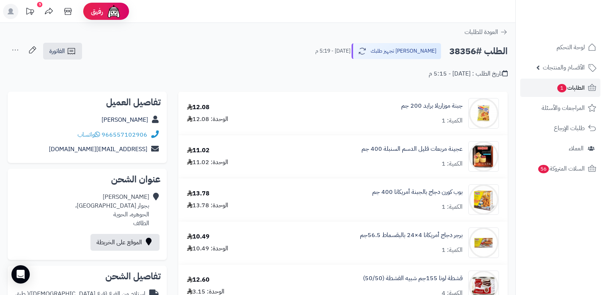
click at [14, 50] on icon at bounding box center [15, 49] width 15 height 15
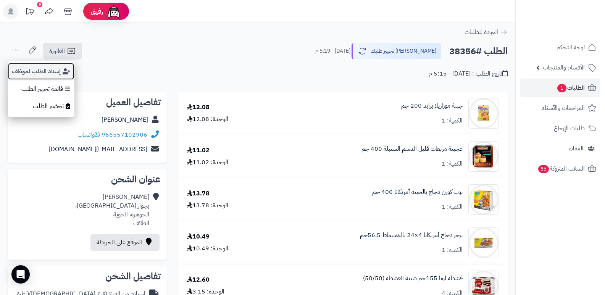
click at [32, 70] on button "إسناد الطلب لموظف" at bounding box center [41, 72] width 67 height 18
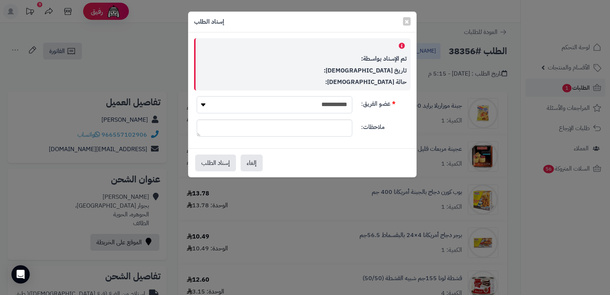
click at [331, 102] on select "**********" at bounding box center [275, 104] width 156 height 17
select select "**"
click at [197, 96] on select "**********" at bounding box center [275, 104] width 156 height 17
click at [219, 158] on button "إسناد الطلب" at bounding box center [215, 162] width 41 height 17
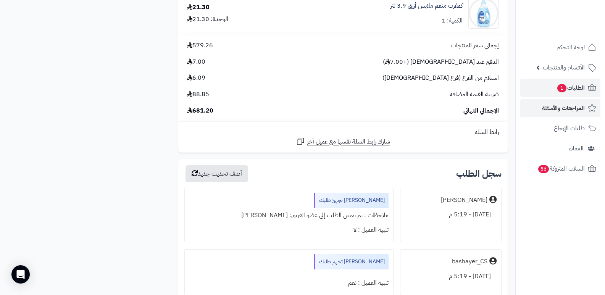
scroll to position [1793, 0]
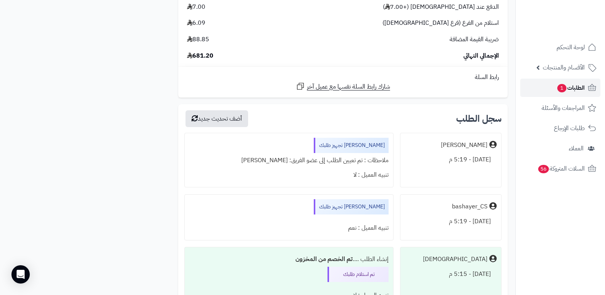
click at [576, 87] on span "الطلبات 1" at bounding box center [570, 87] width 28 height 11
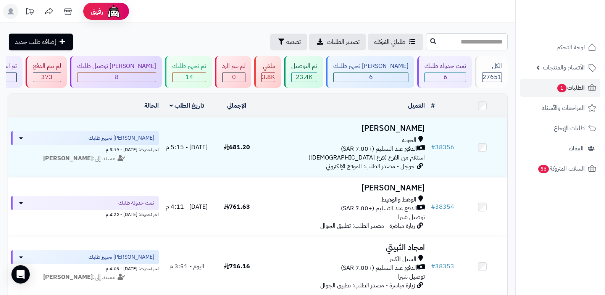
click at [343, 12] on header "رفيق ! الطلبات معالجة مكتمل إرجاع المنتجات العملاء المتواجدون الان 28405 عملاء …" at bounding box center [302, 11] width 605 height 23
click at [568, 86] on span "الطلبات 1" at bounding box center [570, 87] width 28 height 11
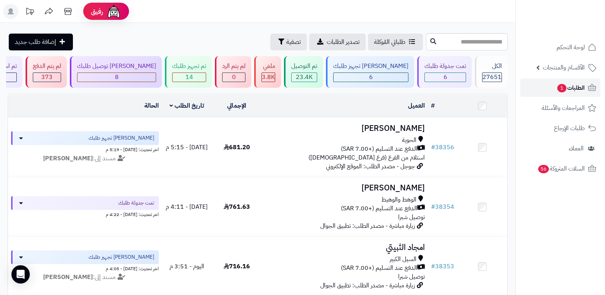
click at [572, 92] on span "الطلبات 1" at bounding box center [570, 87] width 28 height 11
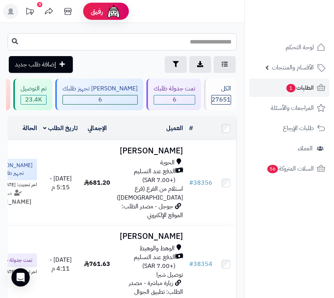
click at [221, 38] on input "text" at bounding box center [122, 41] width 229 height 17
type input "*****"
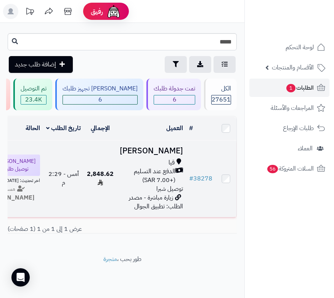
click at [171, 151] on h3 "[PERSON_NAME]" at bounding box center [151, 151] width 63 height 9
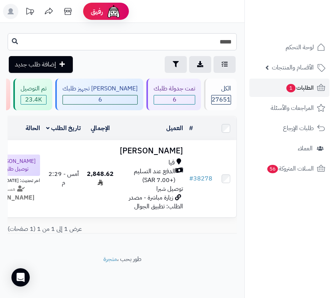
drag, startPoint x: 225, startPoint y: 40, endPoint x: 236, endPoint y: 37, distance: 11.2
click at [236, 37] on input "*****" at bounding box center [122, 41] width 229 height 17
click at [214, 43] on input "*****" at bounding box center [122, 41] width 229 height 17
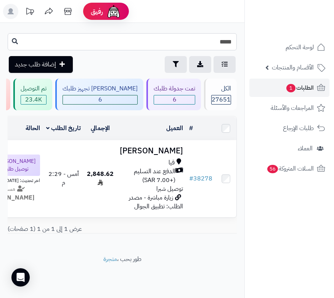
type input "*****"
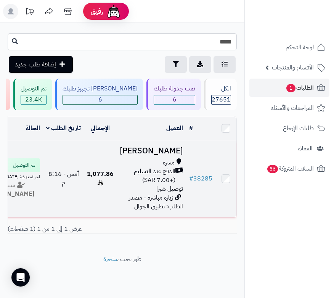
click at [177, 155] on h3 "سمر ال" at bounding box center [151, 151] width 63 height 9
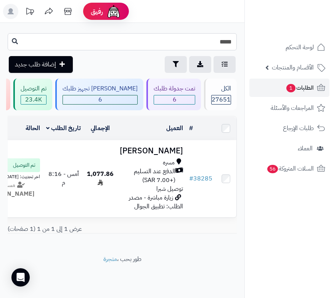
drag, startPoint x: 225, startPoint y: 43, endPoint x: 241, endPoint y: 34, distance: 18.3
click at [241, 34] on div "***** طلباتي المُوكلة تصدير الطلبات تصفية إضافة طلب جديد" at bounding box center [122, 53] width 245 height 40
type input "*****"
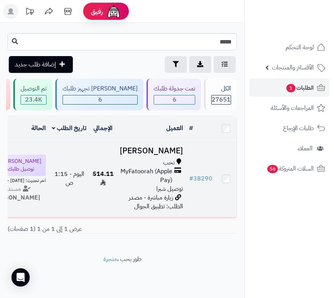
click at [176, 155] on h3 "[PERSON_NAME]" at bounding box center [151, 151] width 63 height 9
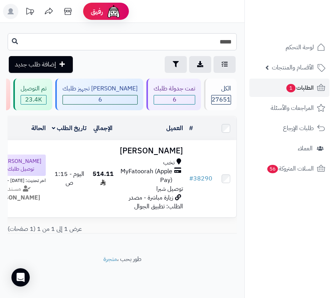
drag, startPoint x: 222, startPoint y: 42, endPoint x: 242, endPoint y: 34, distance: 21.0
click at [242, 34] on div "***** طلباتي المُوكلة تصدير الطلبات تصفية إضافة طلب جديد" at bounding box center [122, 53] width 245 height 40
type input "*****"
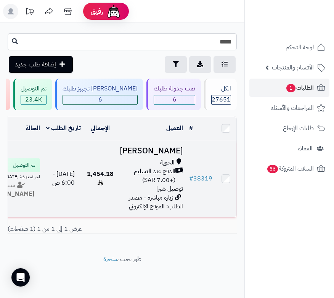
click at [183, 155] on h3 "[PERSON_NAME]" at bounding box center [151, 151] width 63 height 9
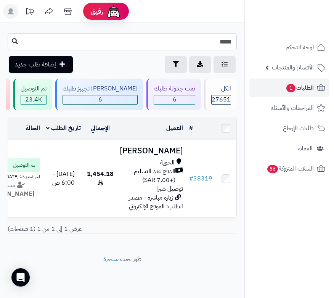
drag, startPoint x: 226, startPoint y: 43, endPoint x: 237, endPoint y: 39, distance: 11.8
click at [237, 39] on div "***** طلباتي المُوكلة تصدير الطلبات تصفية إضافة طلب جديد" at bounding box center [122, 53] width 245 height 40
type input "*****"
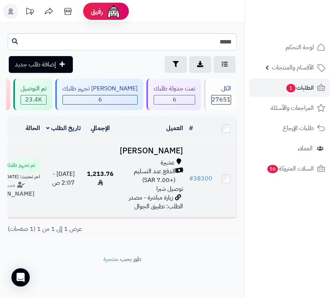
click at [163, 153] on h3 "[PERSON_NAME]" at bounding box center [151, 151] width 63 height 9
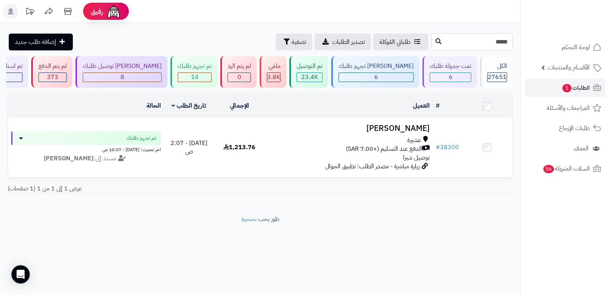
click at [334, 44] on input "*****" at bounding box center [472, 41] width 82 height 17
type input "*****"
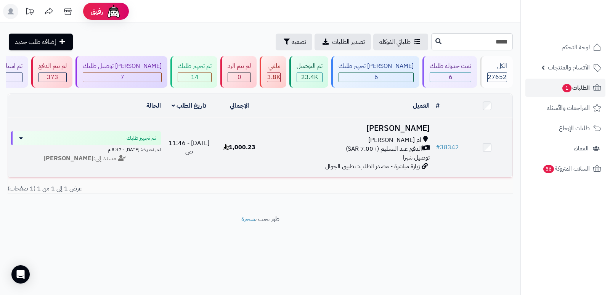
click at [420, 130] on h3 "[PERSON_NAME]" at bounding box center [349, 128] width 162 height 9
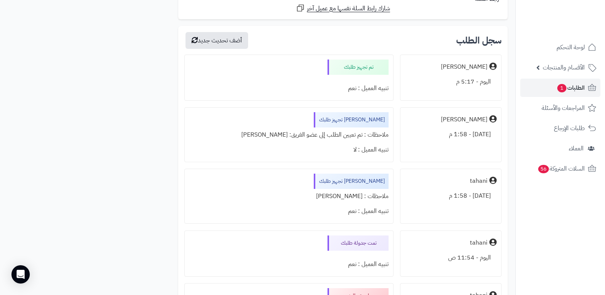
scroll to position [2091, 0]
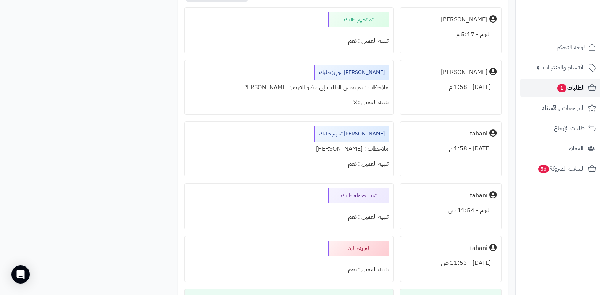
click at [576, 89] on span "الطلبات 1" at bounding box center [570, 87] width 28 height 11
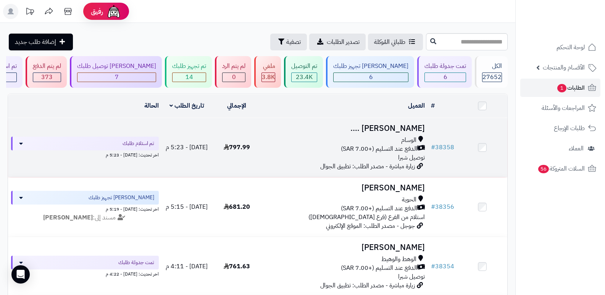
click at [411, 130] on h3 "[PERSON_NAME] …." at bounding box center [345, 128] width 160 height 9
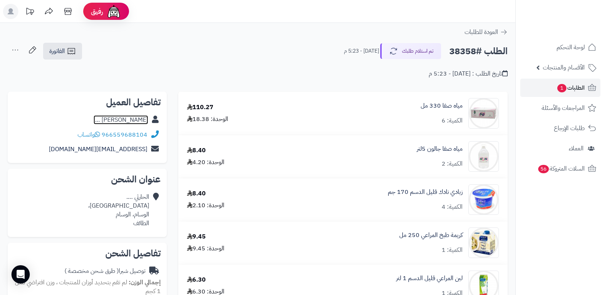
click at [137, 119] on link "[PERSON_NAME] …." at bounding box center [120, 119] width 55 height 9
click at [456, 55] on h2 "الطلب #38358" at bounding box center [478, 51] width 58 height 16
copy h2 "38358"
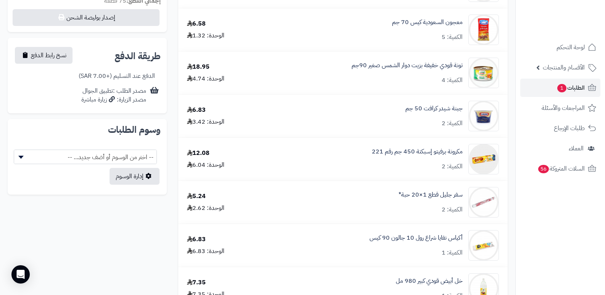
scroll to position [226, 0]
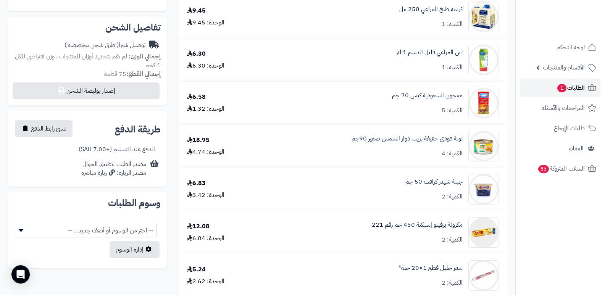
click at [585, 87] on link "الطلبات 1" at bounding box center [560, 88] width 80 height 18
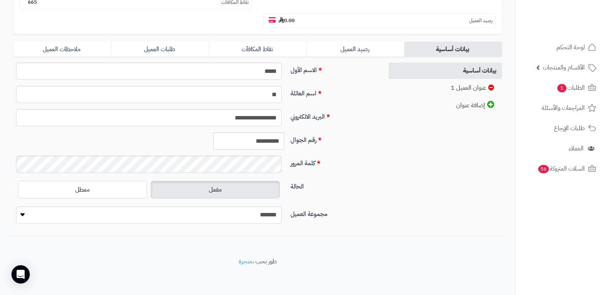
scroll to position [155, 0]
drag, startPoint x: 246, startPoint y: 140, endPoint x: 281, endPoint y: 139, distance: 34.3
click at [281, 139] on input "**********" at bounding box center [248, 140] width 71 height 17
